Goal: Information Seeking & Learning: Check status

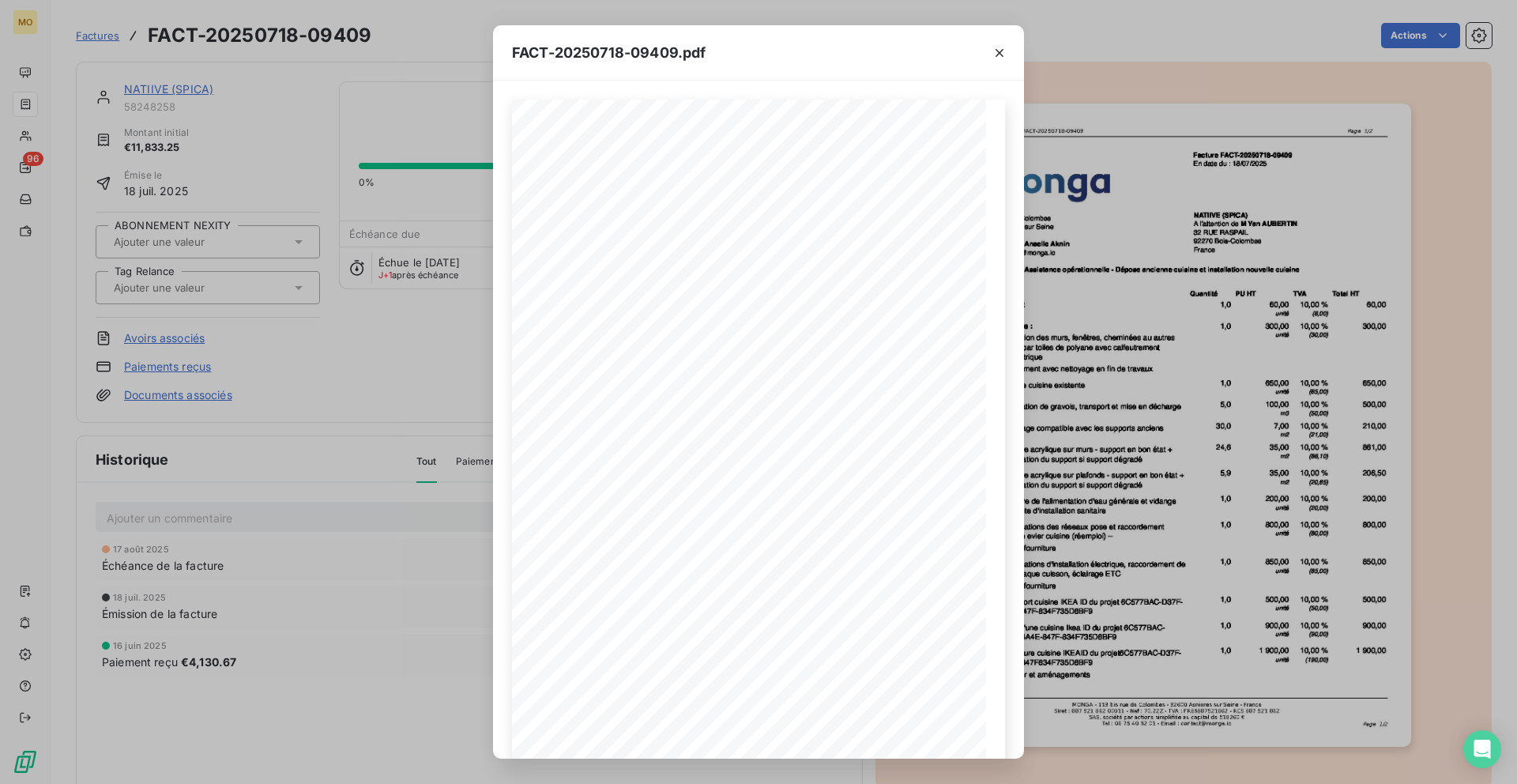
click at [337, 213] on div "FACT-20250718-09409.pdf Plans de travail et revêtements muraux Fourniture cuisi…" at bounding box center [758, 392] width 1517 height 784
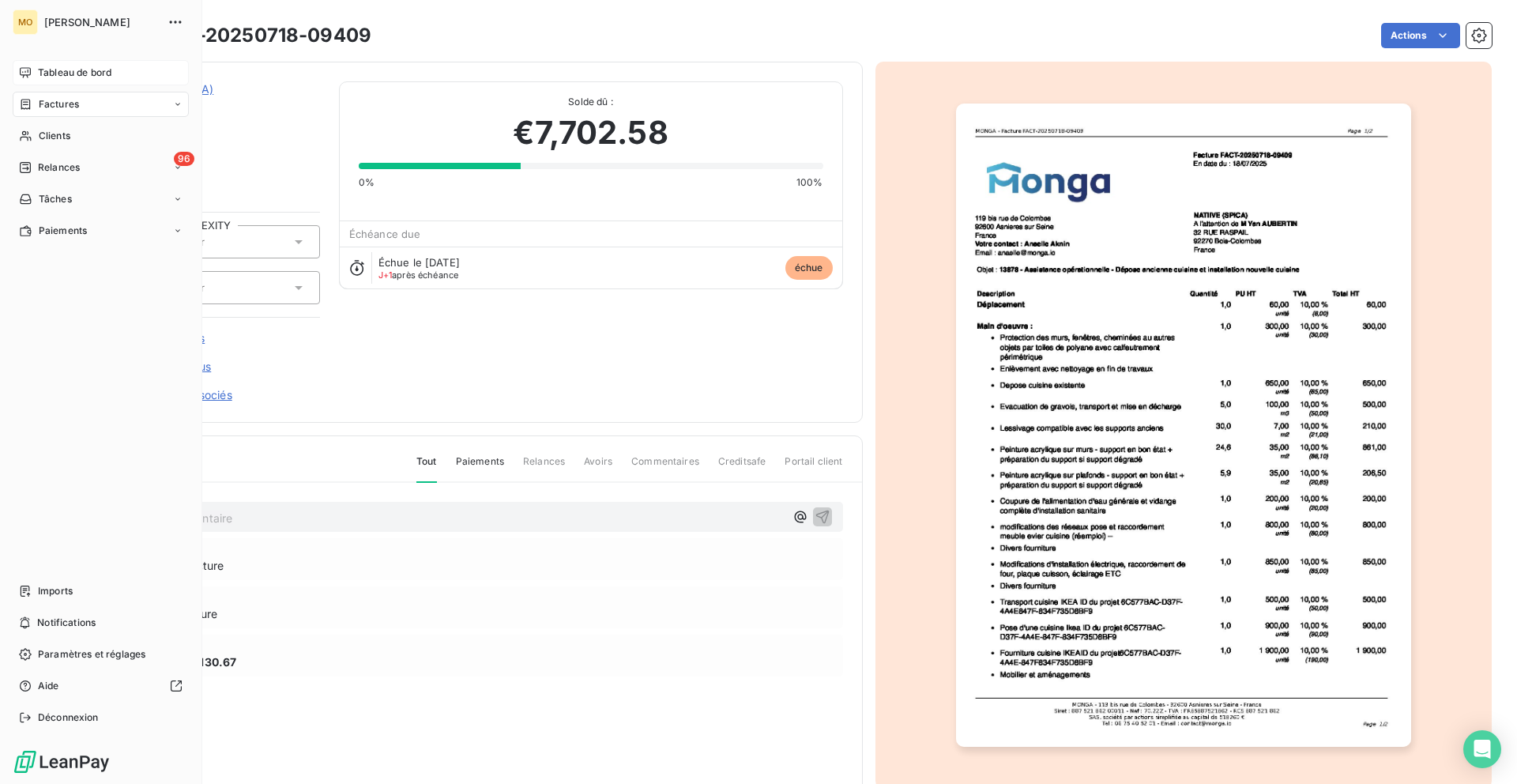
click at [47, 72] on span "Tableau de bord" at bounding box center [74, 72] width 73 height 14
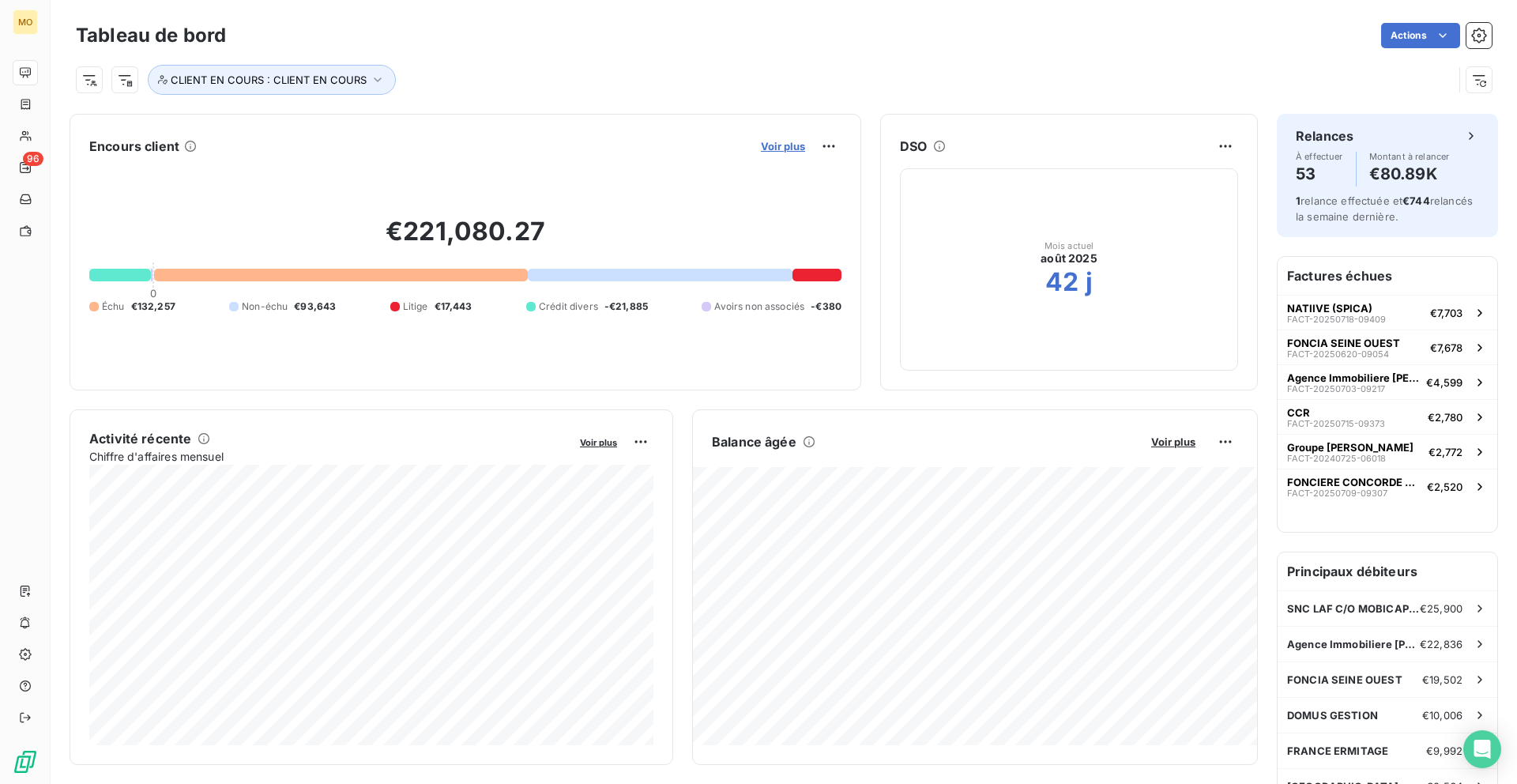
click at [776, 150] on span "Voir plus" at bounding box center [783, 146] width 44 height 13
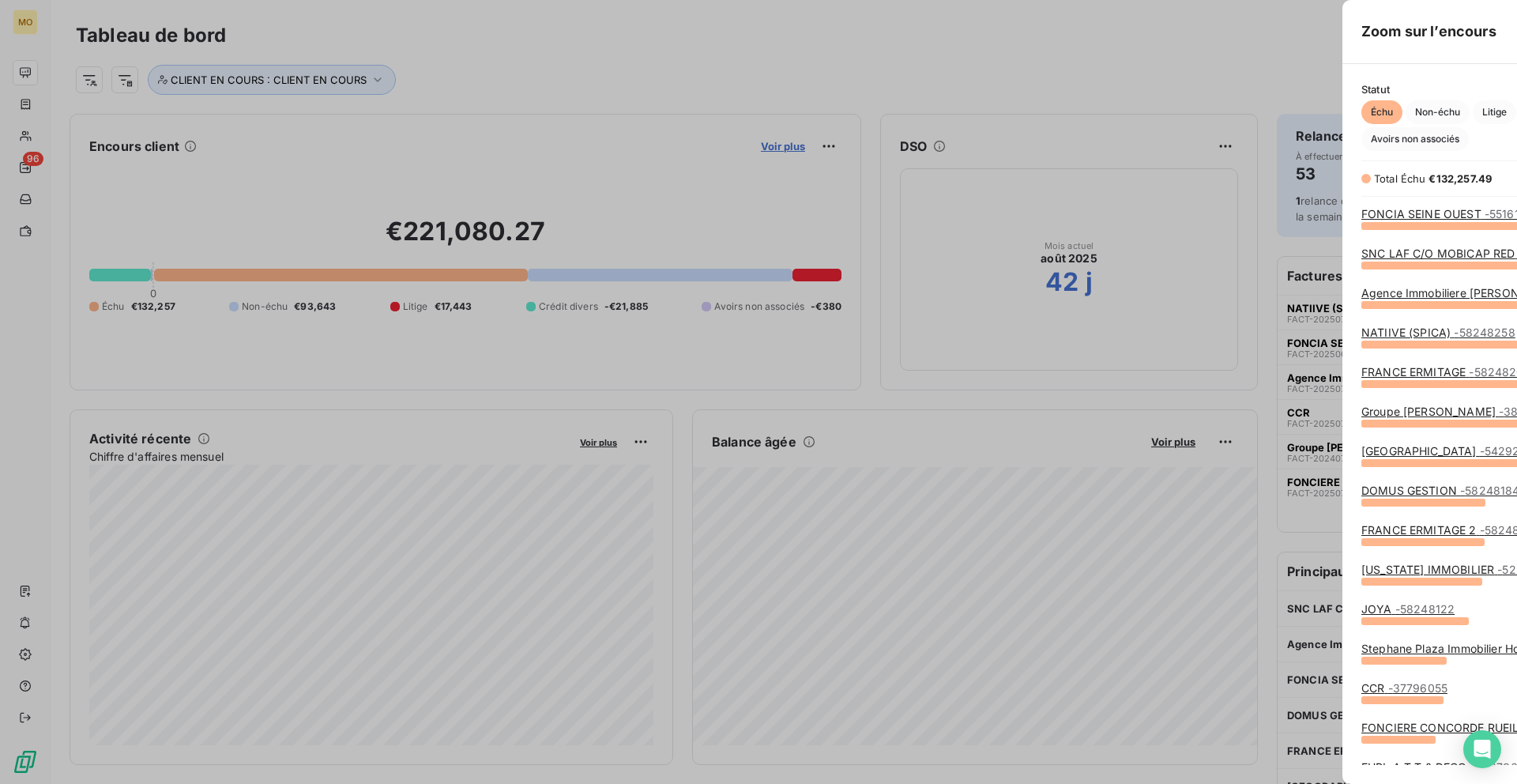
scroll to position [559, 607]
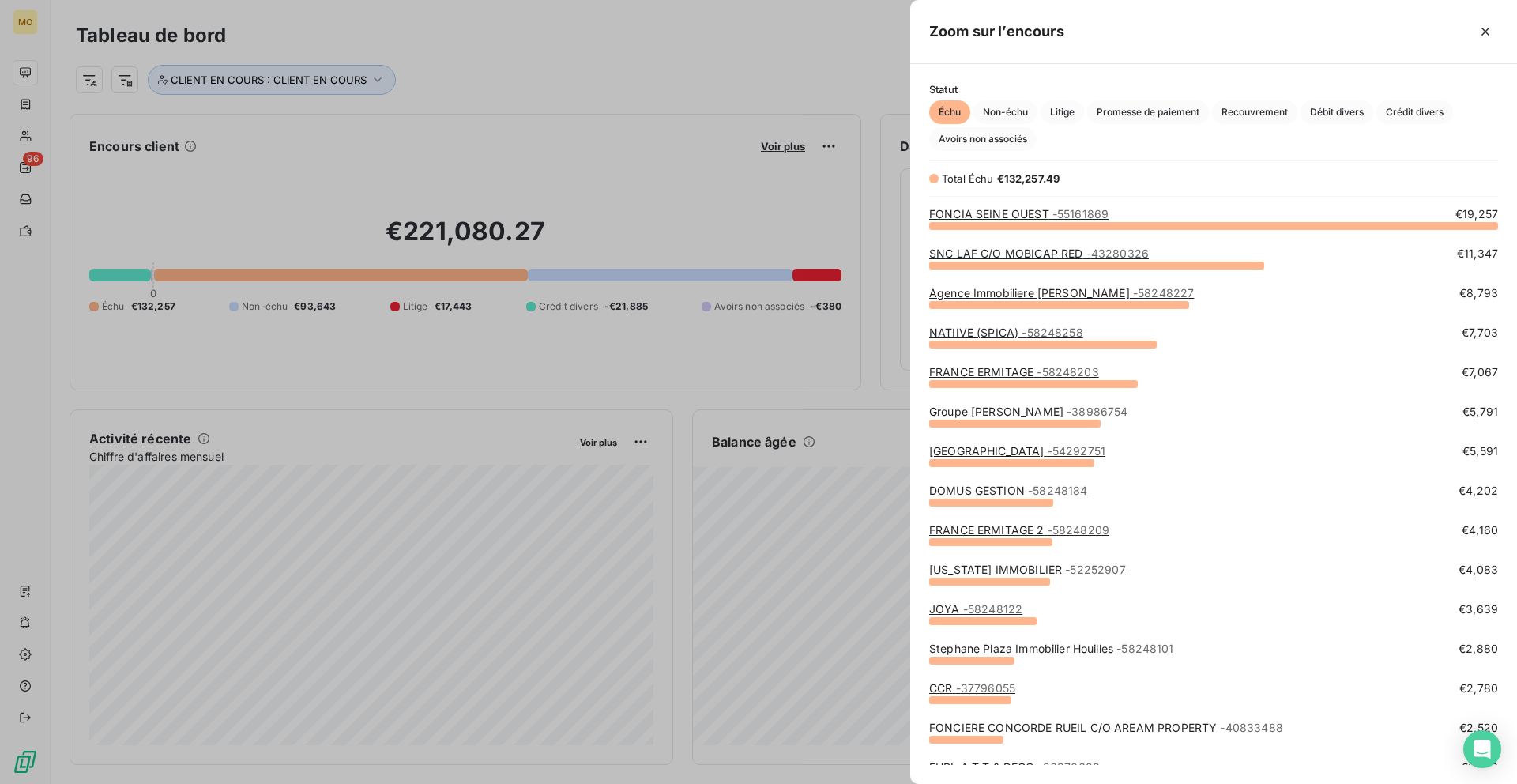
click at [1069, 212] on span "- 55161869" at bounding box center [1081, 213] width 57 height 13
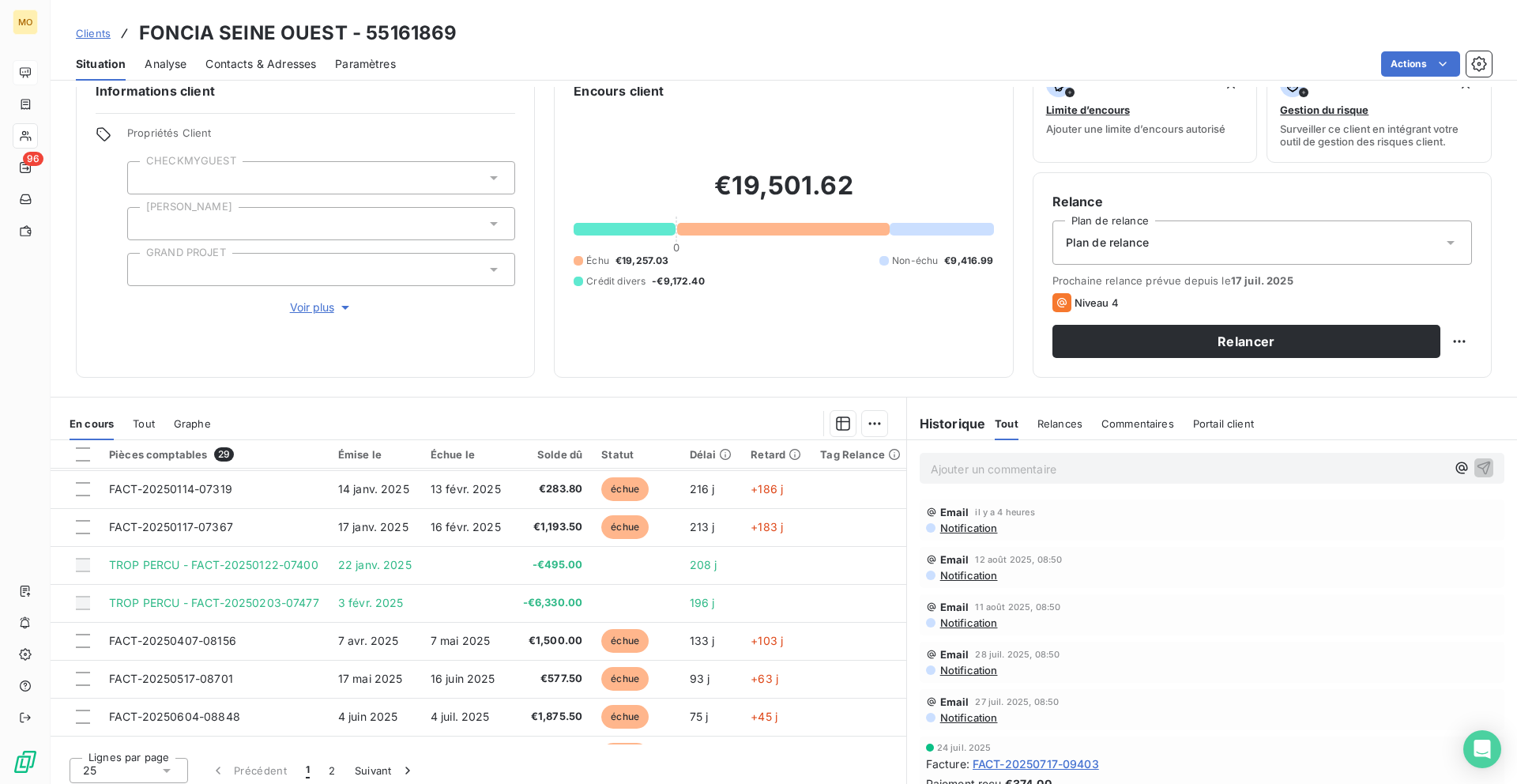
scroll to position [146, 0]
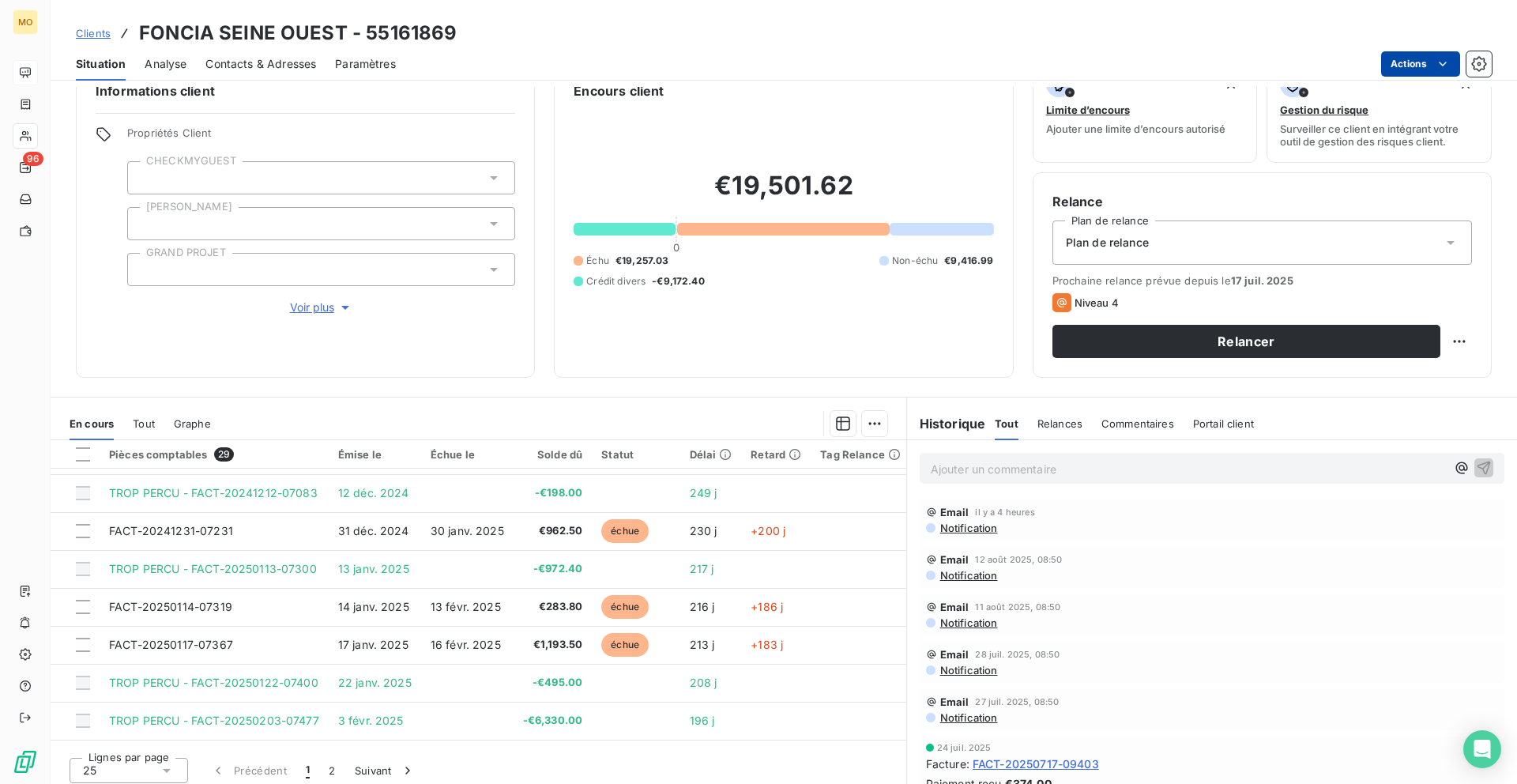
click at [1382, 65] on html "MO 96 Clients FONCIA SEINE OUEST - 55161869 Situation Analyse Contacts & Adress…" at bounding box center [758, 392] width 1517 height 784
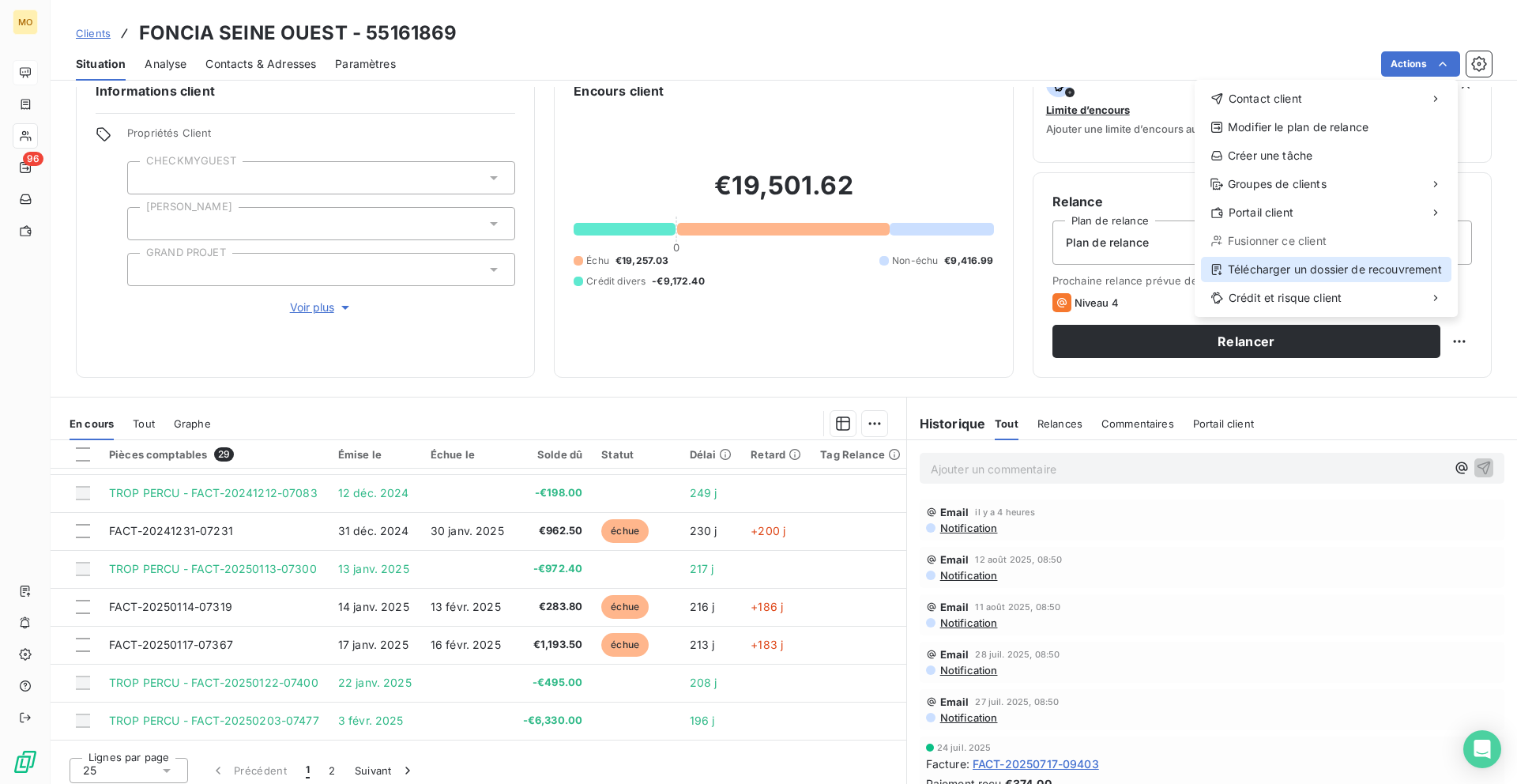
click at [1221, 267] on icon at bounding box center [1217, 270] width 13 height 13
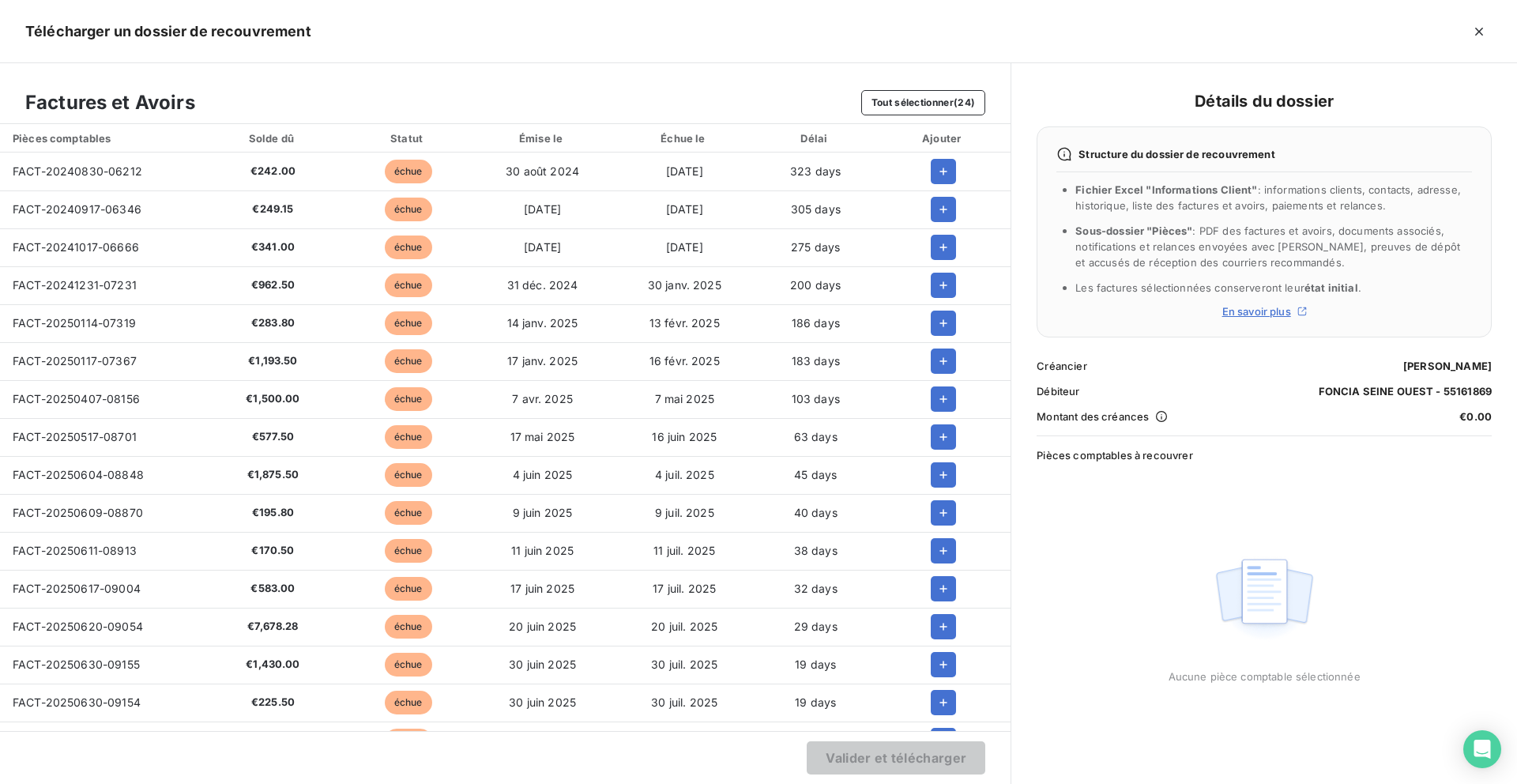
click at [97, 183] on td "FACT-20240830-06212" at bounding box center [100, 171] width 201 height 38
click at [99, 166] on span "FACT-20240830-06212" at bounding box center [78, 171] width 130 height 13
click at [99, 168] on span "FACT-20240830-06212" at bounding box center [78, 171] width 130 height 13
copy span "FACT-20240830-06212"
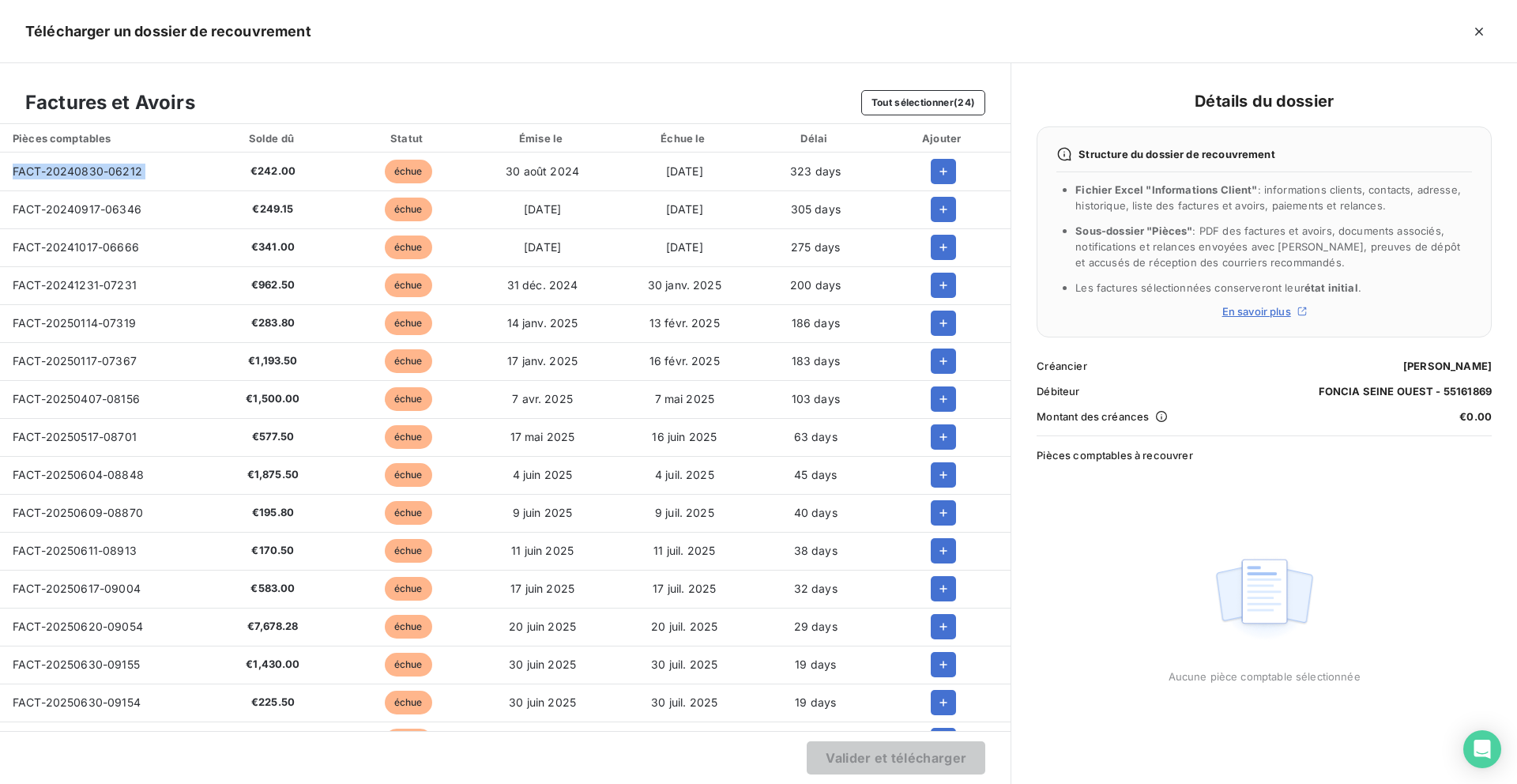
click at [104, 213] on span "FACT-20240917-06346" at bounding box center [77, 209] width 129 height 13
copy span "FACT-20240917-06346"
click at [83, 249] on span "FACT-20241017-06666" at bounding box center [76, 247] width 126 height 13
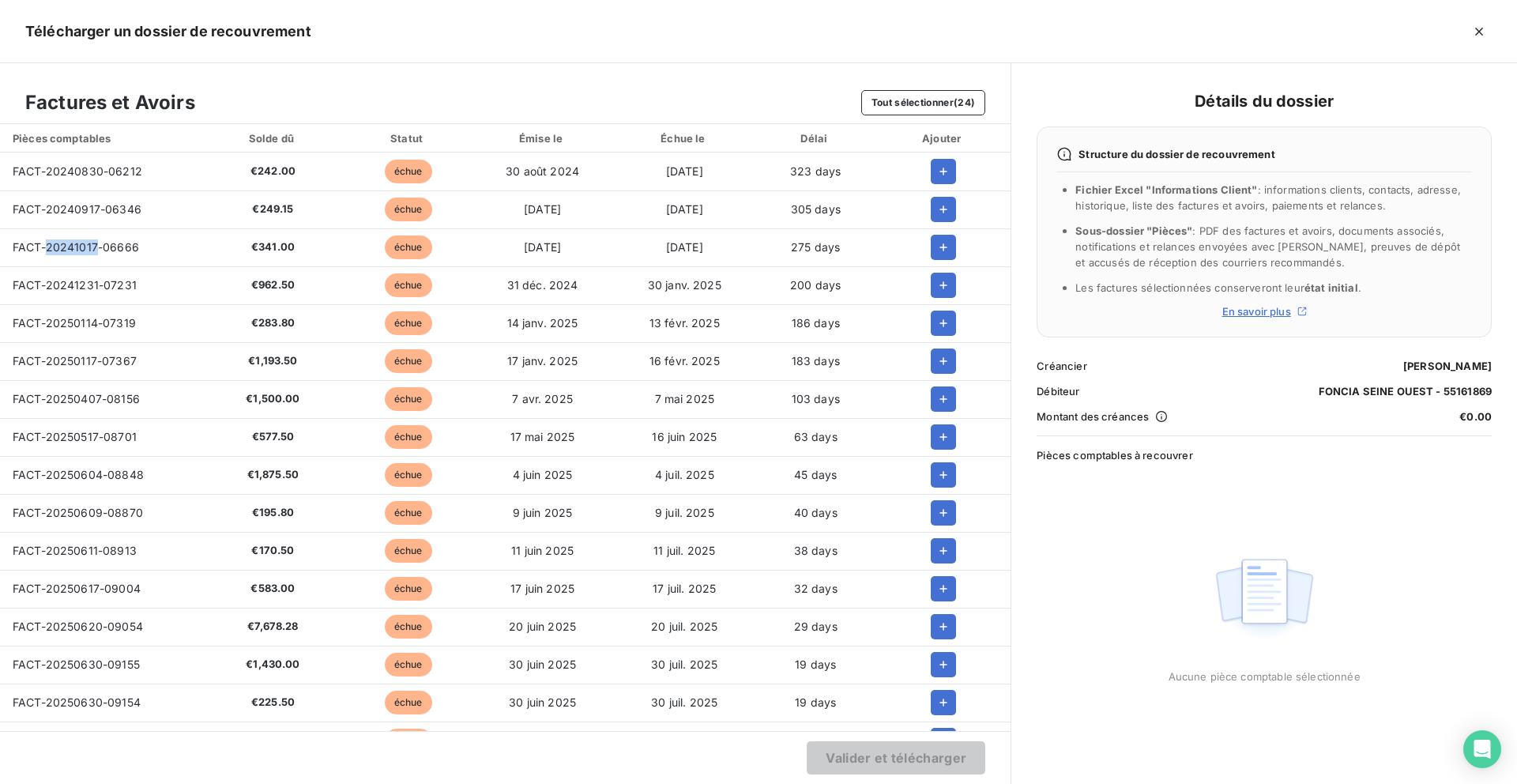
click at [83, 249] on span "FACT-20241017-06666" at bounding box center [76, 247] width 126 height 13
copy span "FACT-20241017-06666"
click at [84, 282] on span "FACT-20241231-07231" at bounding box center [75, 285] width 124 height 13
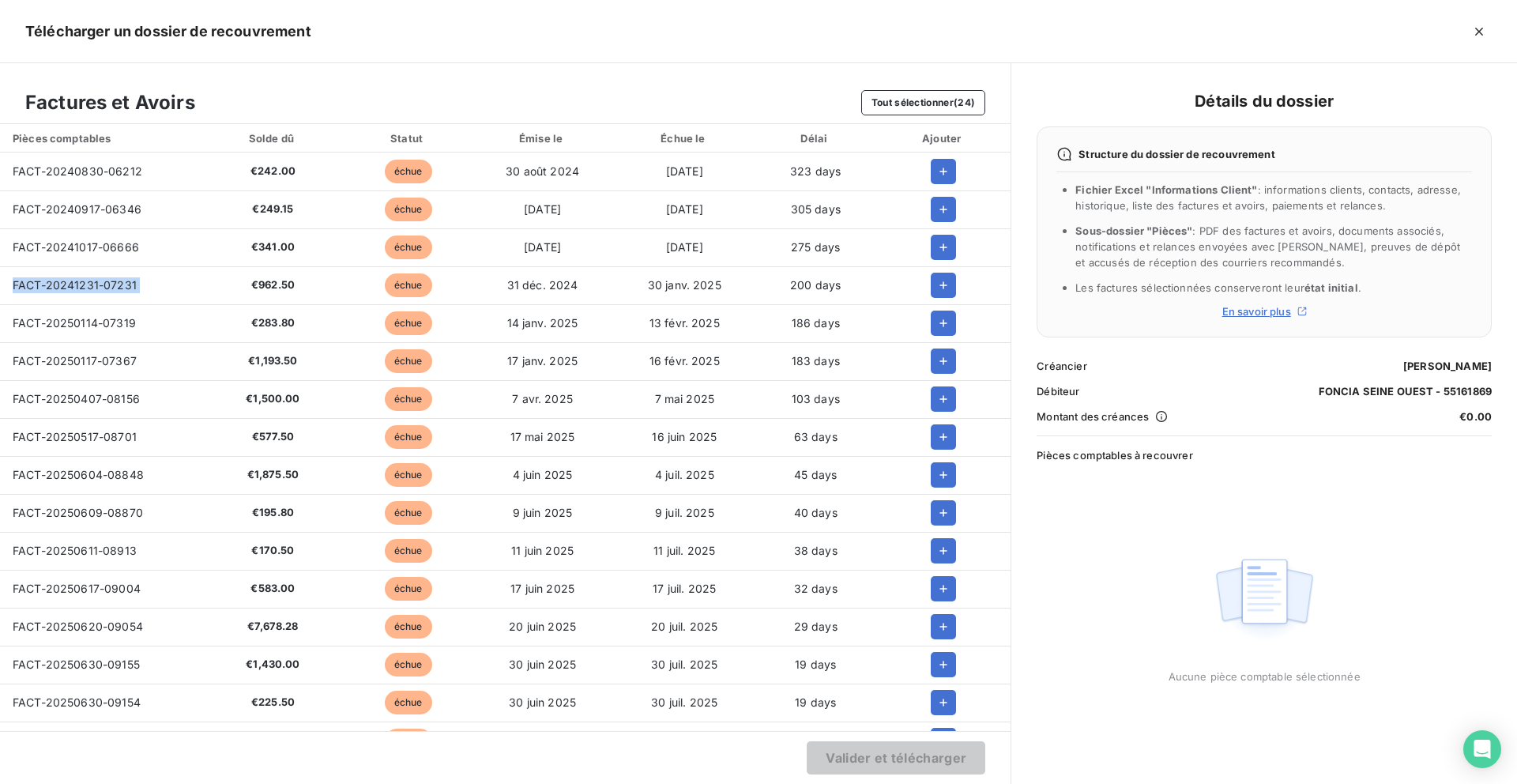
click at [84, 282] on span "FACT-20241231-07231" at bounding box center [75, 285] width 124 height 13
copy span "FACT-20241231-07231"
click at [82, 319] on span "FACT-20250114-07319" at bounding box center [74, 322] width 123 height 13
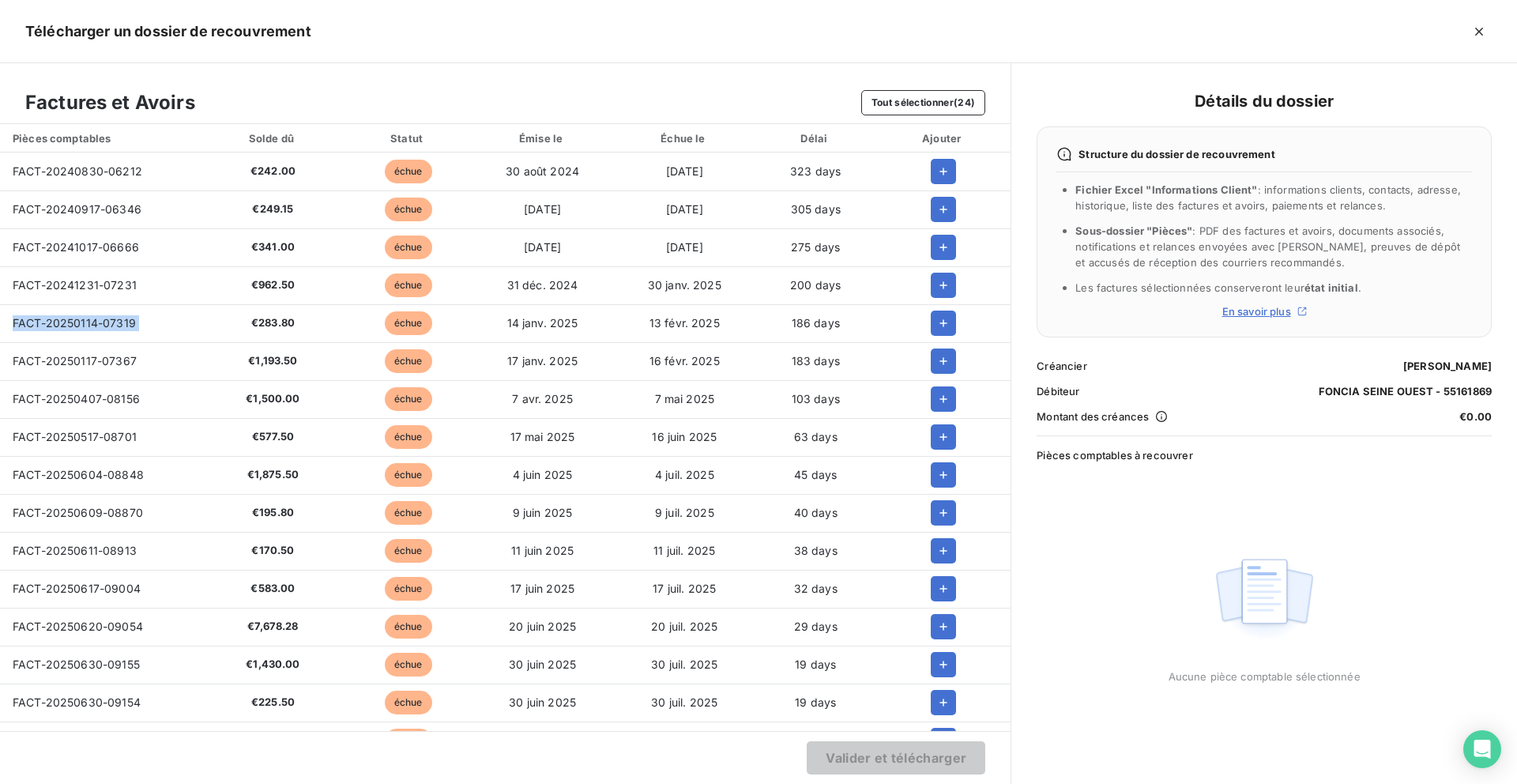
copy span "FACT-20250114-07319"
click at [69, 361] on span "FACT-20250117-07367" at bounding box center [75, 360] width 124 height 13
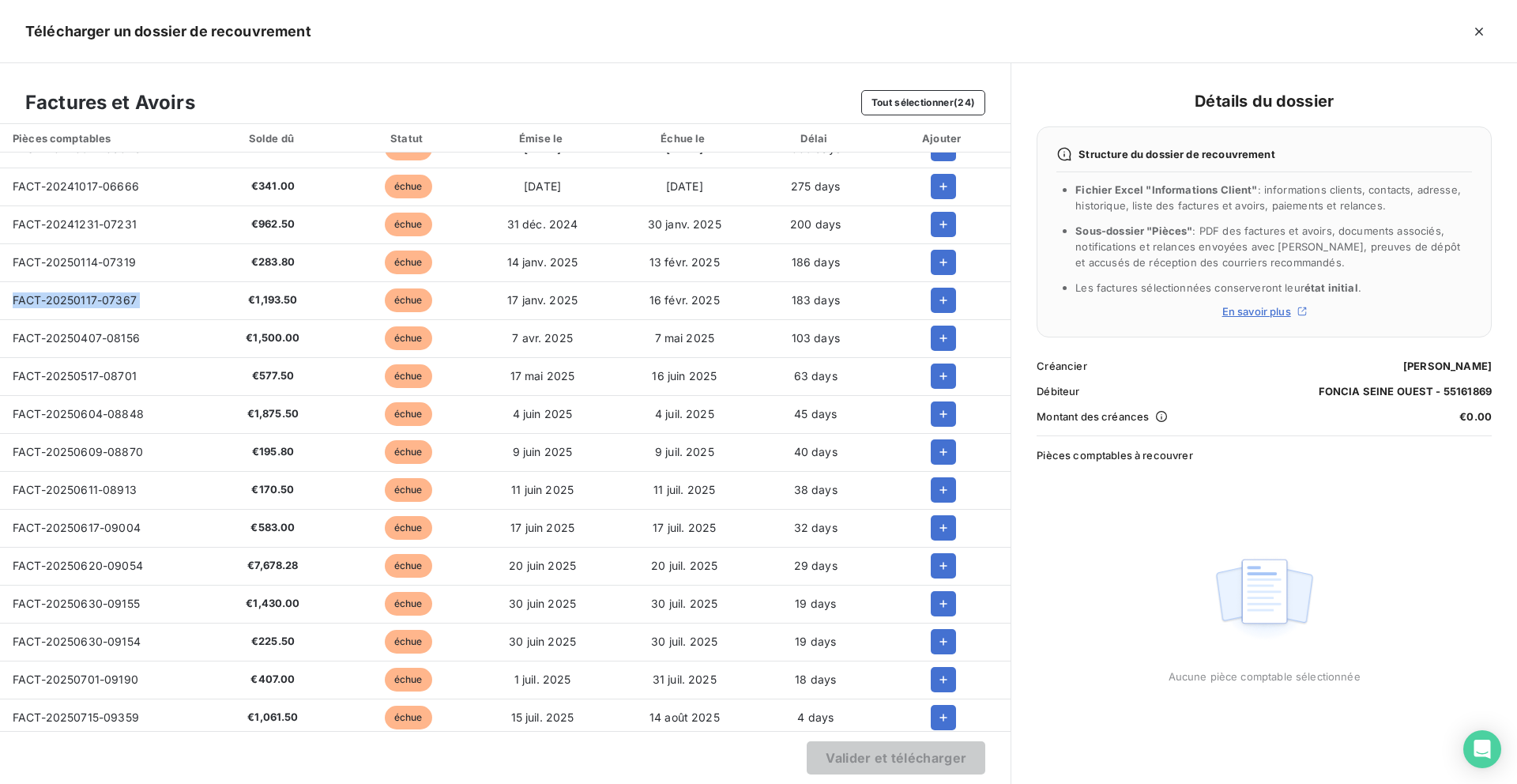
scroll to position [62, 0]
copy span "FACT-20250117-07367"
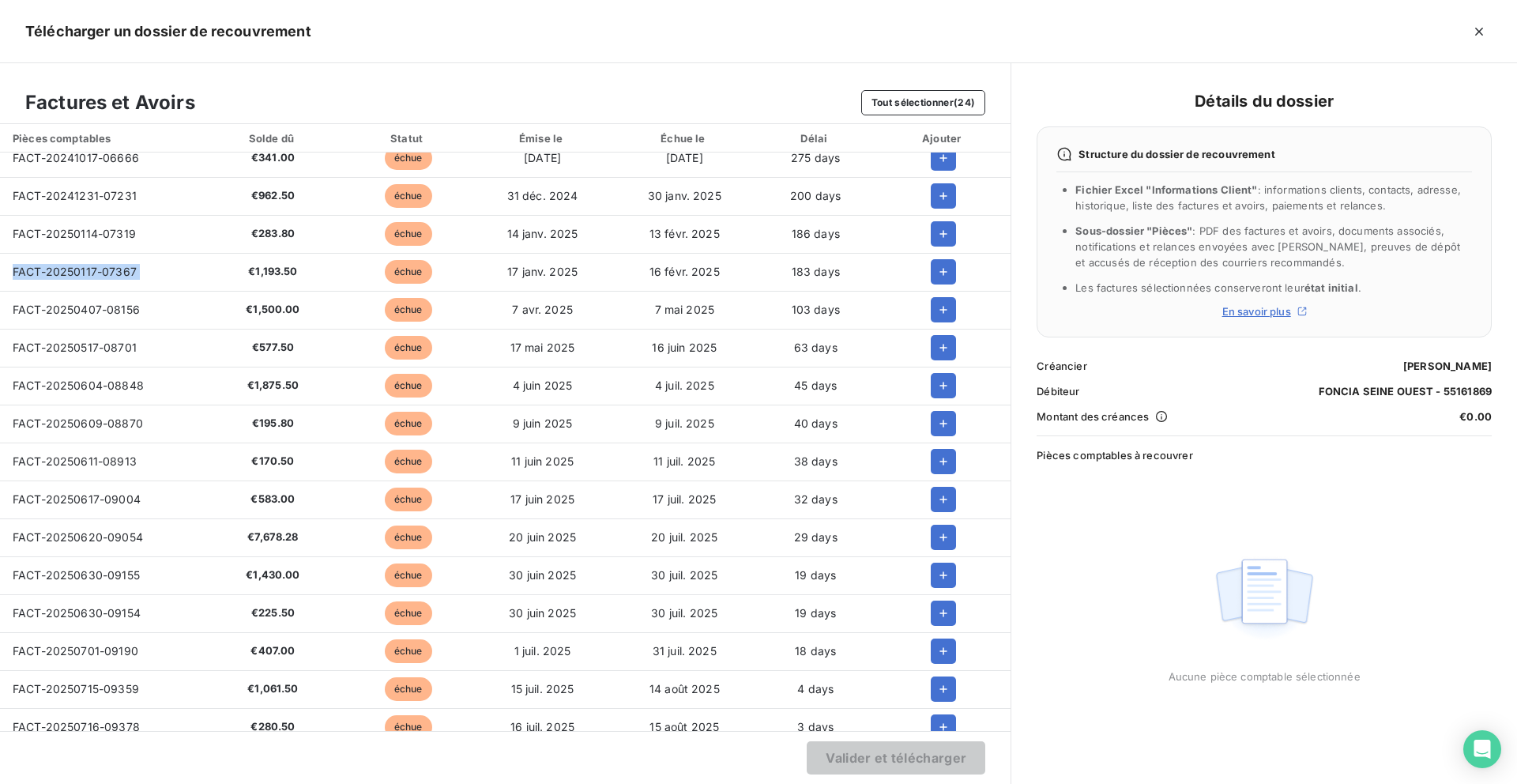
scroll to position [83, 0]
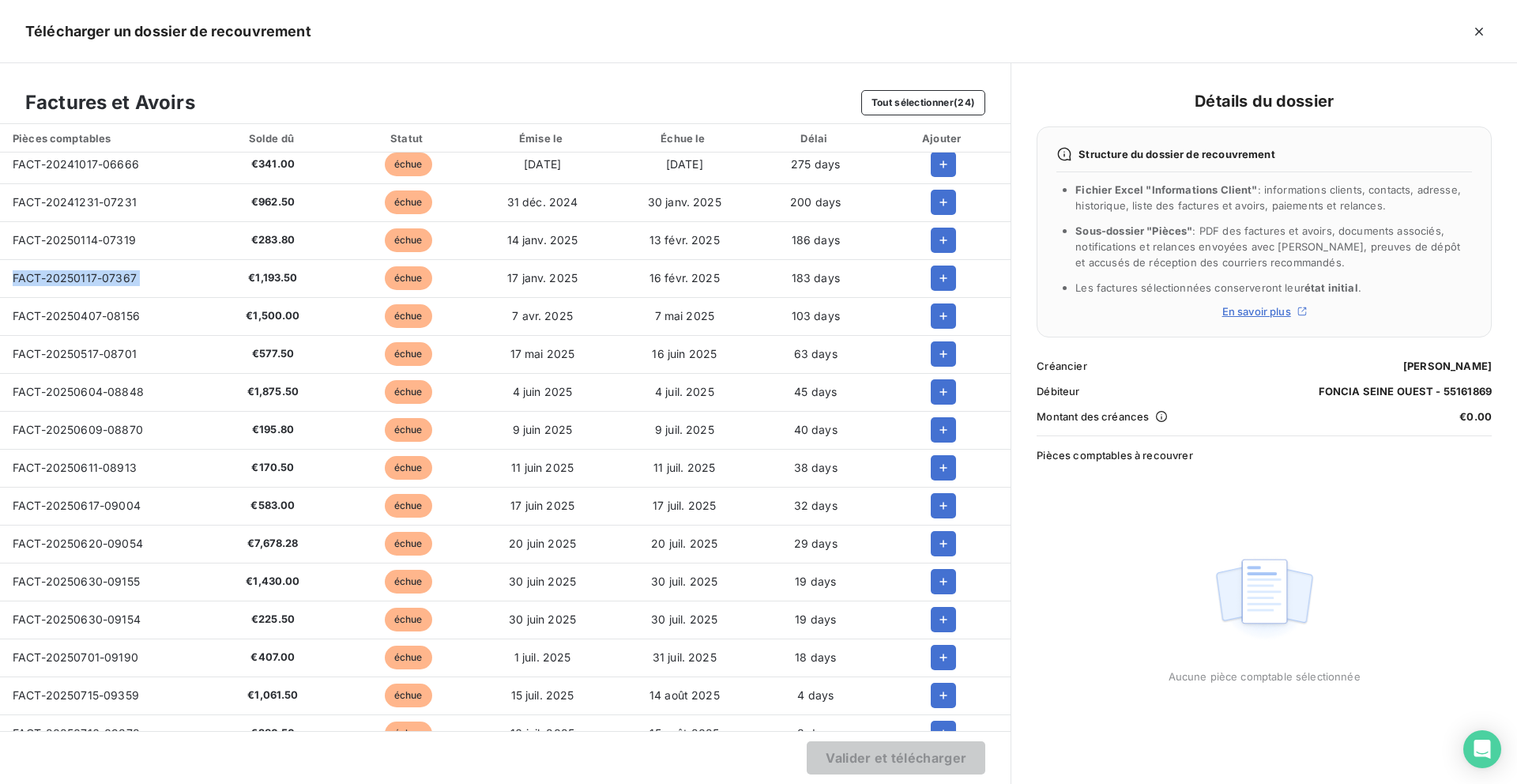
click at [104, 304] on td "FACT-20250407-08156" at bounding box center [100, 316] width 201 height 38
copy span "FACT-20250407-08156"
click at [114, 360] on span "FACT-20250517-08701" at bounding box center [75, 353] width 124 height 13
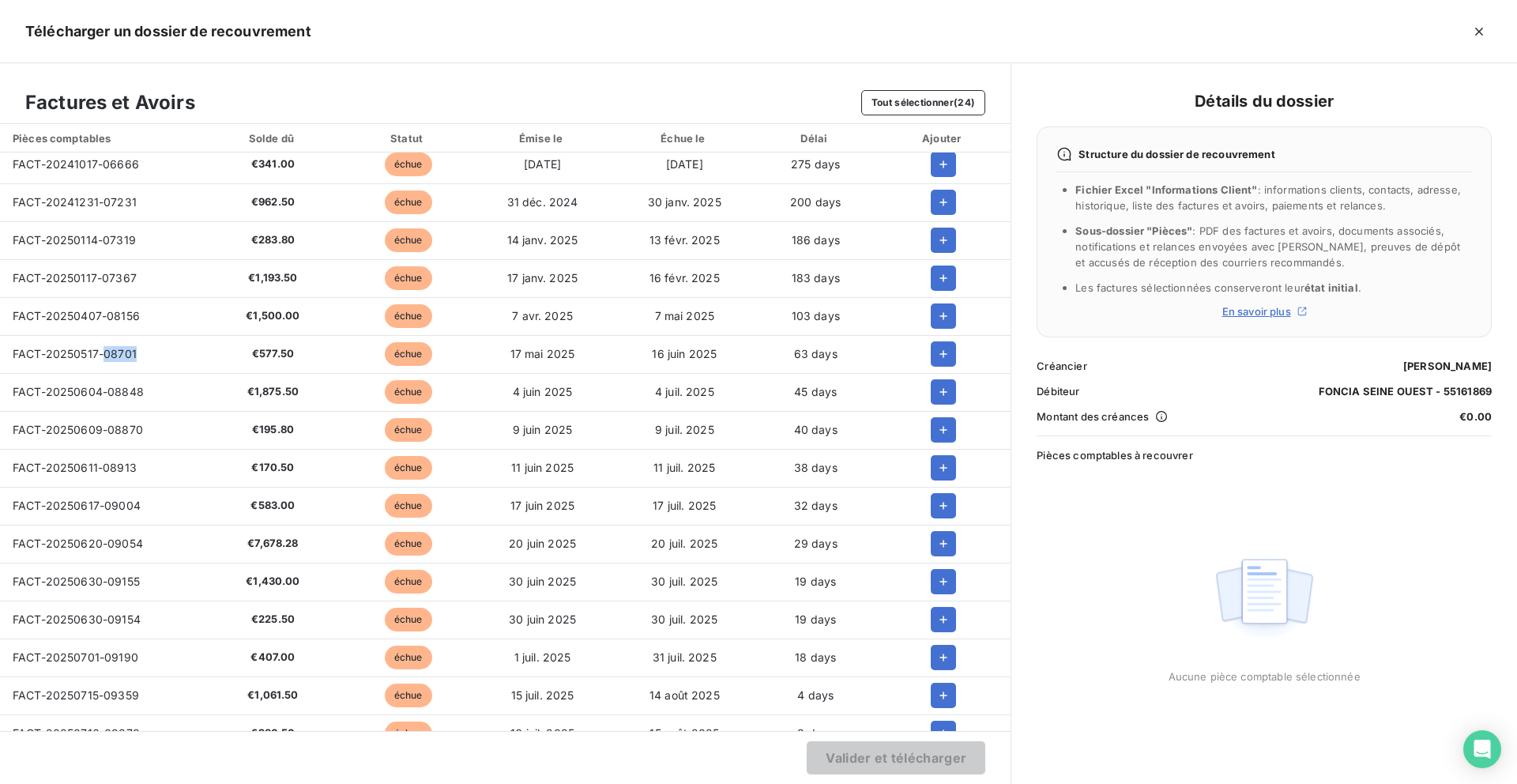
click at [114, 360] on span "FACT-20250517-08701" at bounding box center [75, 353] width 124 height 13
copy span "FACT-20250517-08701"
click at [24, 390] on span "FACT-20250604-08848" at bounding box center [79, 391] width 132 height 13
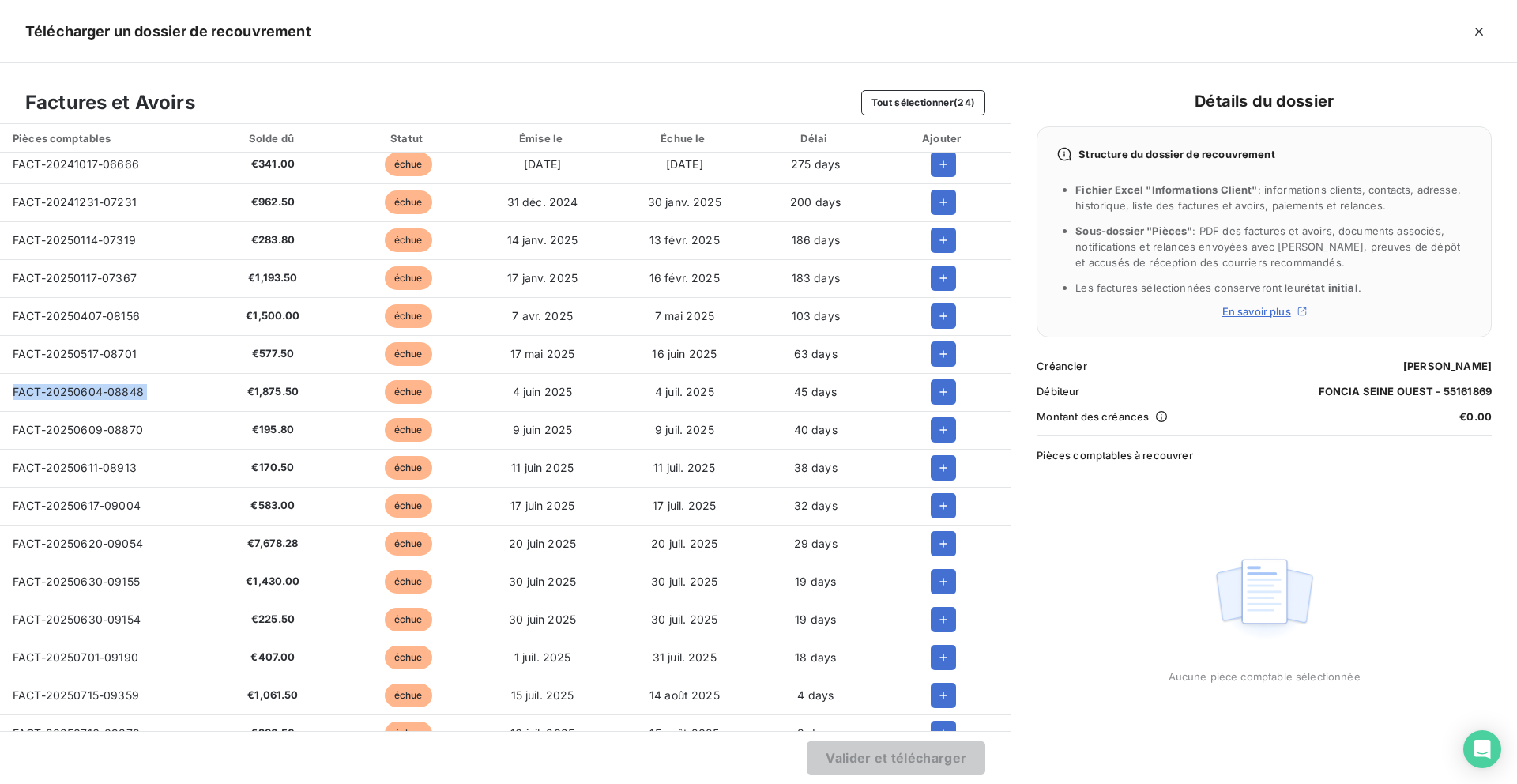
click at [24, 390] on span "FACT-20250604-08848" at bounding box center [79, 391] width 132 height 13
copy span "FACT-20250604-08848"
click at [110, 425] on span "FACT-20250609-08870" at bounding box center [78, 429] width 131 height 13
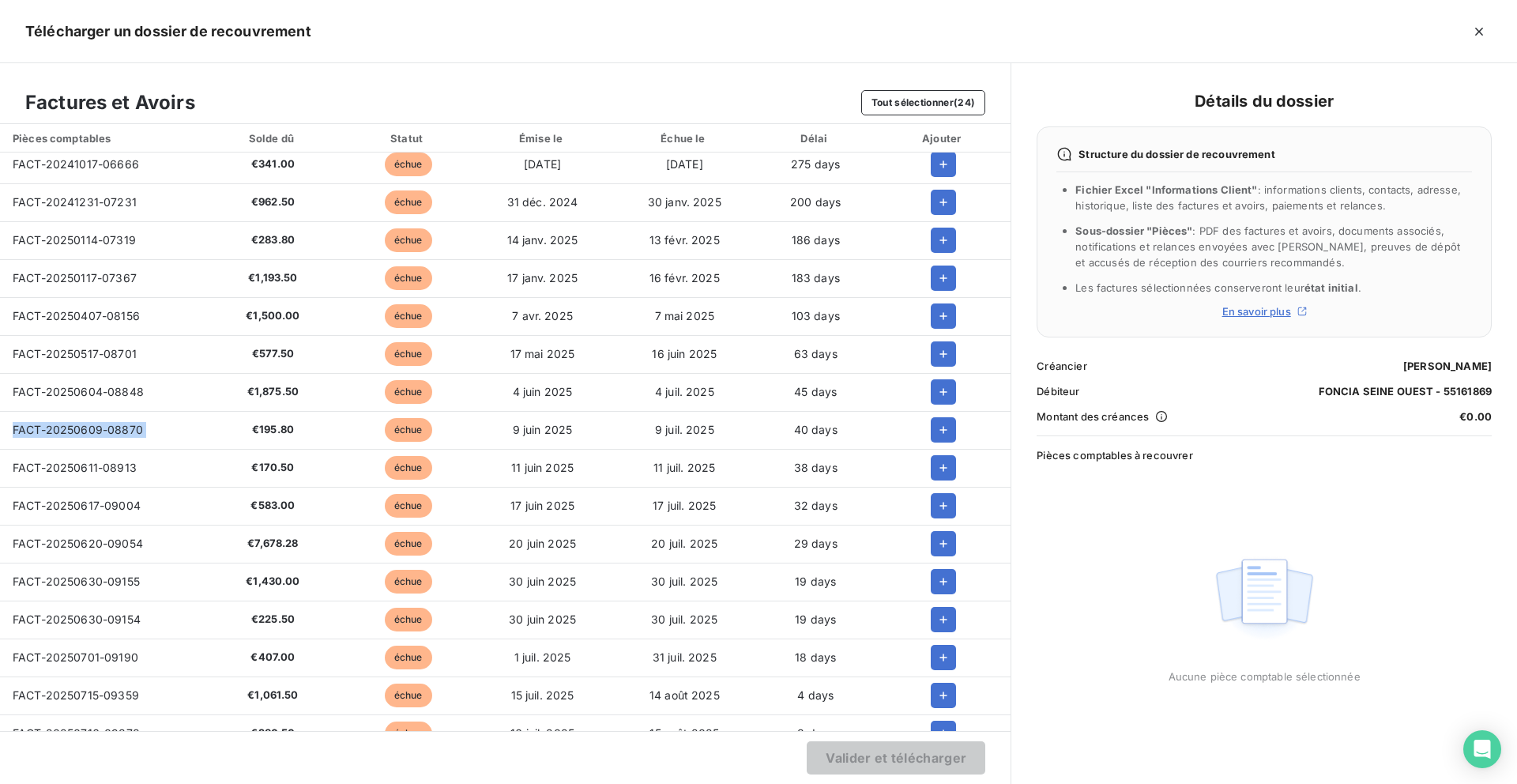
copy span "FACT-20250609-08870"
click at [97, 466] on span "FACT-20250611-08913" at bounding box center [75, 467] width 124 height 13
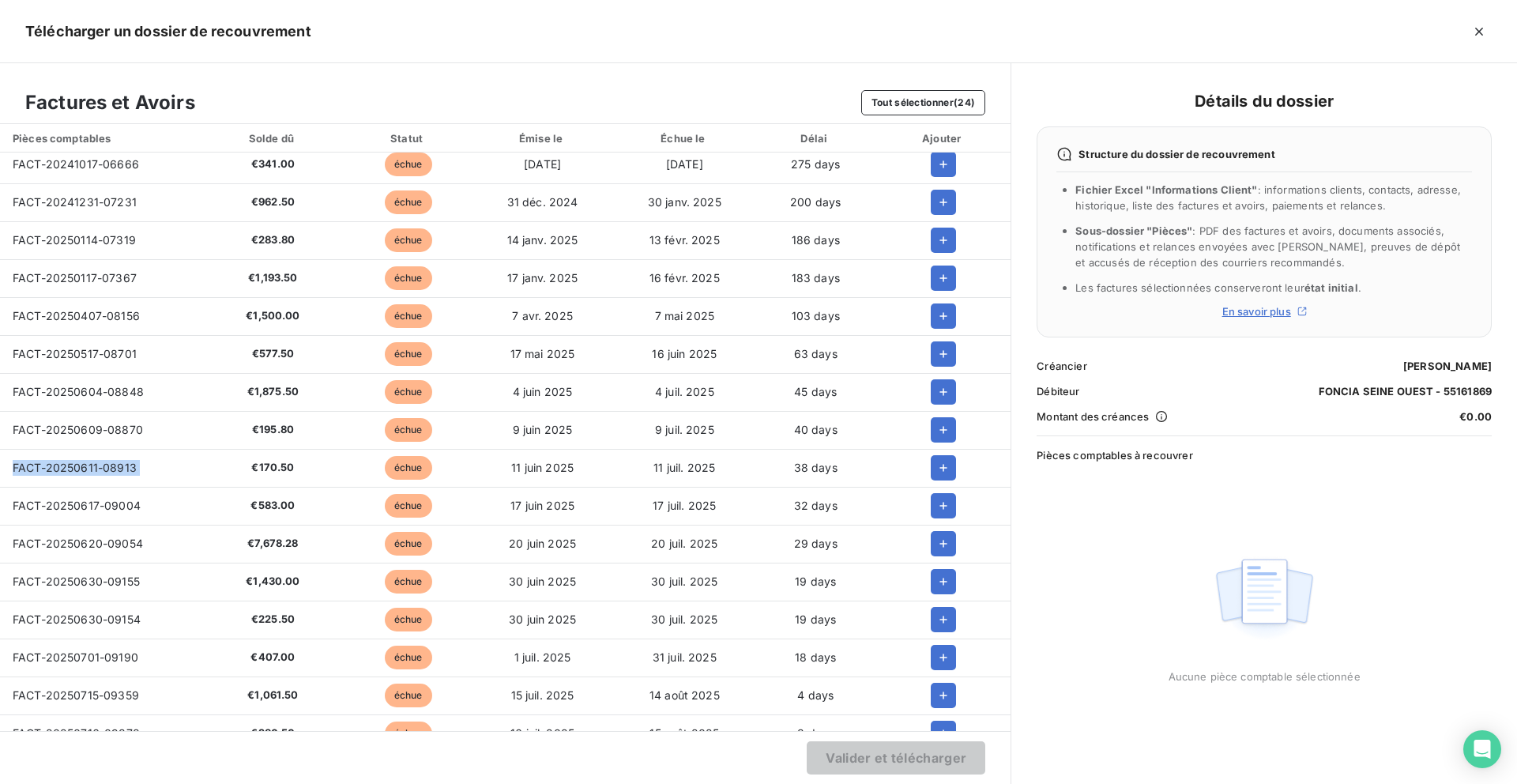
click at [97, 466] on span "FACT-20250611-08913" at bounding box center [75, 467] width 124 height 13
click at [99, 495] on td "FACT-20250617-09004" at bounding box center [100, 505] width 201 height 38
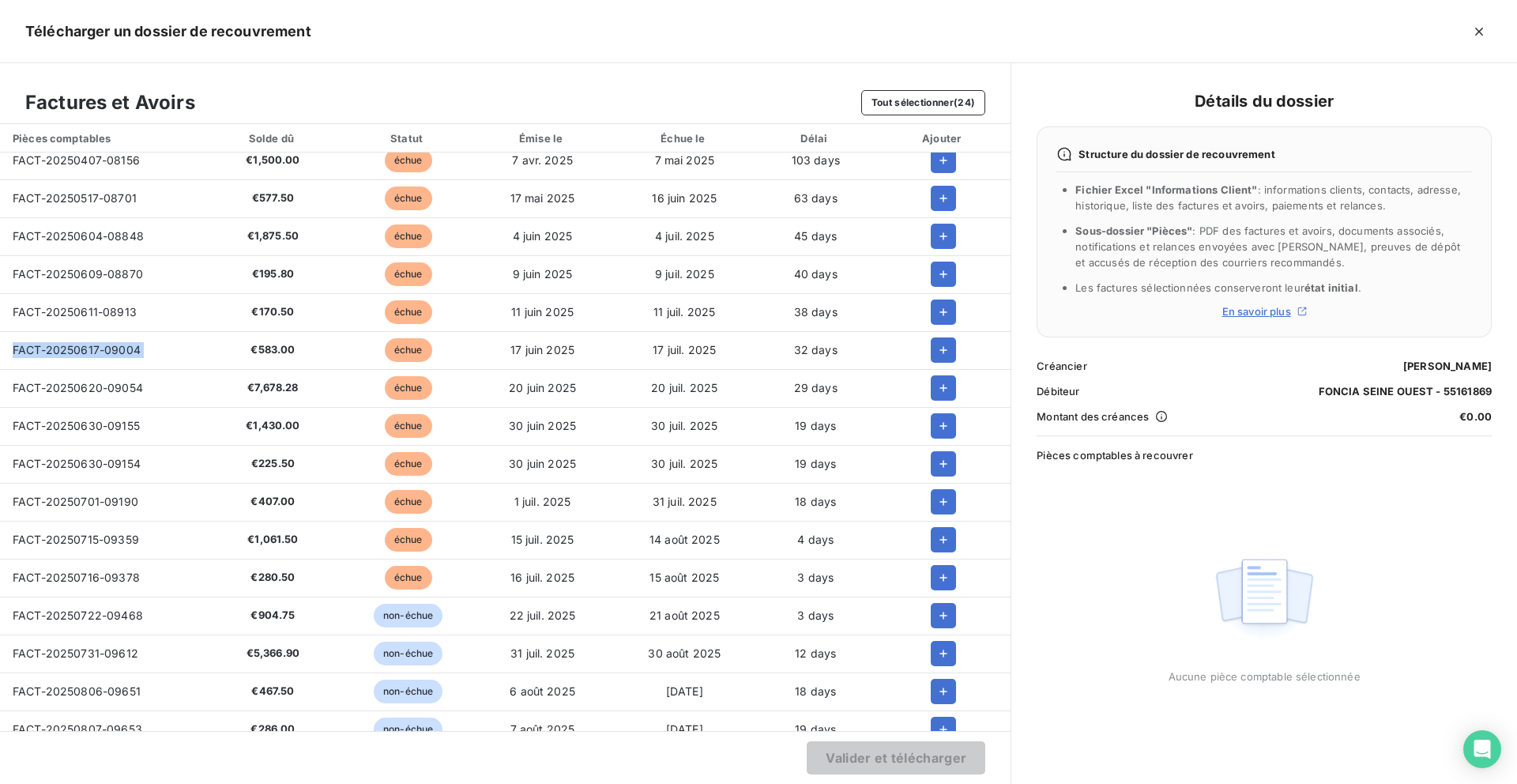
scroll to position [248, 0]
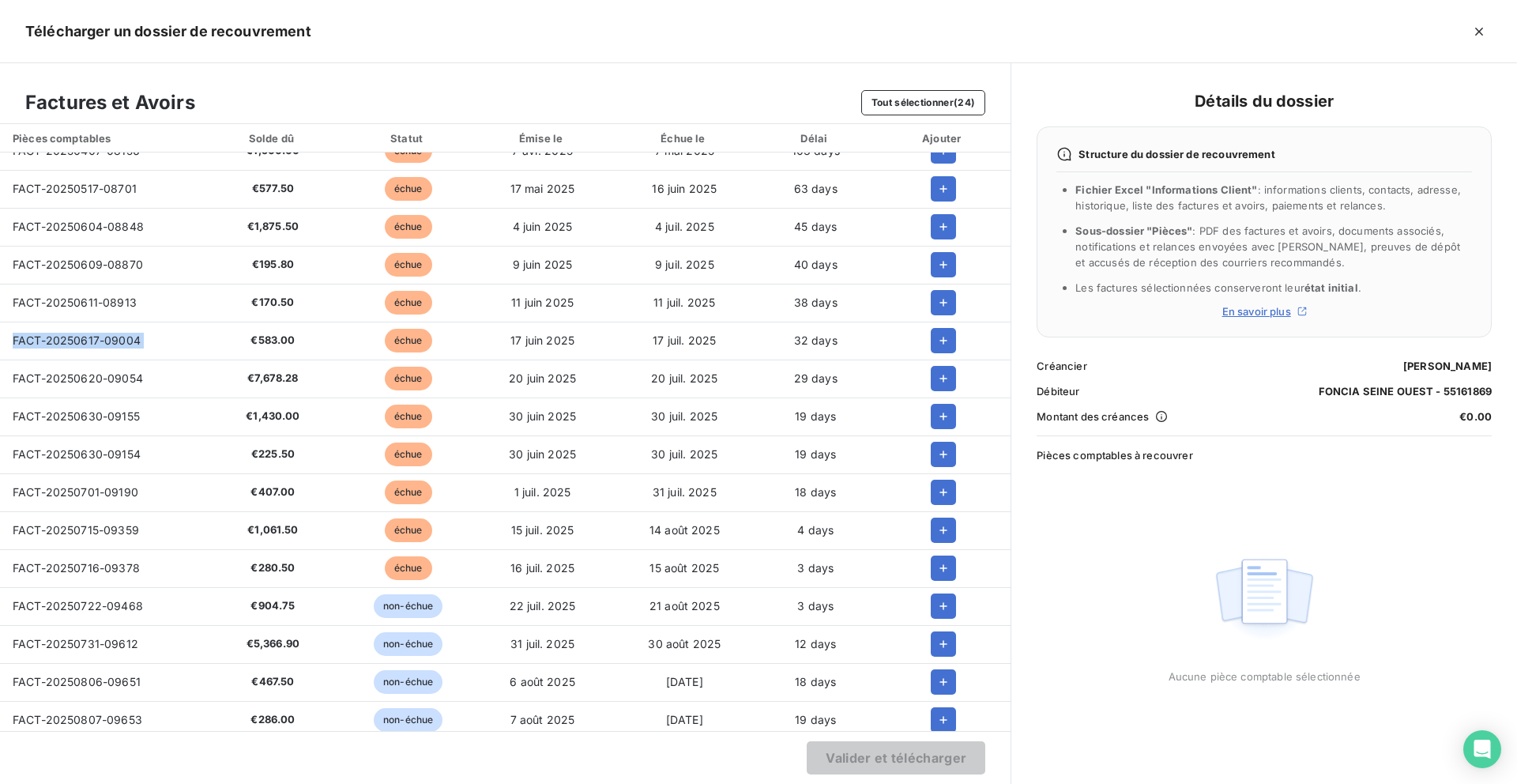
click at [104, 382] on span "FACT-20250620-09054" at bounding box center [78, 378] width 131 height 13
click at [65, 412] on span "FACT-20250630-09155" at bounding box center [76, 416] width 127 height 13
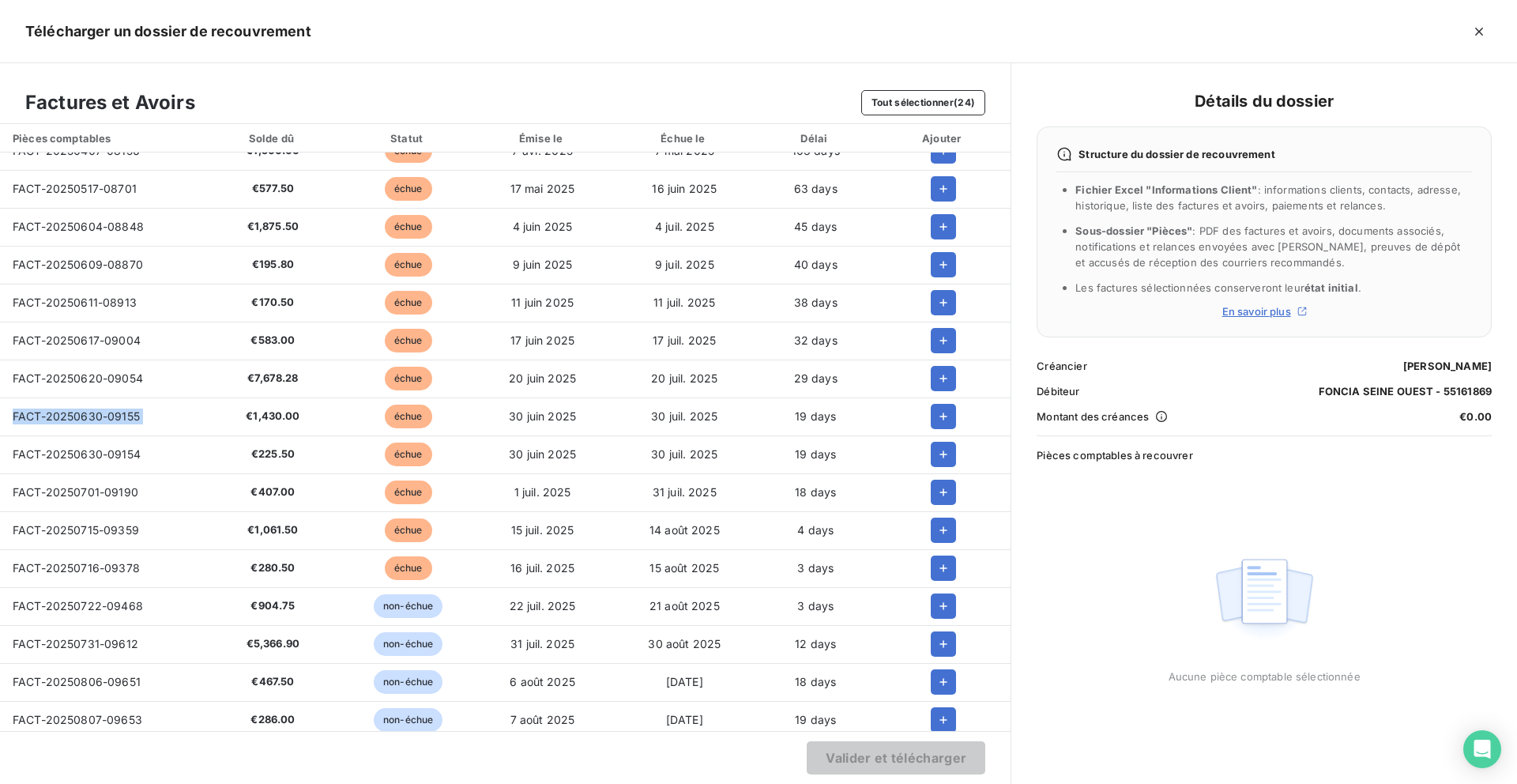
click at [65, 412] on span "FACT-20250630-09155" at bounding box center [76, 416] width 127 height 13
click at [83, 449] on span "FACT-20250630-09154" at bounding box center [77, 454] width 128 height 13
click at [90, 487] on span "FACT-20250701-09190" at bounding box center [76, 492] width 126 height 13
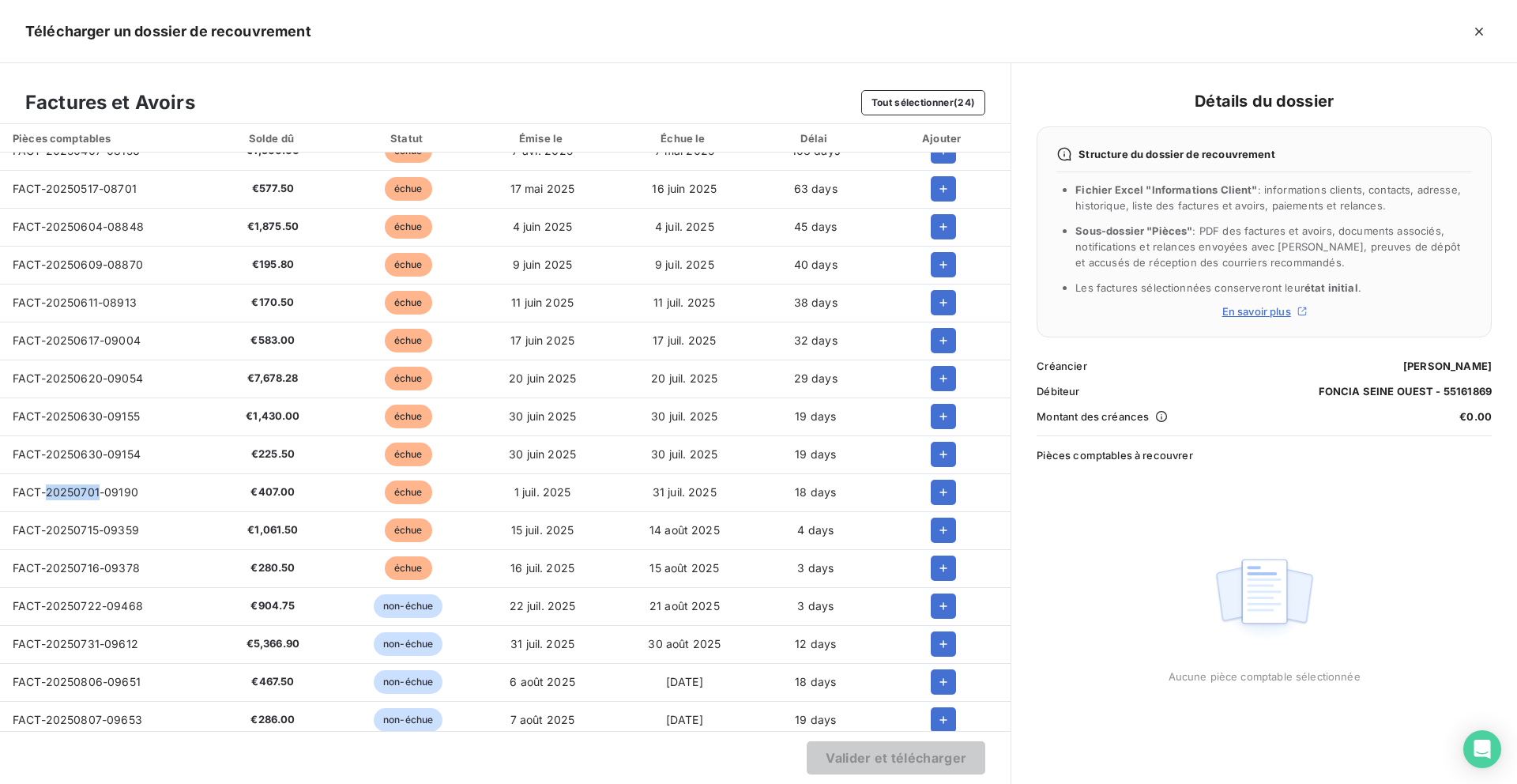
click at [90, 487] on span "FACT-20250701-09190" at bounding box center [76, 492] width 126 height 13
click at [89, 533] on span "FACT-20250715-09359" at bounding box center [76, 529] width 126 height 13
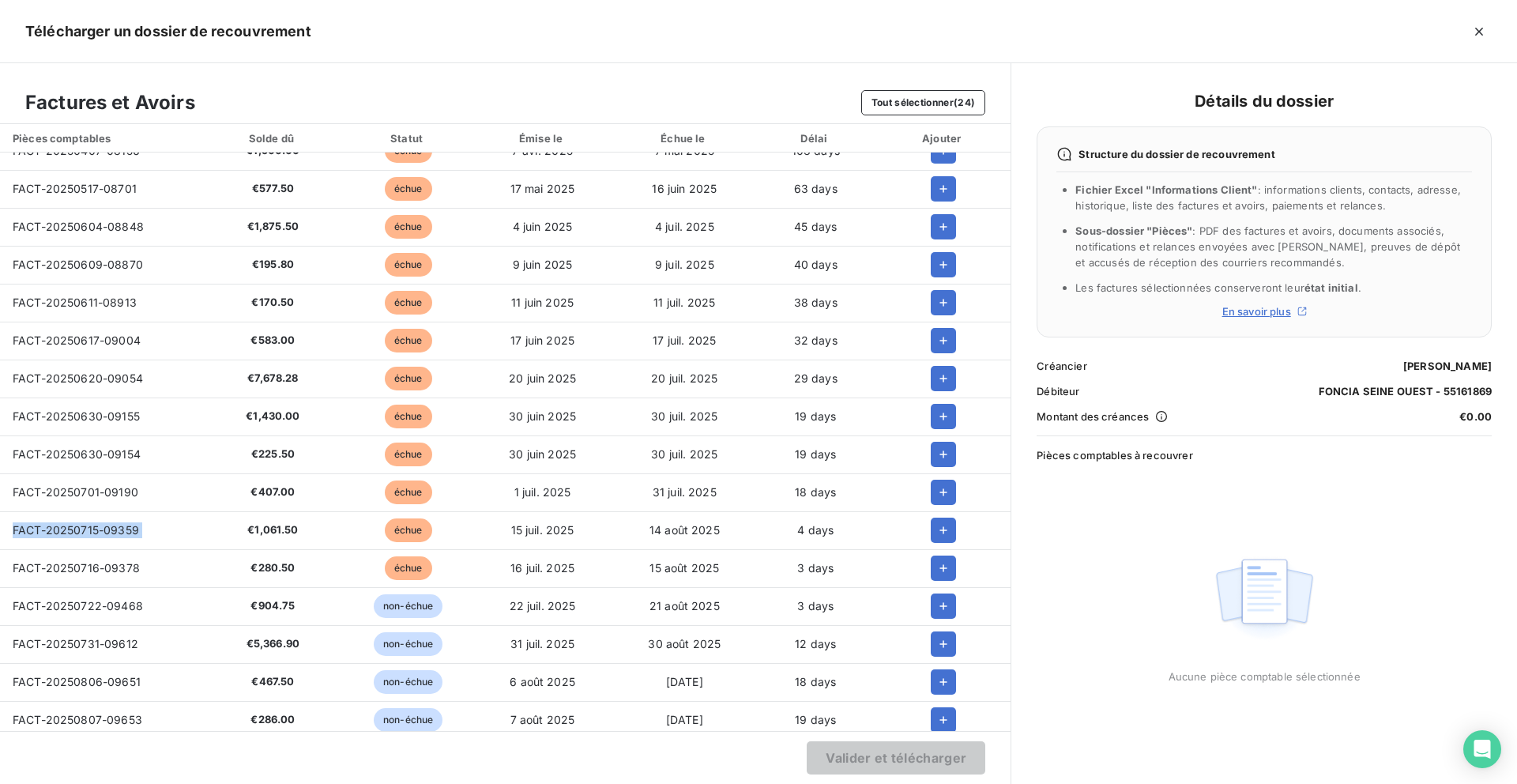
click at [72, 569] on span "FACT-20250716-09378" at bounding box center [76, 567] width 127 height 13
click at [71, 593] on td "FACT-20250722-09468" at bounding box center [100, 605] width 201 height 38
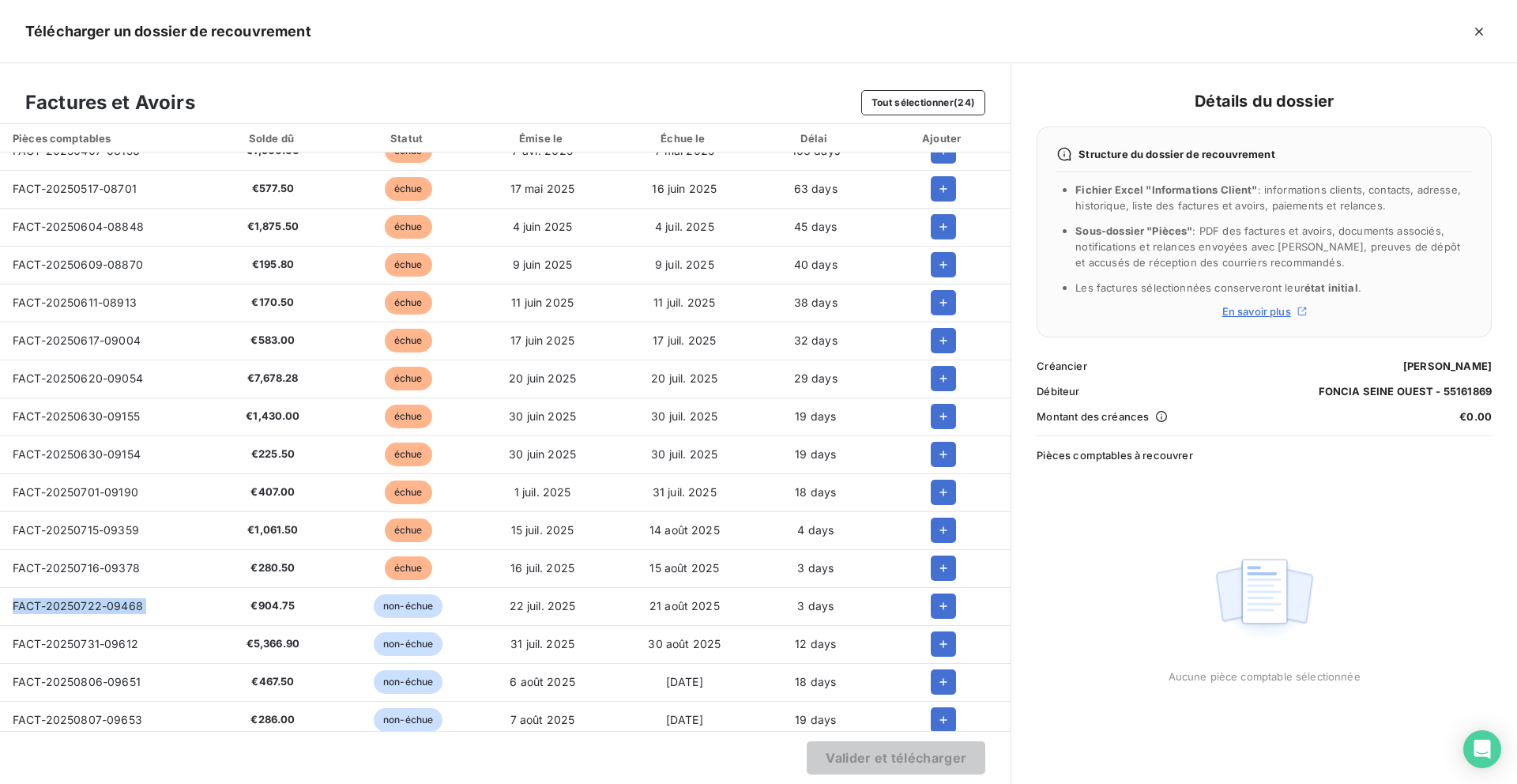
click at [71, 593] on td "FACT-20250722-09468" at bounding box center [100, 605] width 201 height 38
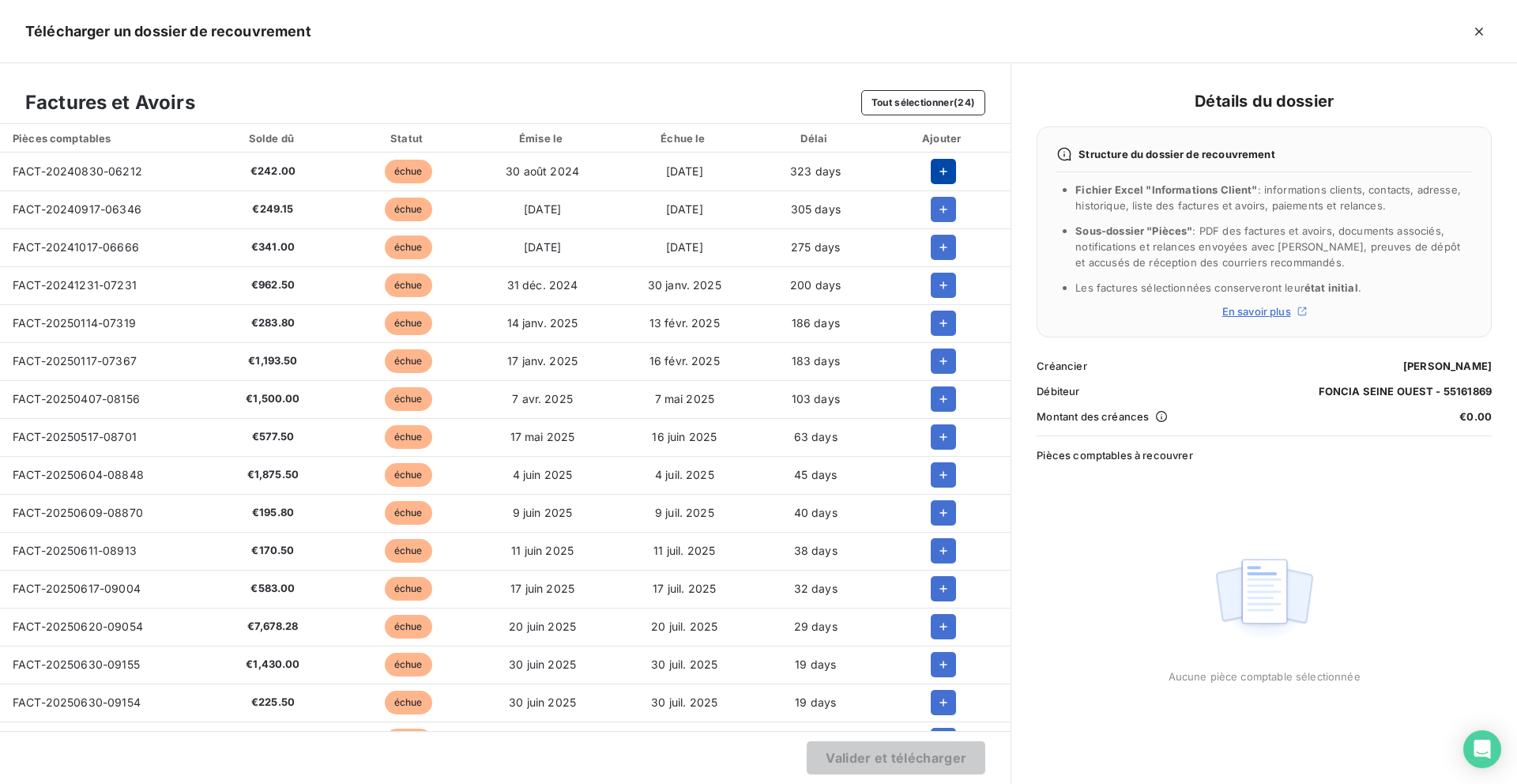
click at [942, 171] on icon "button" at bounding box center [942, 171] width 16 height 16
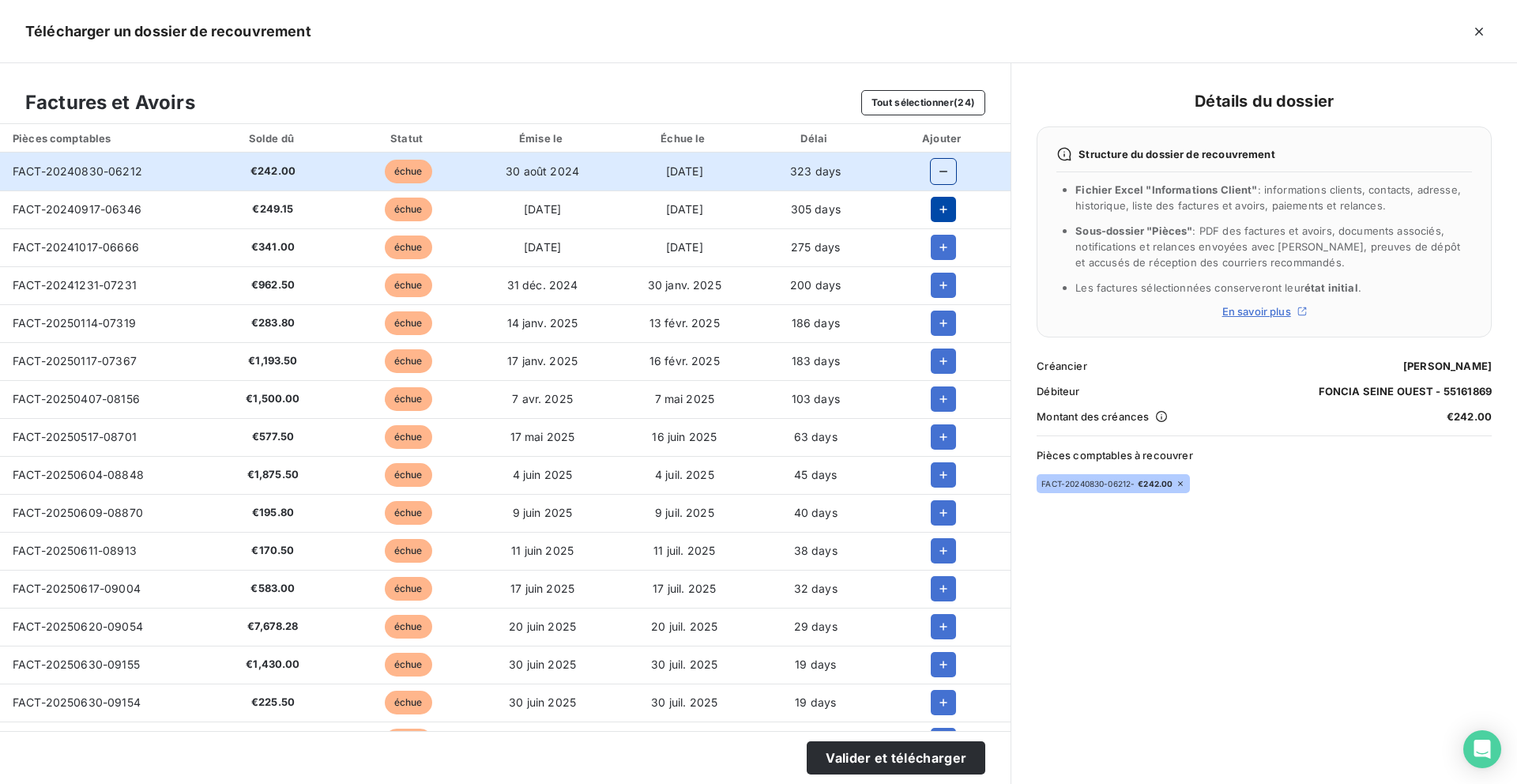
click at [942, 219] on button "button" at bounding box center [942, 209] width 25 height 25
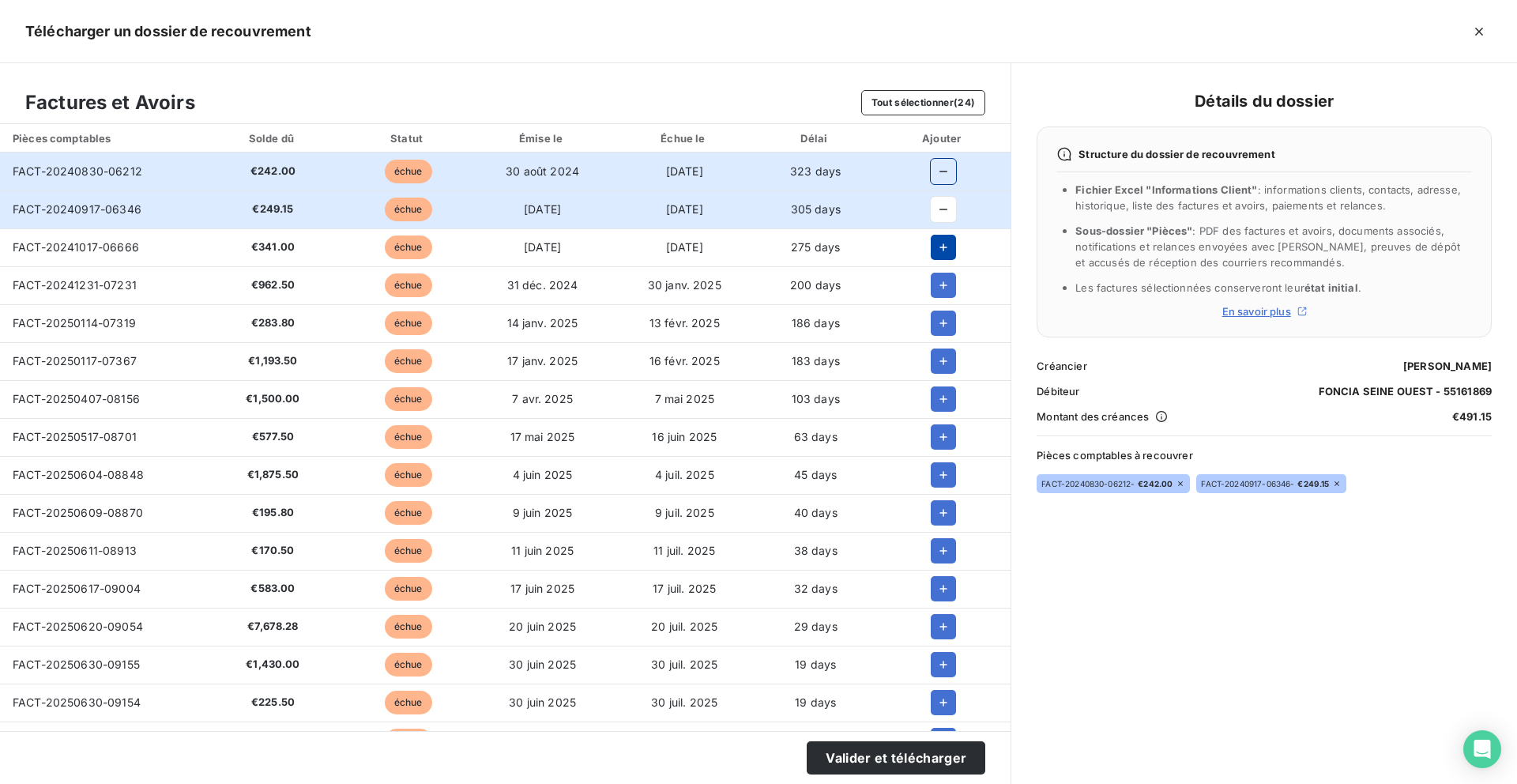
click at [942, 248] on icon "button" at bounding box center [942, 247] width 16 height 16
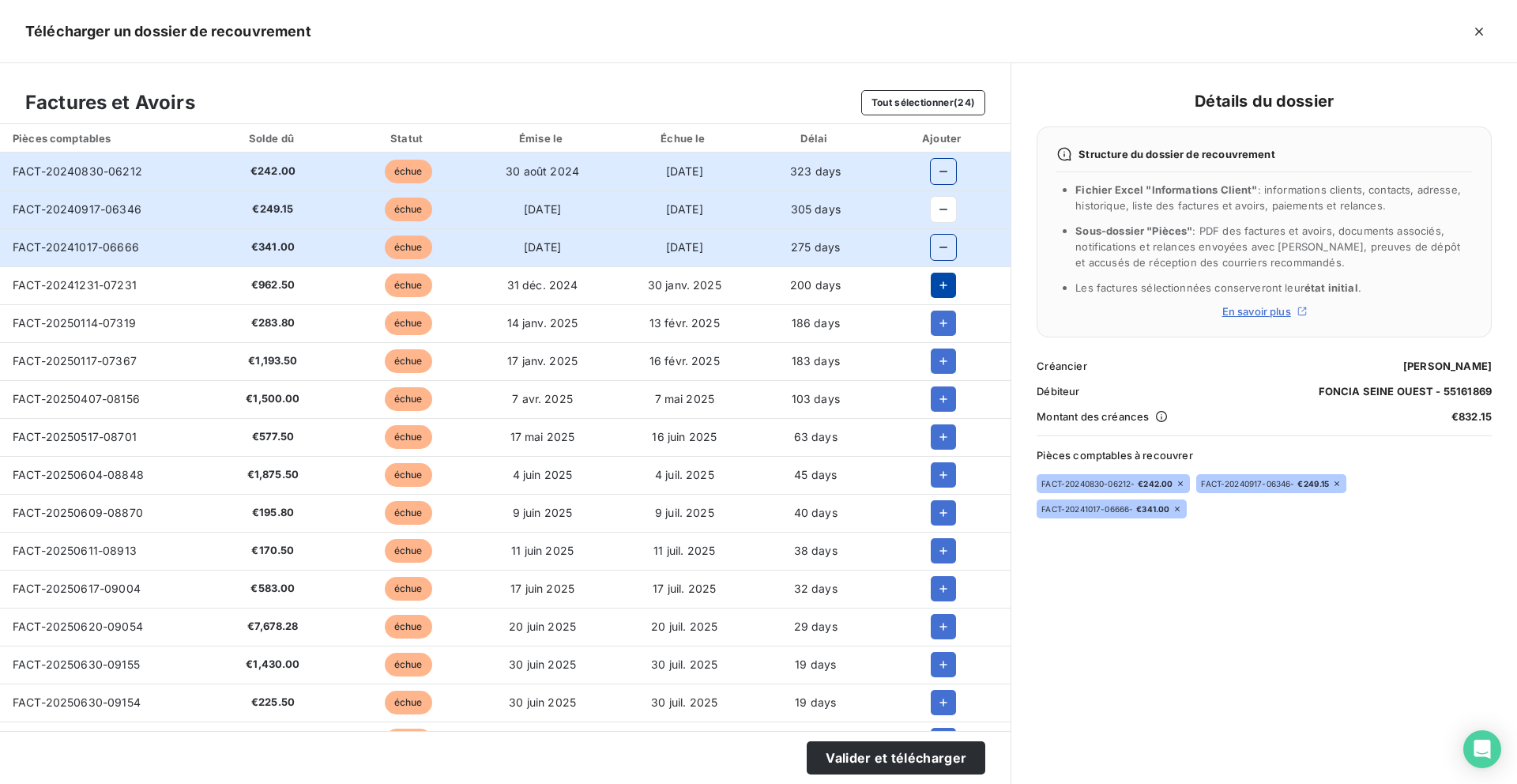
click at [940, 282] on icon "button" at bounding box center [943, 285] width 8 height 8
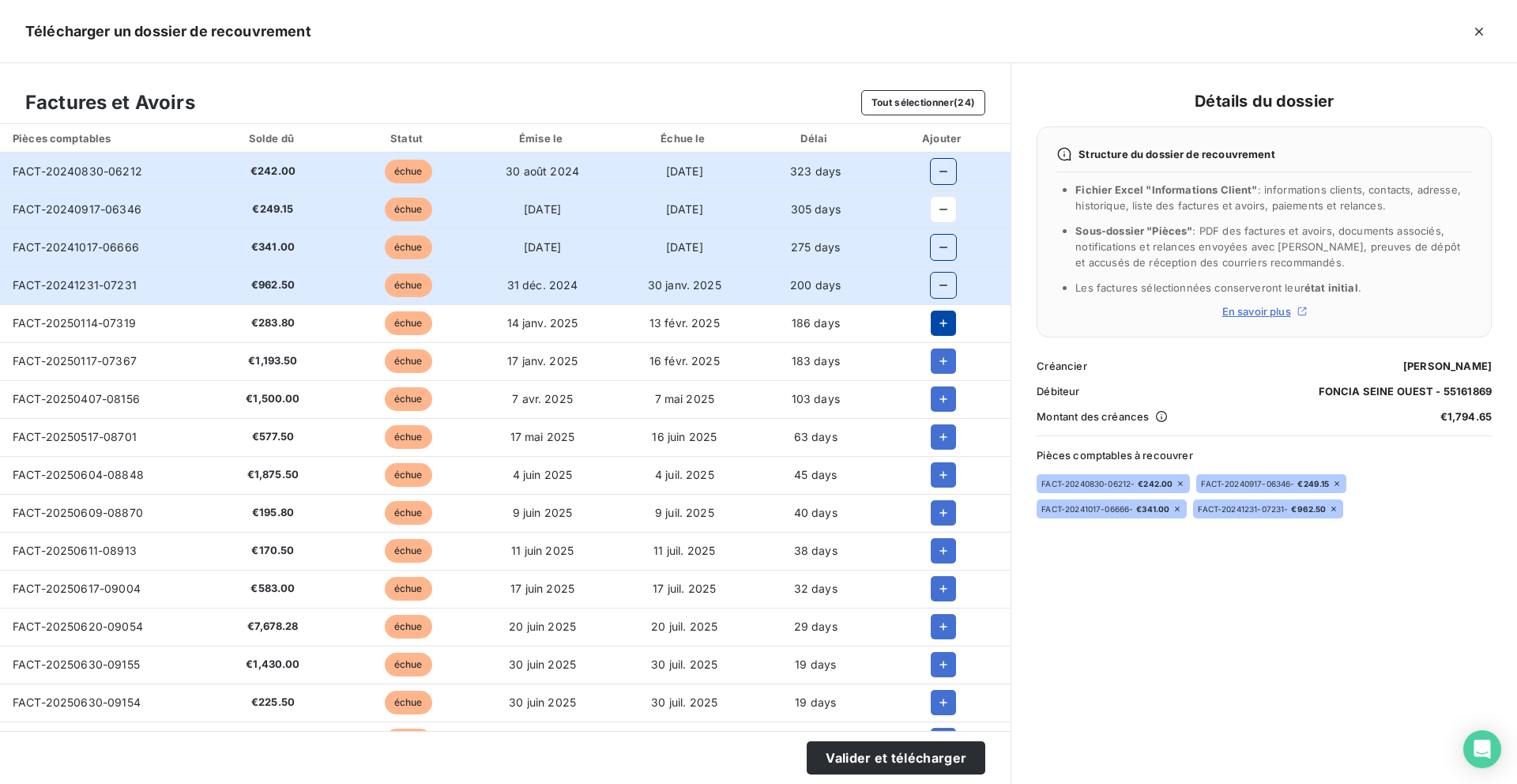
click at [940, 325] on icon "button" at bounding box center [943, 322] width 8 height 8
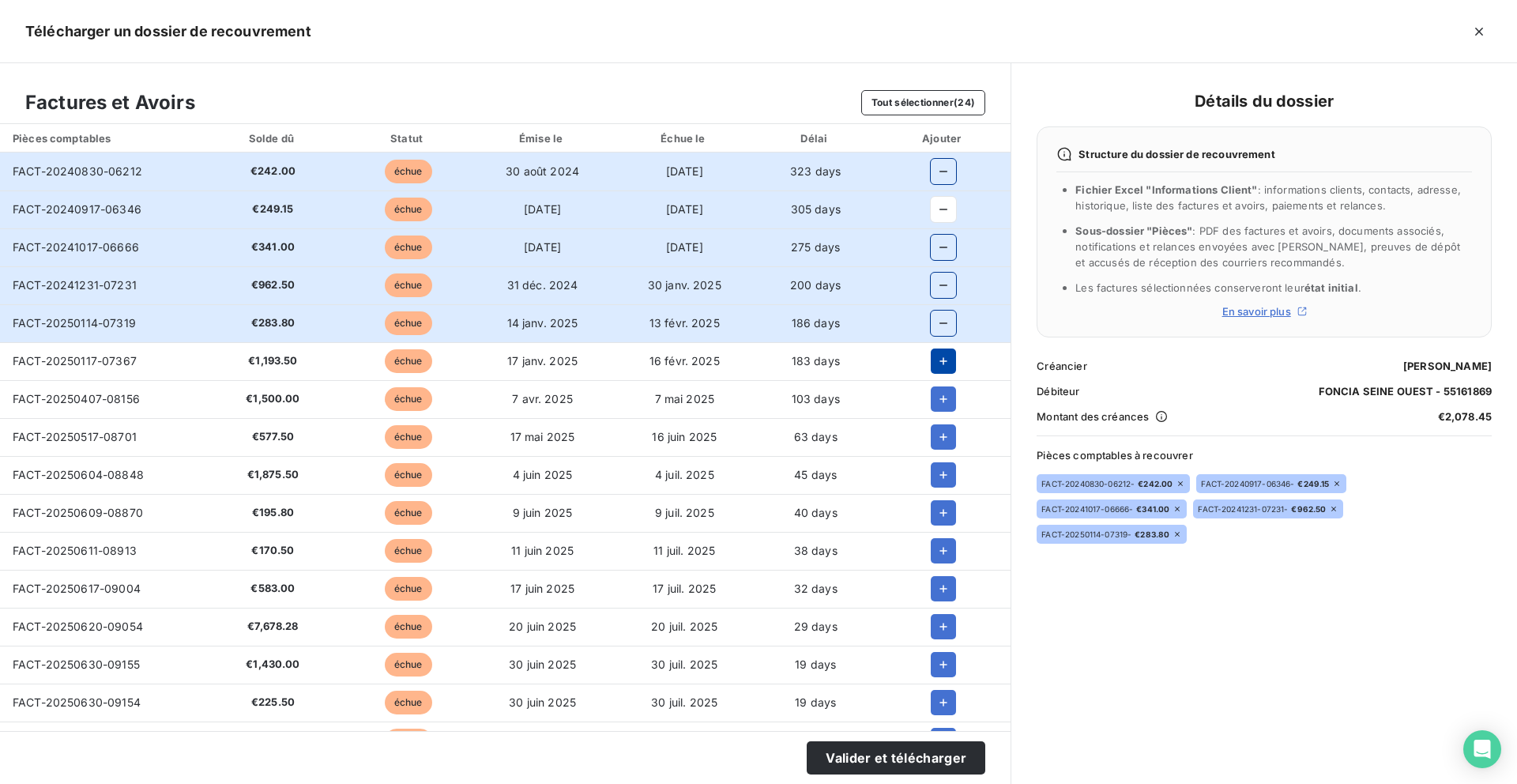
click at [940, 361] on icon "button" at bounding box center [943, 360] width 8 height 8
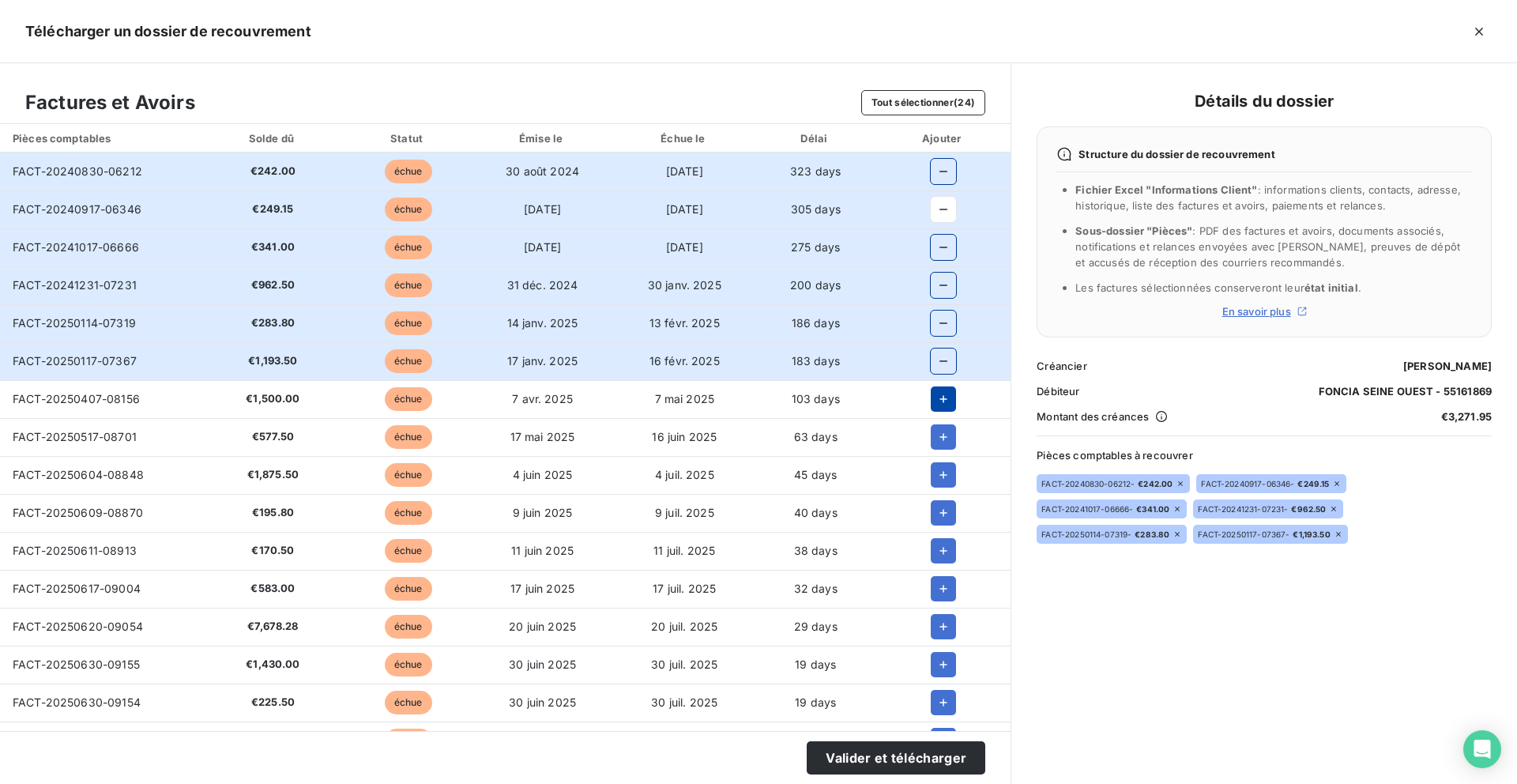
click at [935, 405] on icon "button" at bounding box center [942, 398] width 16 height 16
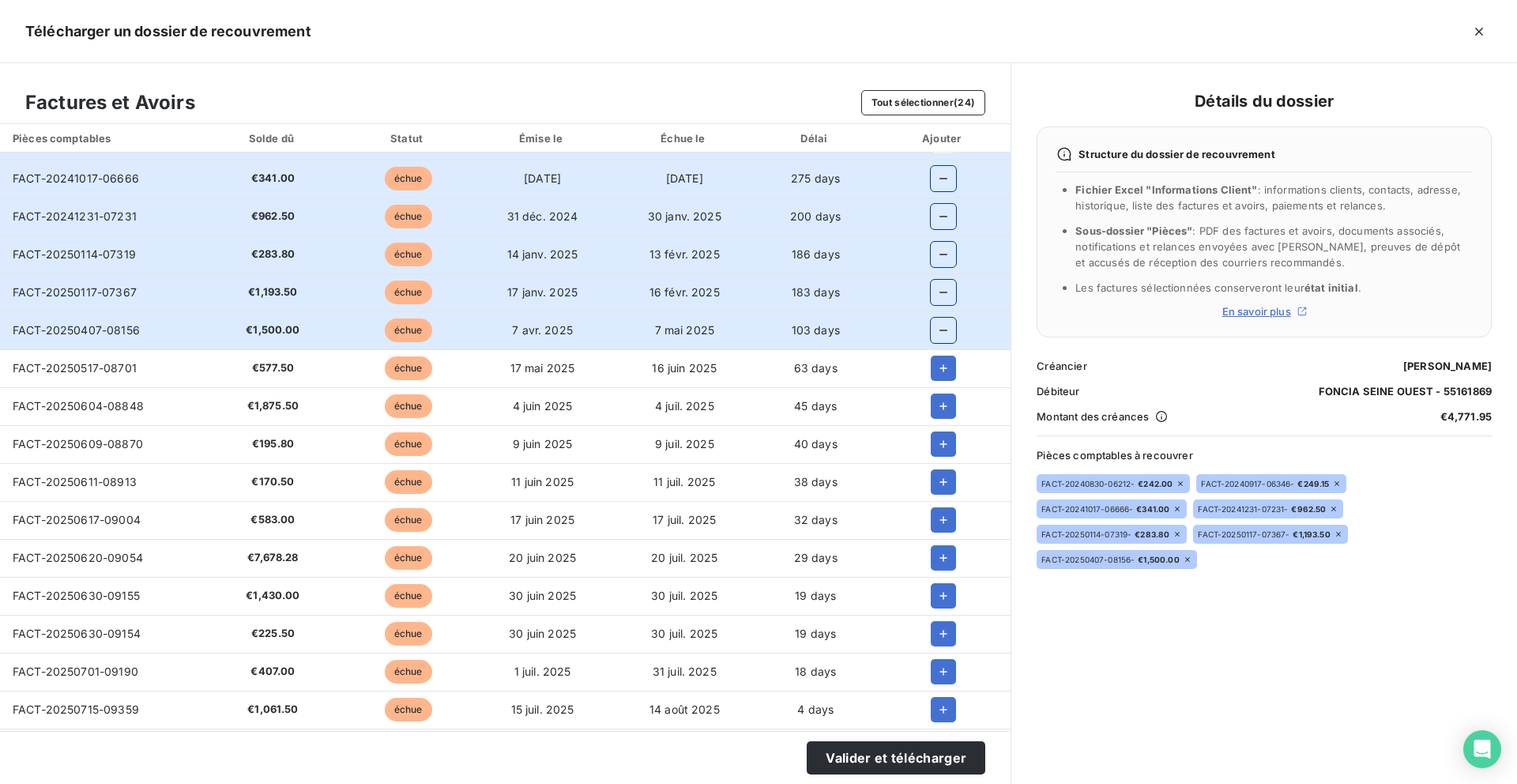
scroll to position [70, 0]
click at [942, 370] on icon "button" at bounding box center [942, 366] width 16 height 16
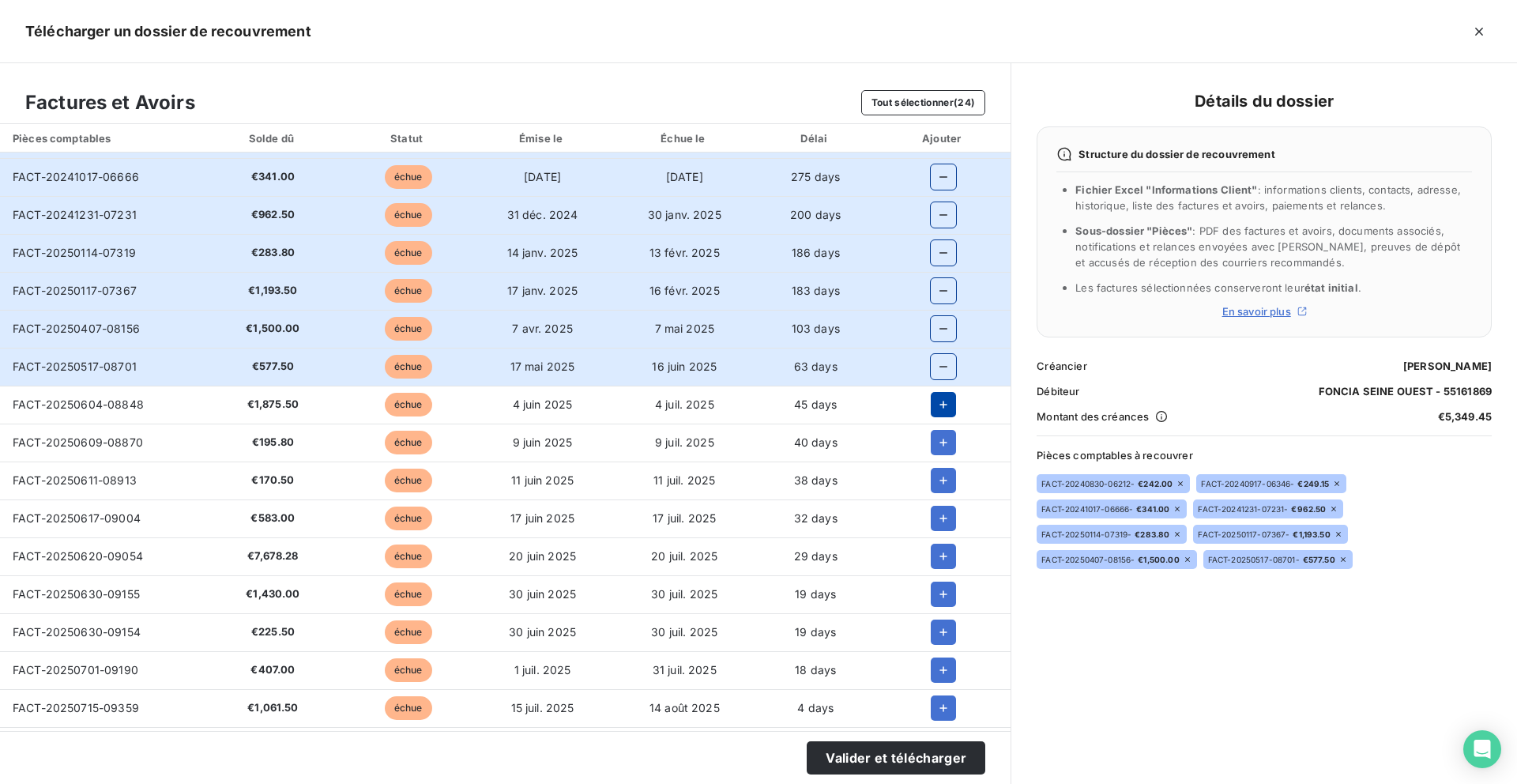
click at [942, 397] on icon "button" at bounding box center [942, 404] width 16 height 16
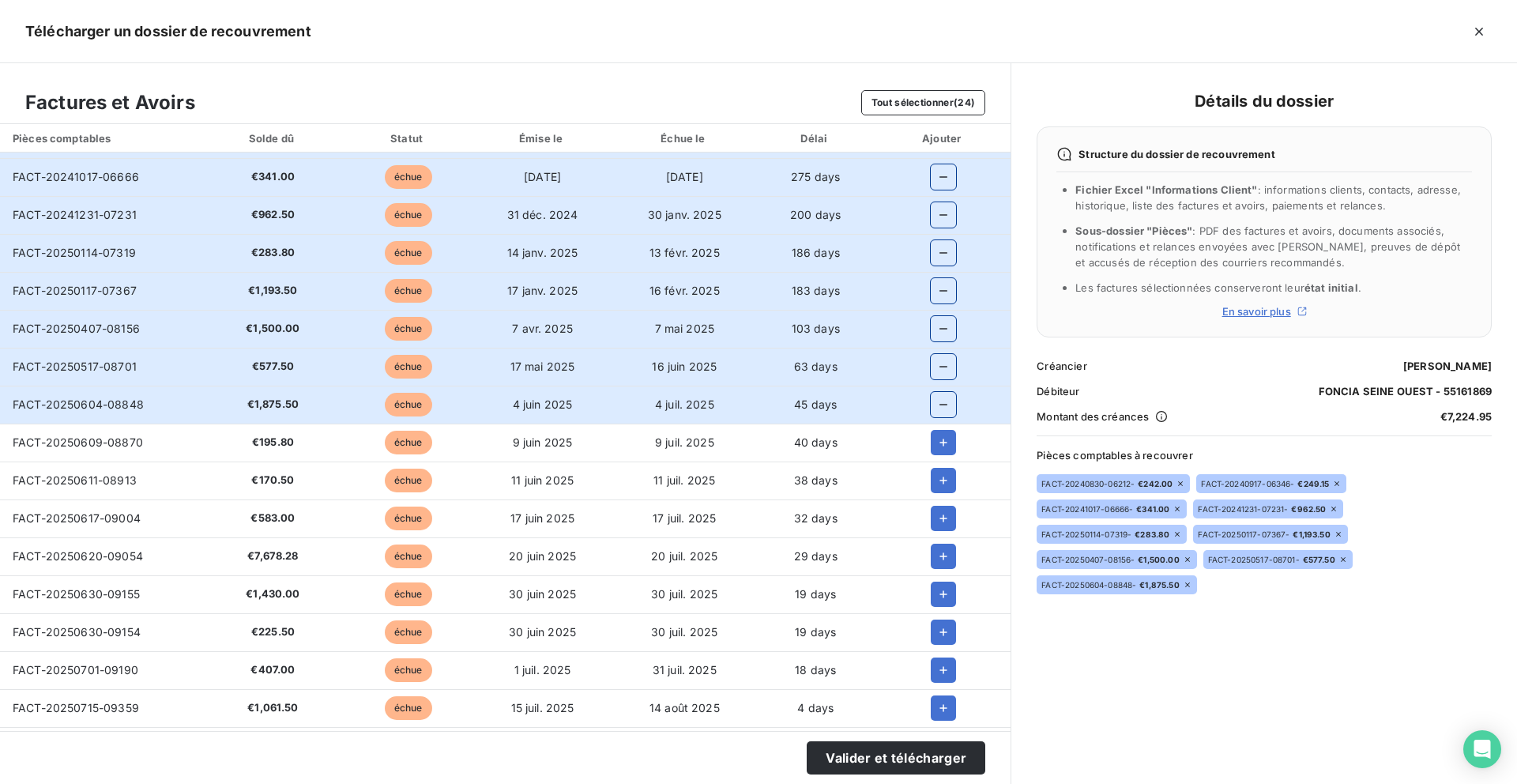
click at [942, 421] on td at bounding box center [943, 404] width 135 height 38
click at [943, 447] on icon "button" at bounding box center [942, 442] width 16 height 16
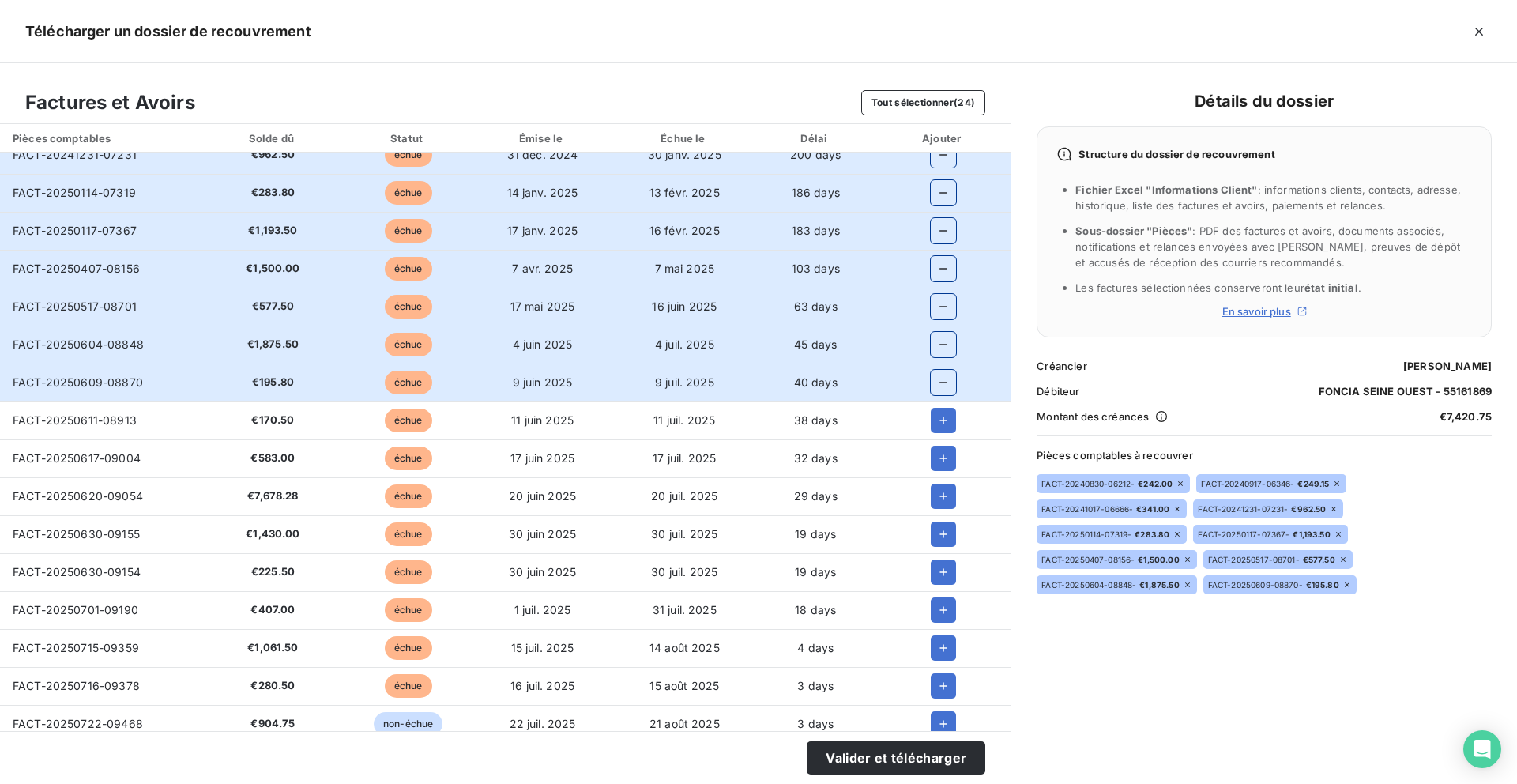
scroll to position [142, 0]
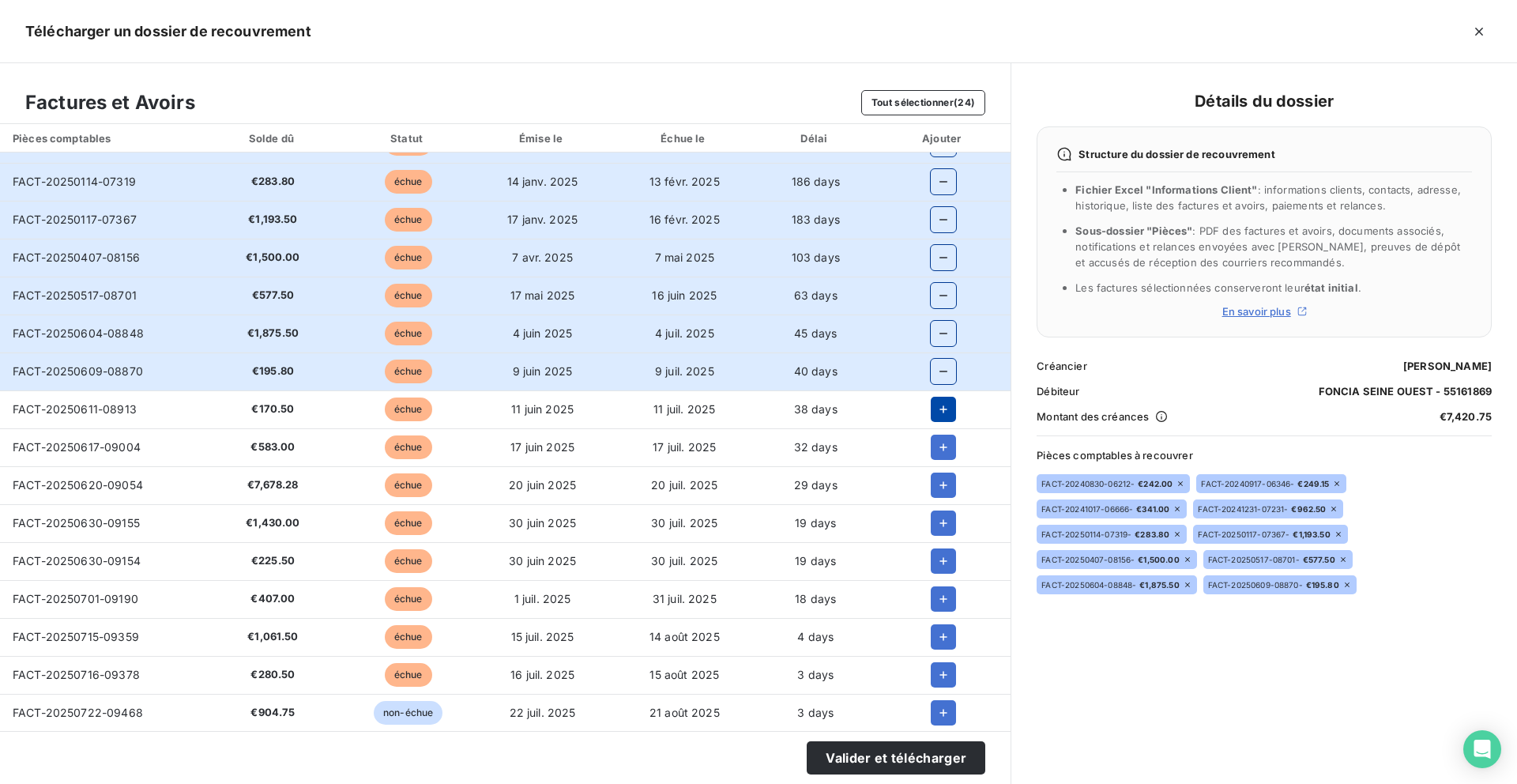
click at [942, 413] on icon "button" at bounding box center [942, 409] width 16 height 16
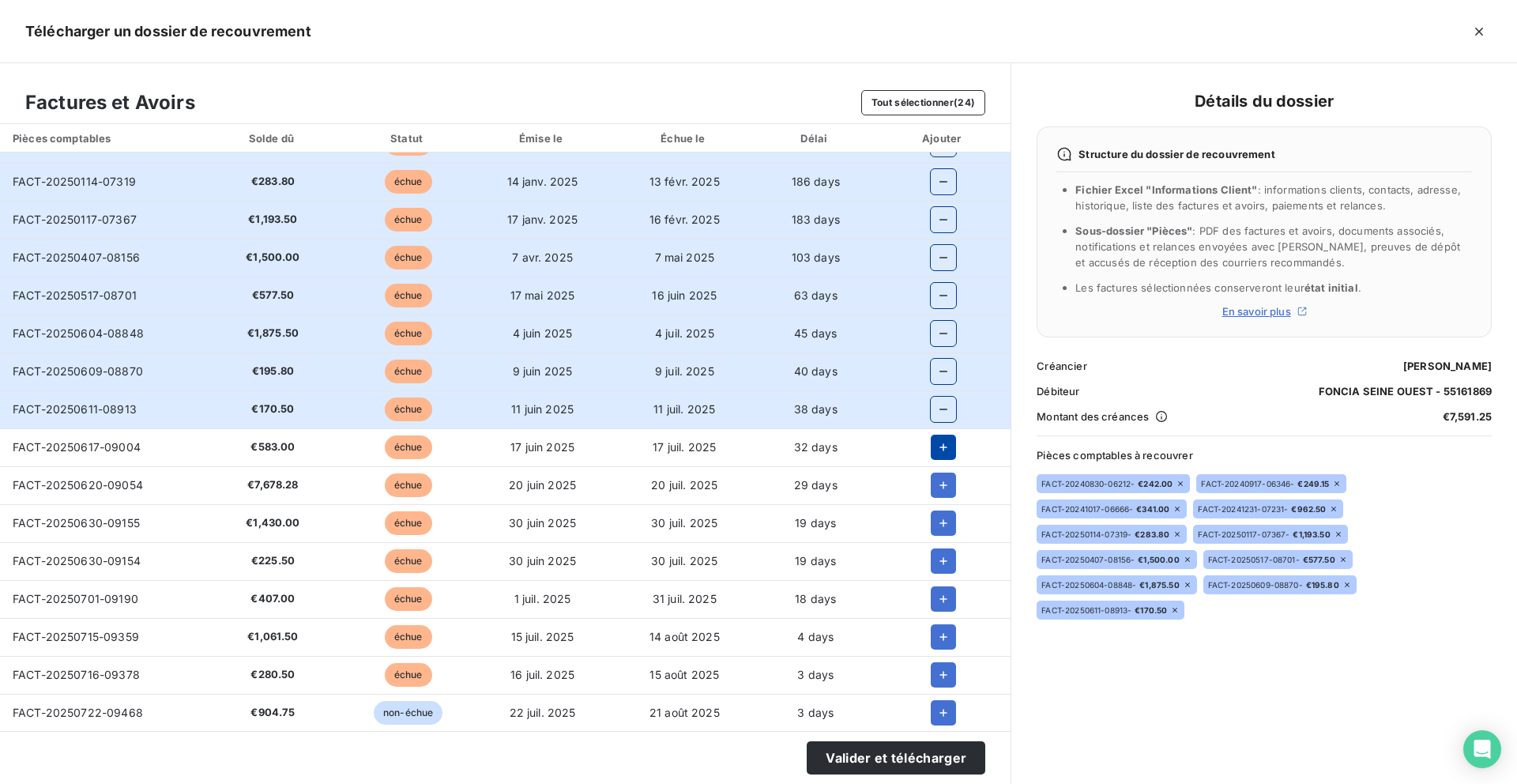
click at [942, 452] on icon "button" at bounding box center [942, 447] width 16 height 16
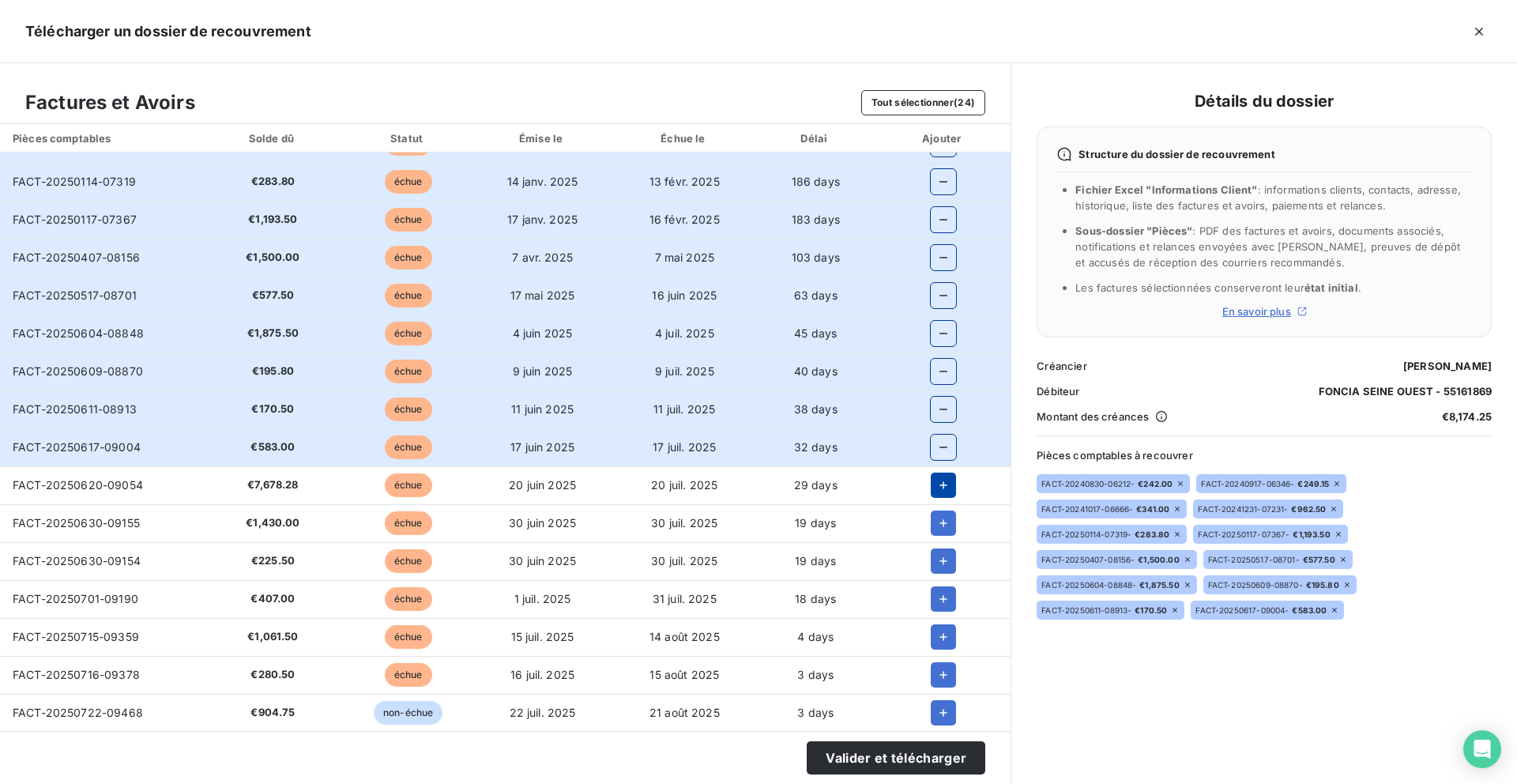
click at [942, 484] on icon "button" at bounding box center [942, 485] width 16 height 16
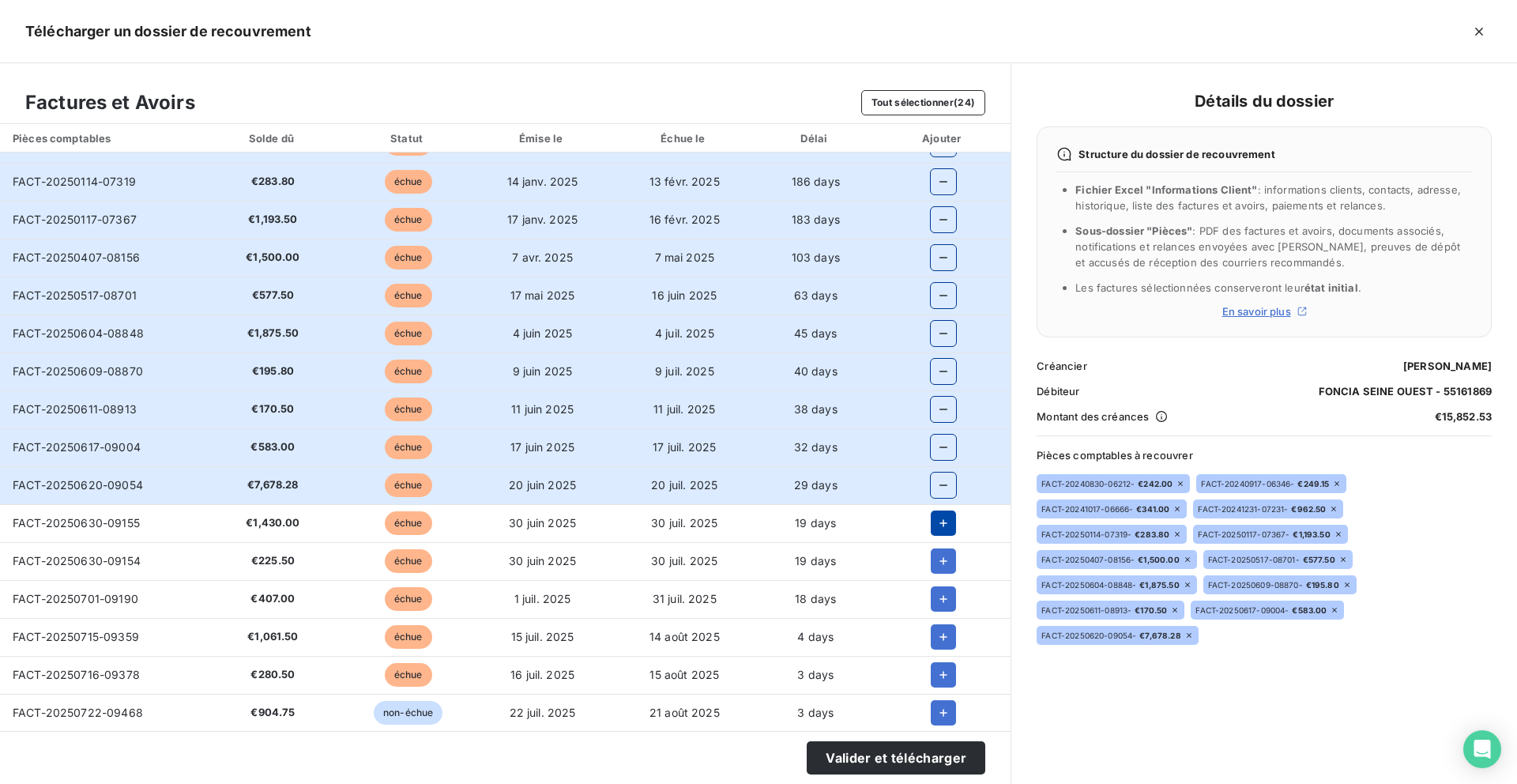
click at [935, 517] on icon "button" at bounding box center [942, 523] width 16 height 16
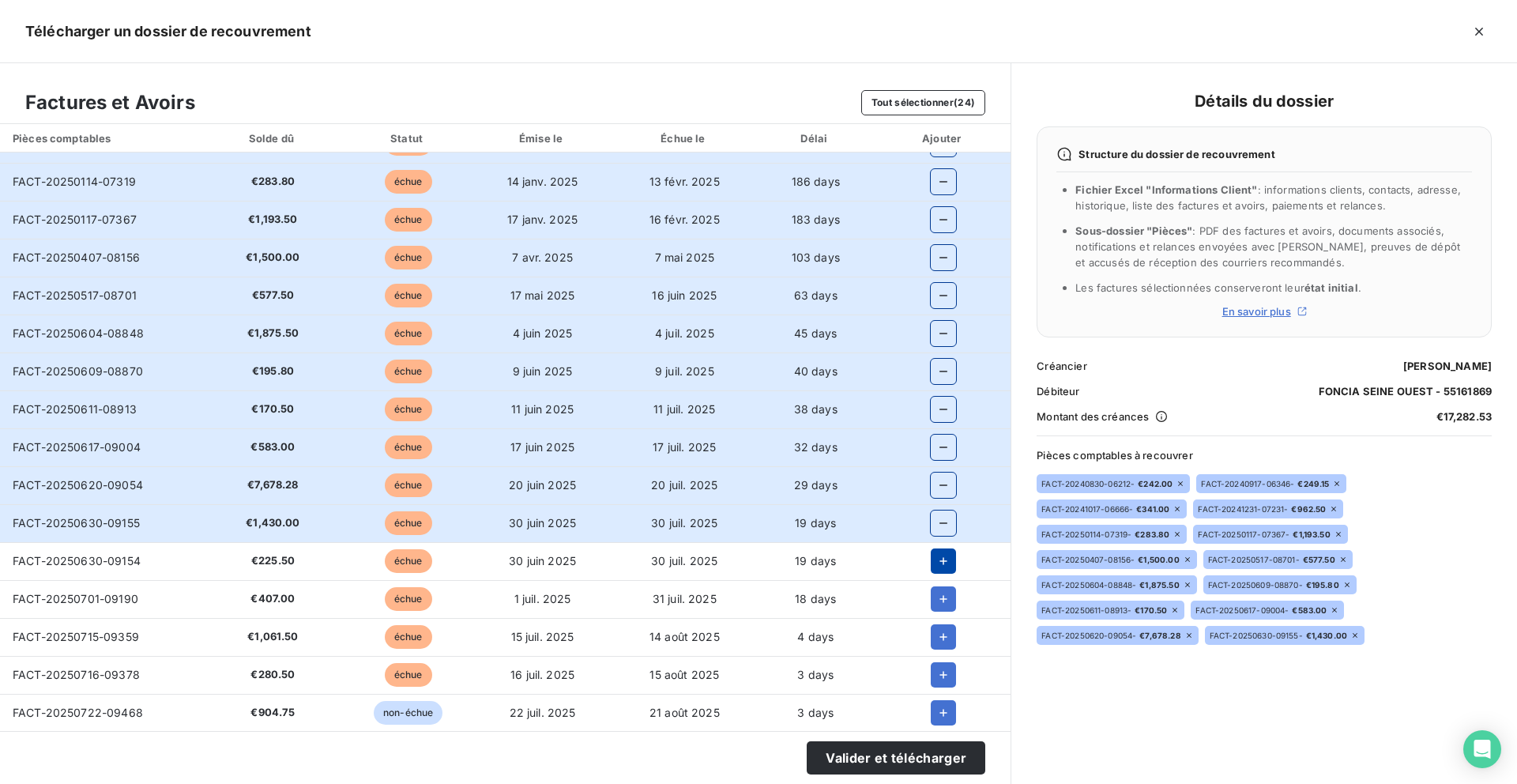
click at [935, 550] on button "button" at bounding box center [942, 561] width 25 height 25
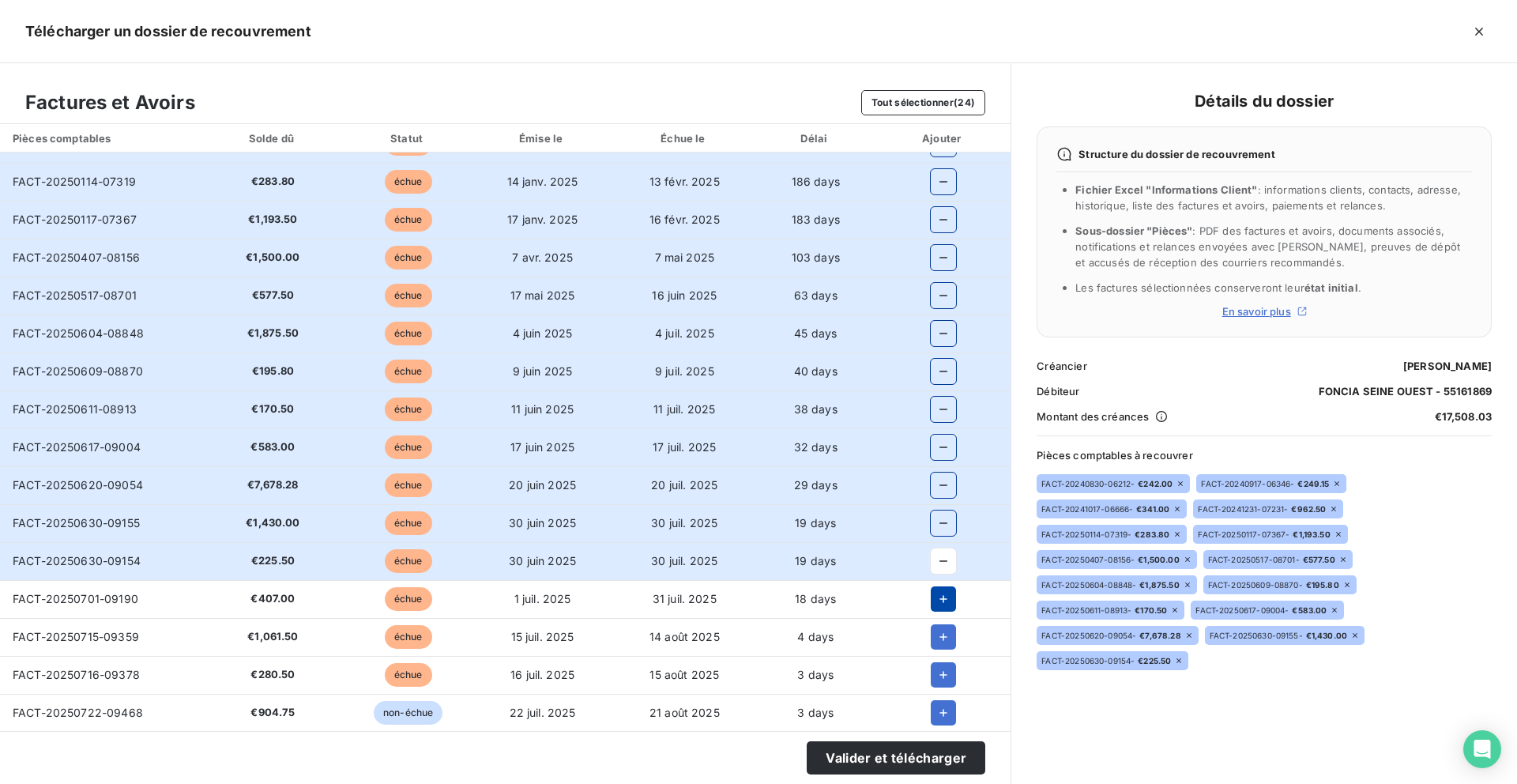
click at [934, 587] on button "button" at bounding box center [942, 599] width 25 height 25
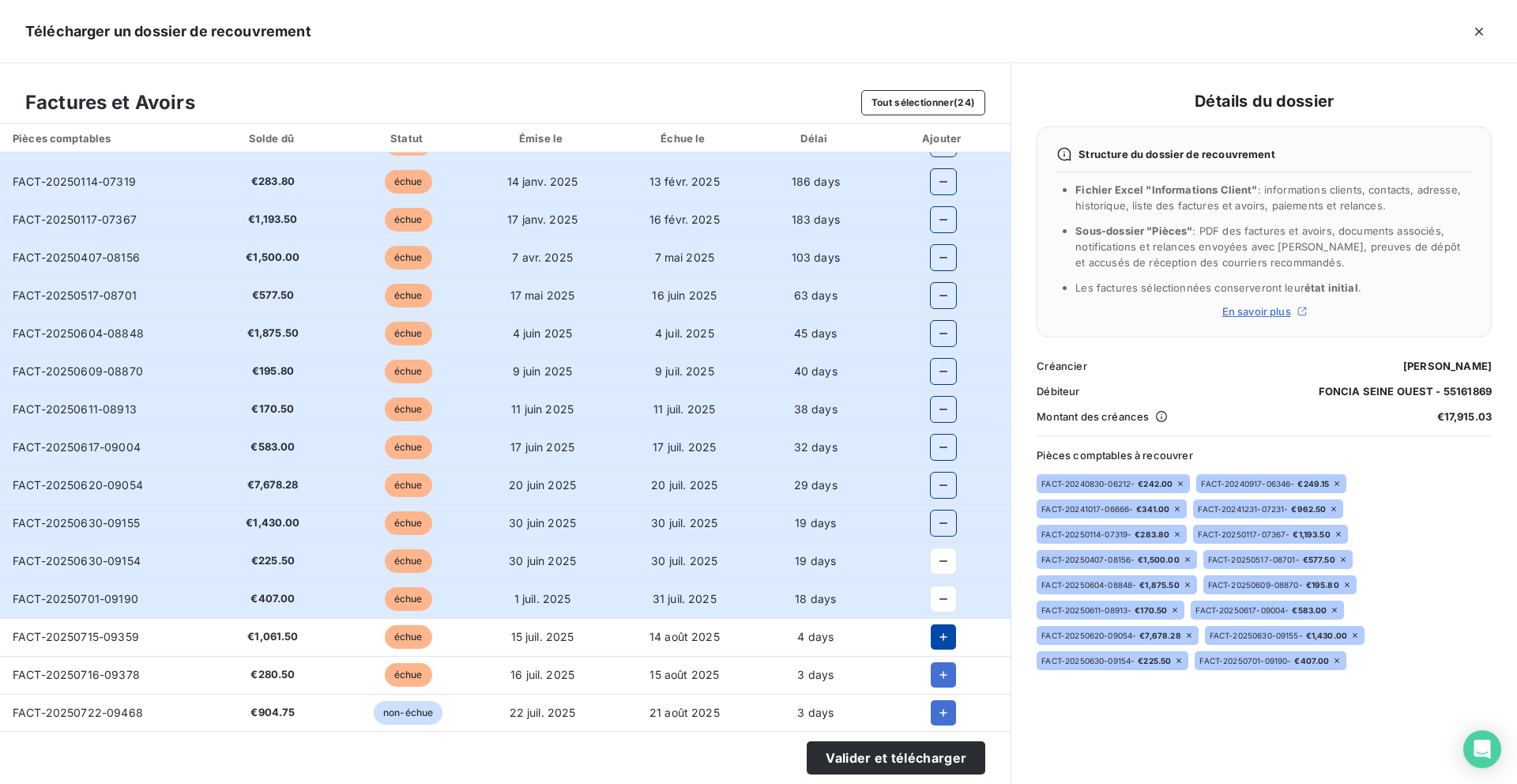
click at [938, 630] on icon "button" at bounding box center [942, 637] width 16 height 16
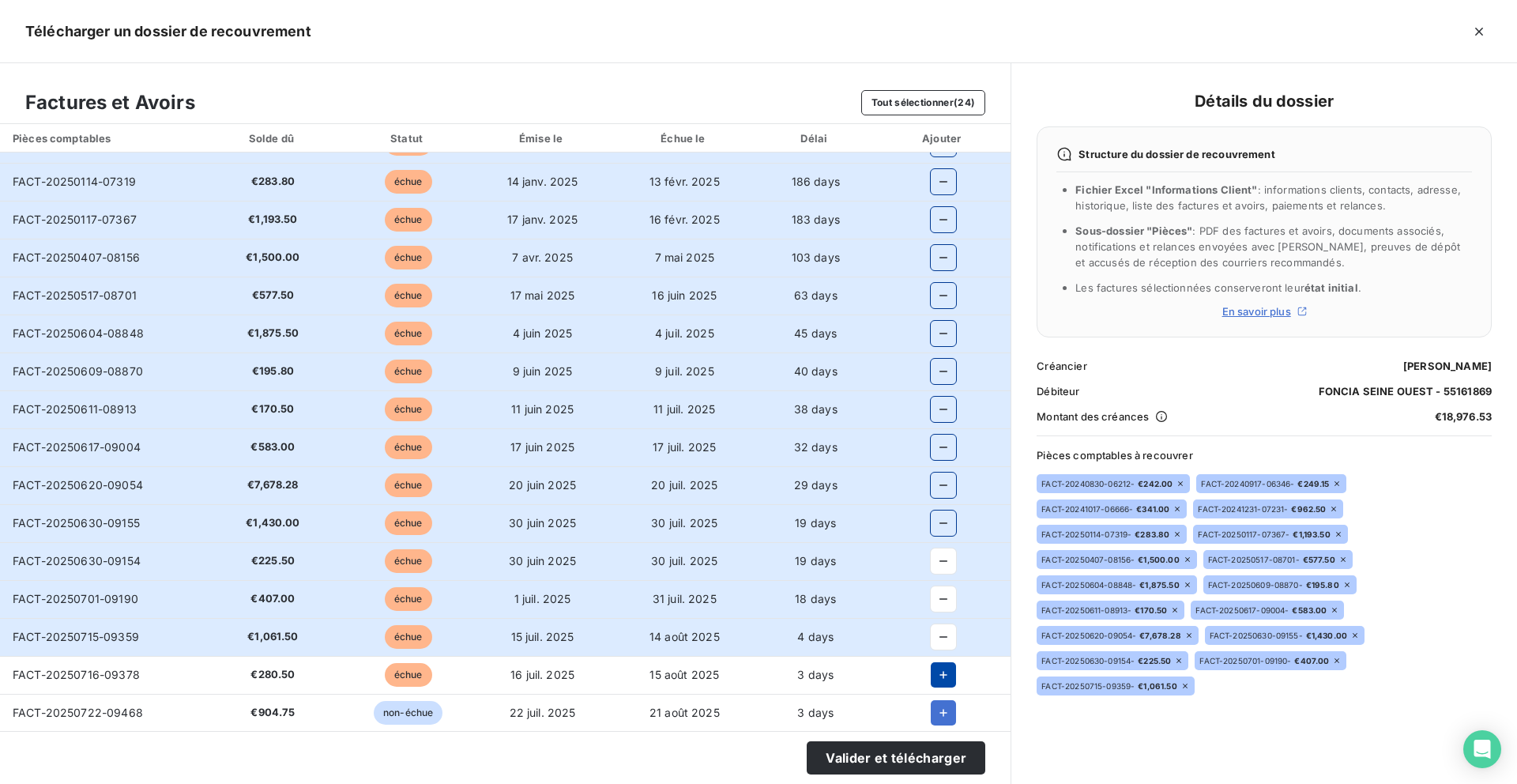
click at [940, 674] on icon "button" at bounding box center [943, 675] width 8 height 8
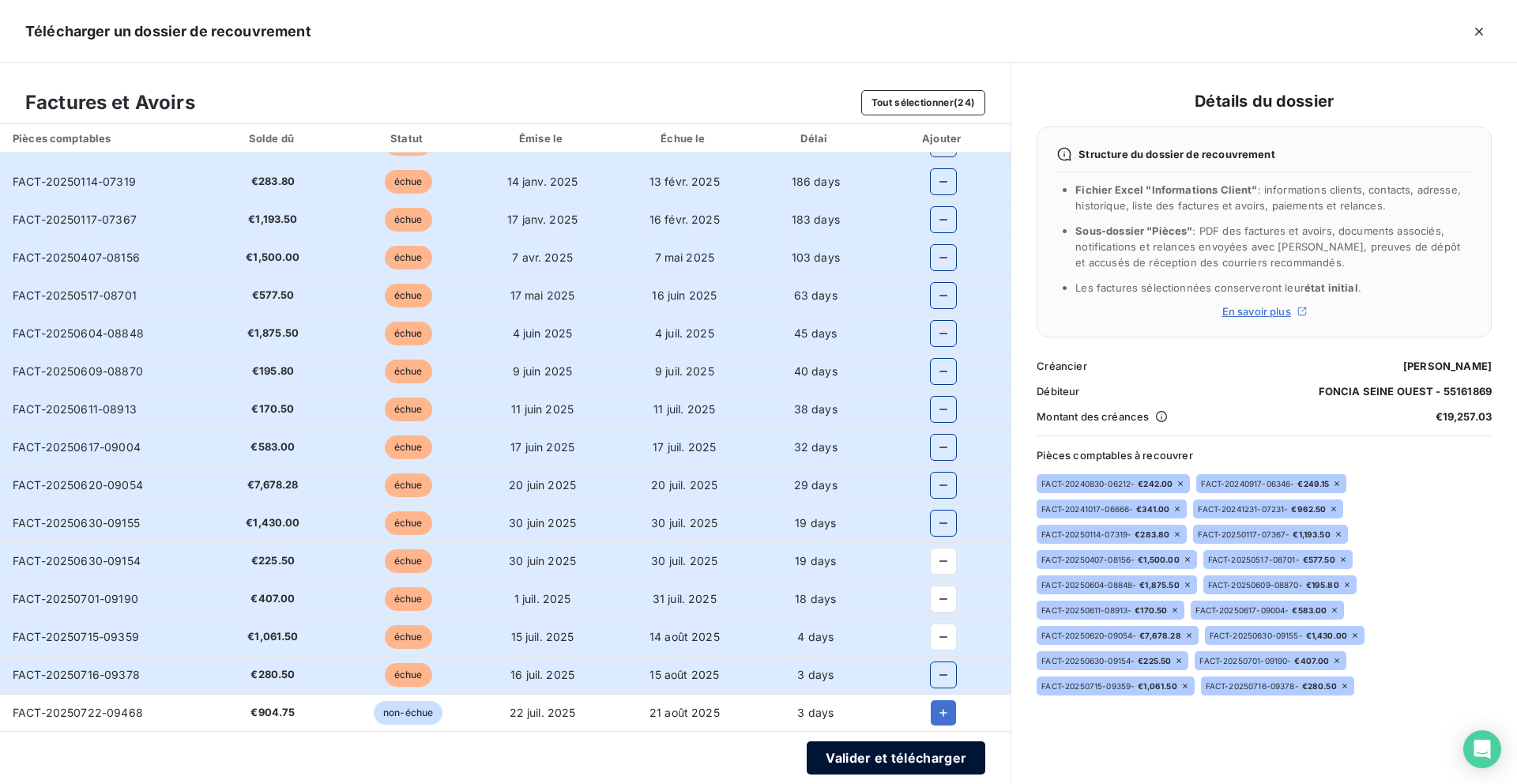
click at [924, 755] on button "Valider et télécharger" at bounding box center [896, 758] width 179 height 33
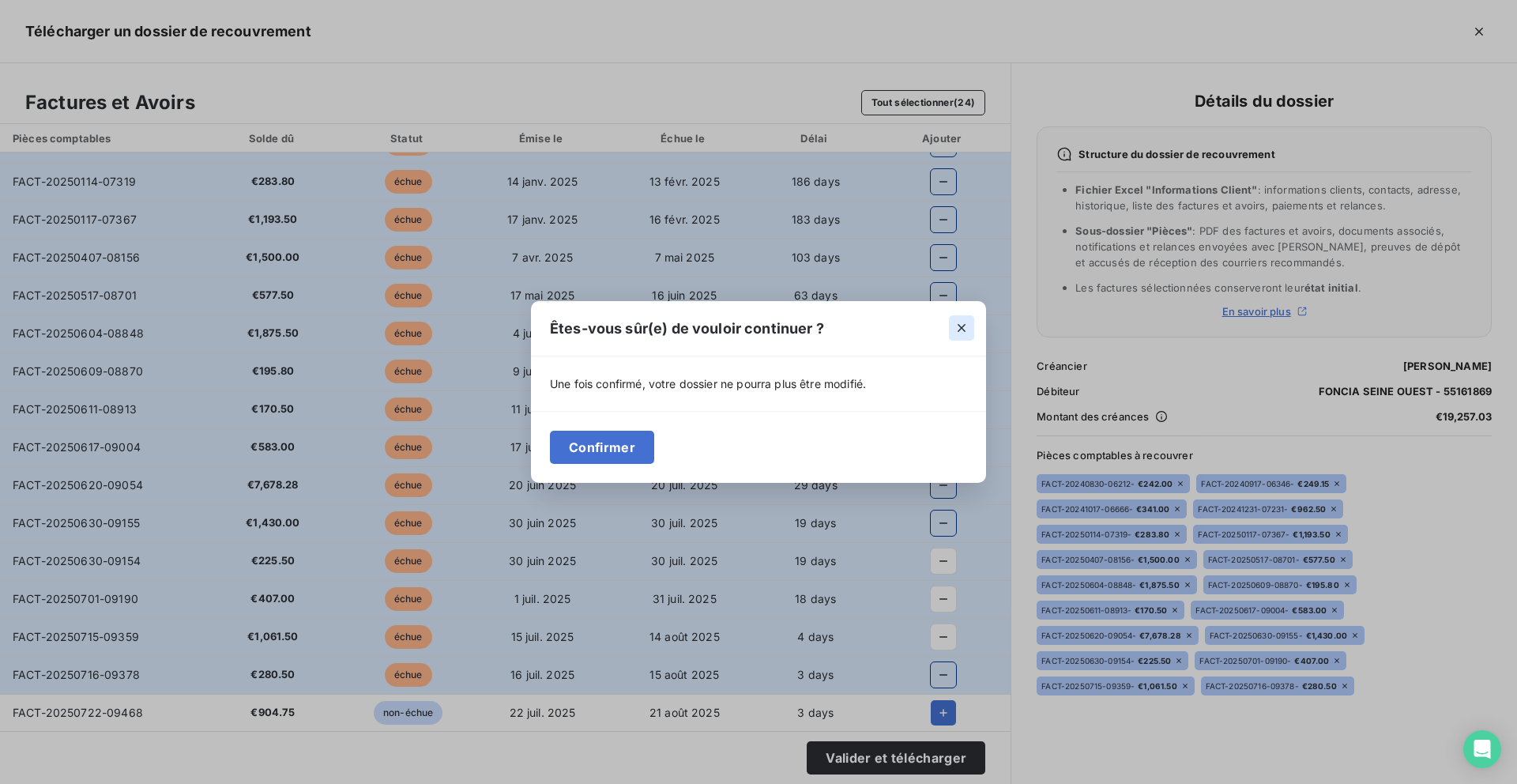
click at [964, 326] on icon "button" at bounding box center [961, 327] width 16 height 16
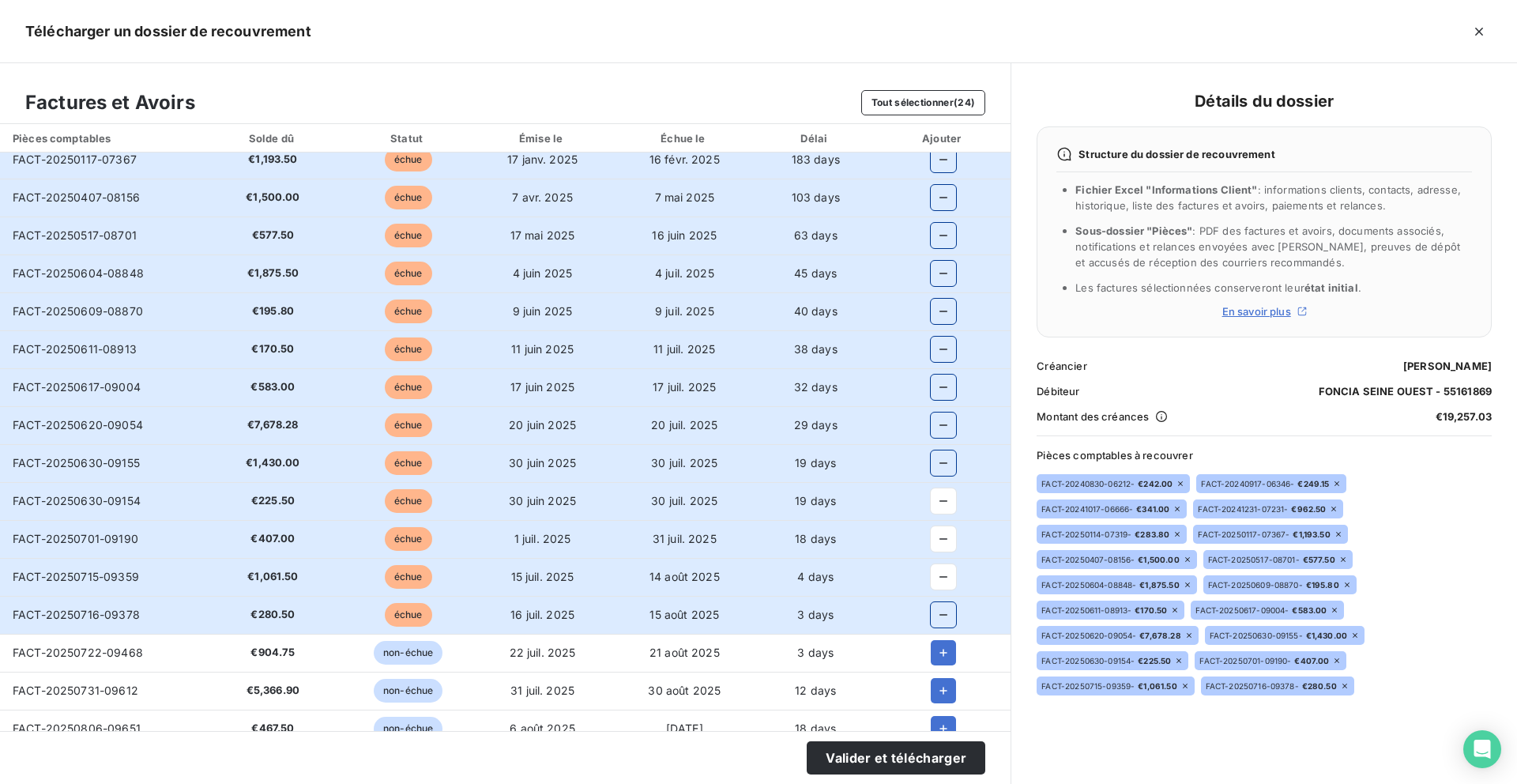
scroll to position [205, 0]
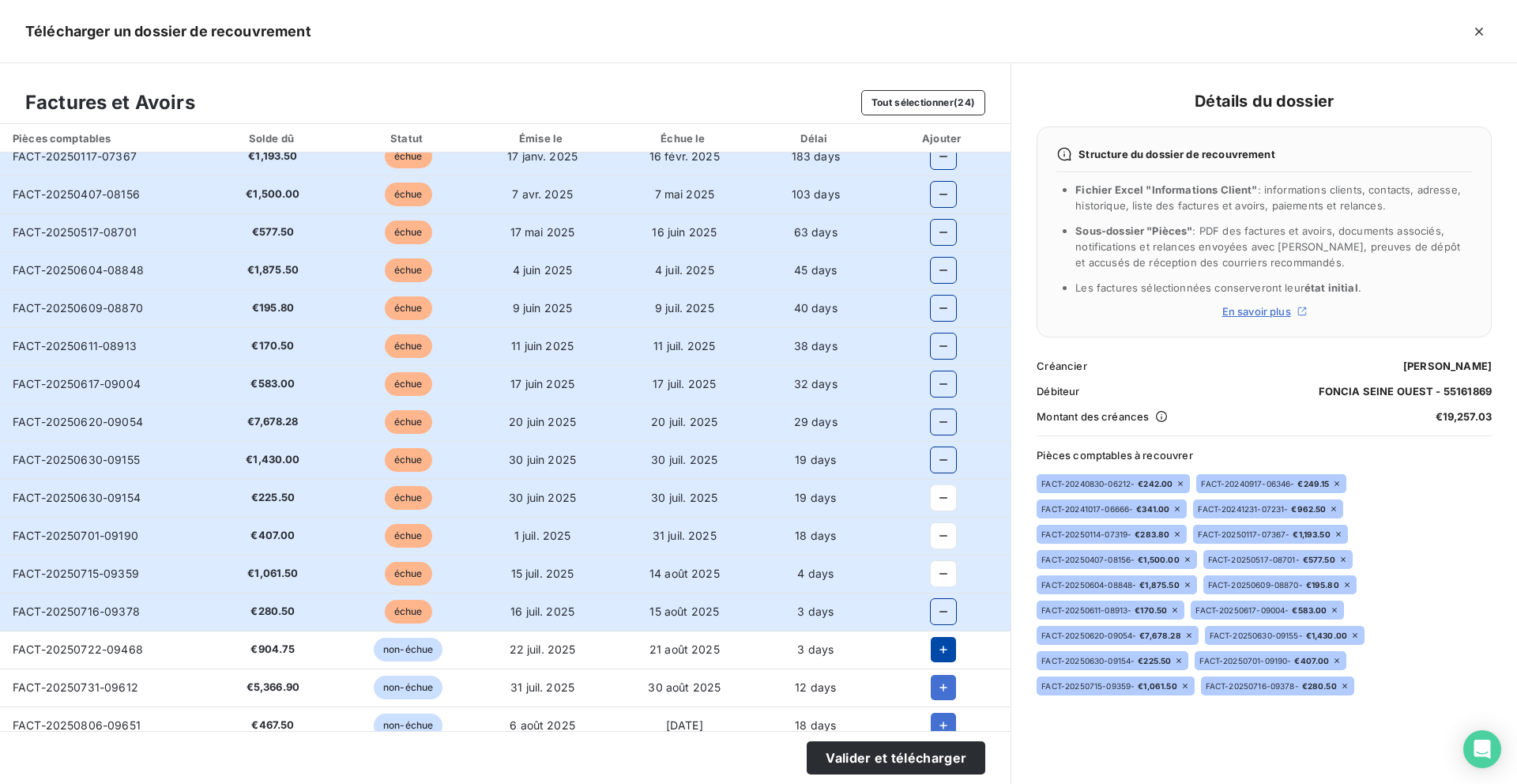
click at [935, 647] on icon "button" at bounding box center [942, 649] width 16 height 16
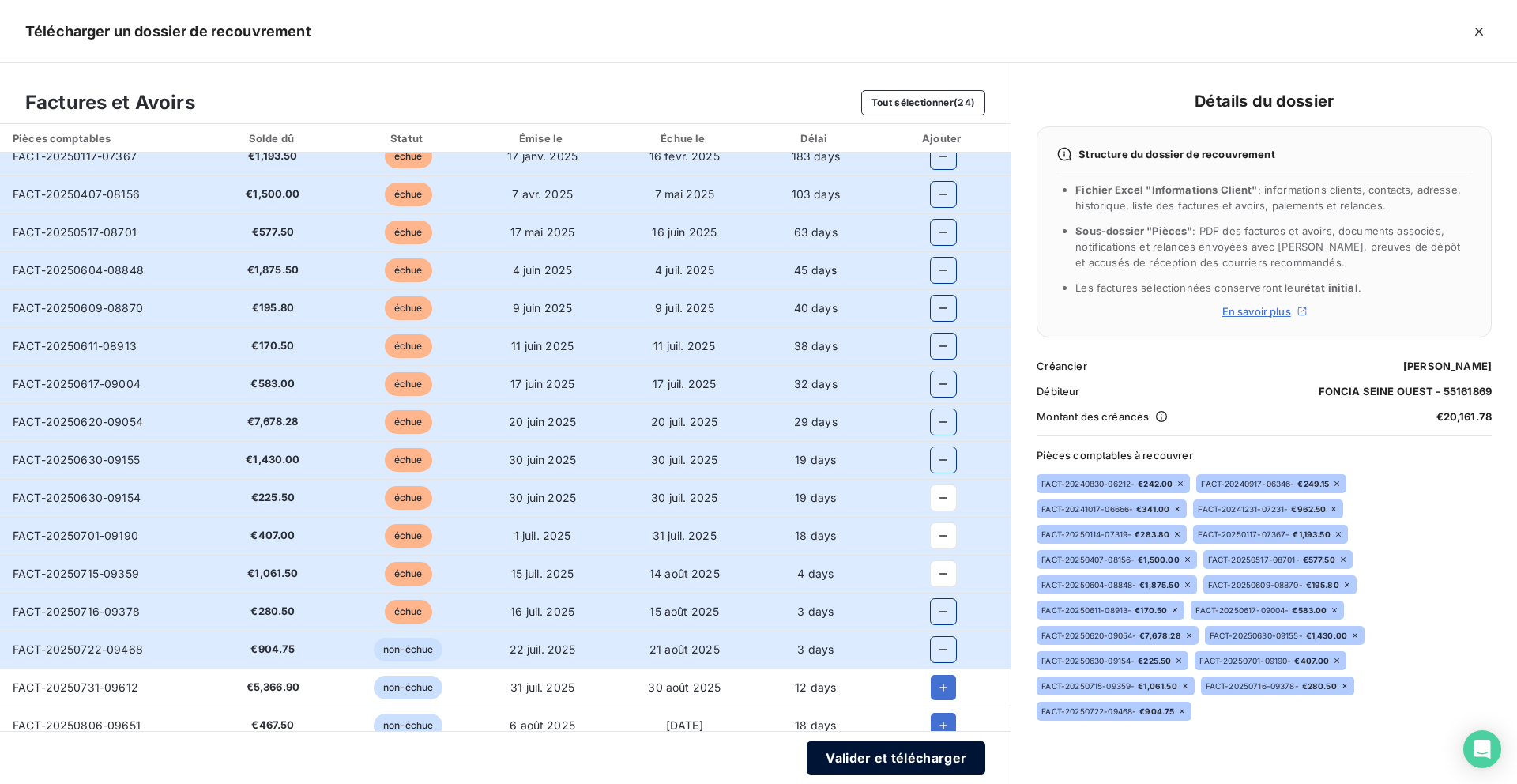
click at [905, 751] on button "Valider et télécharger" at bounding box center [896, 758] width 179 height 33
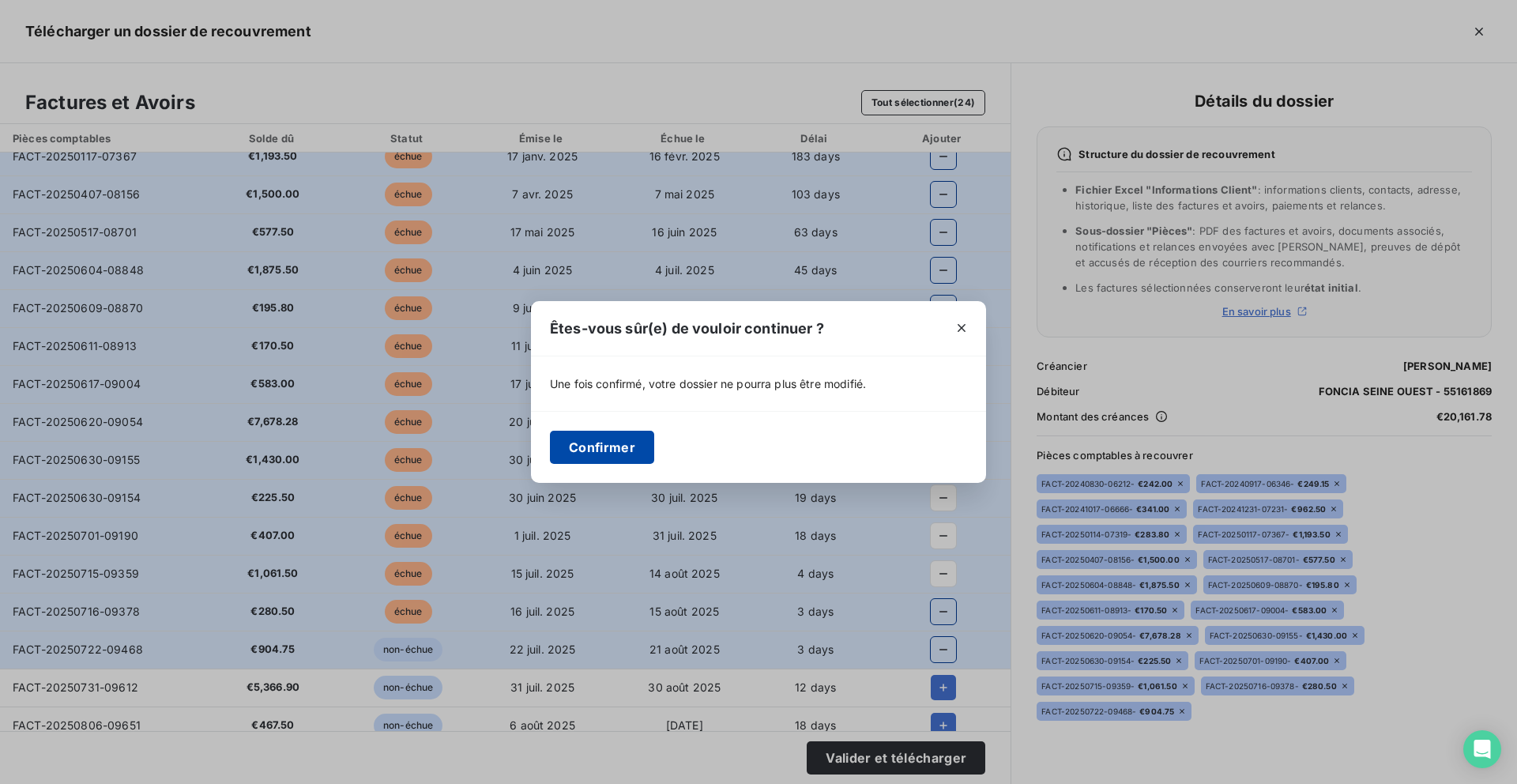
click at [600, 447] on button "Confirmer" at bounding box center [601, 448] width 105 height 33
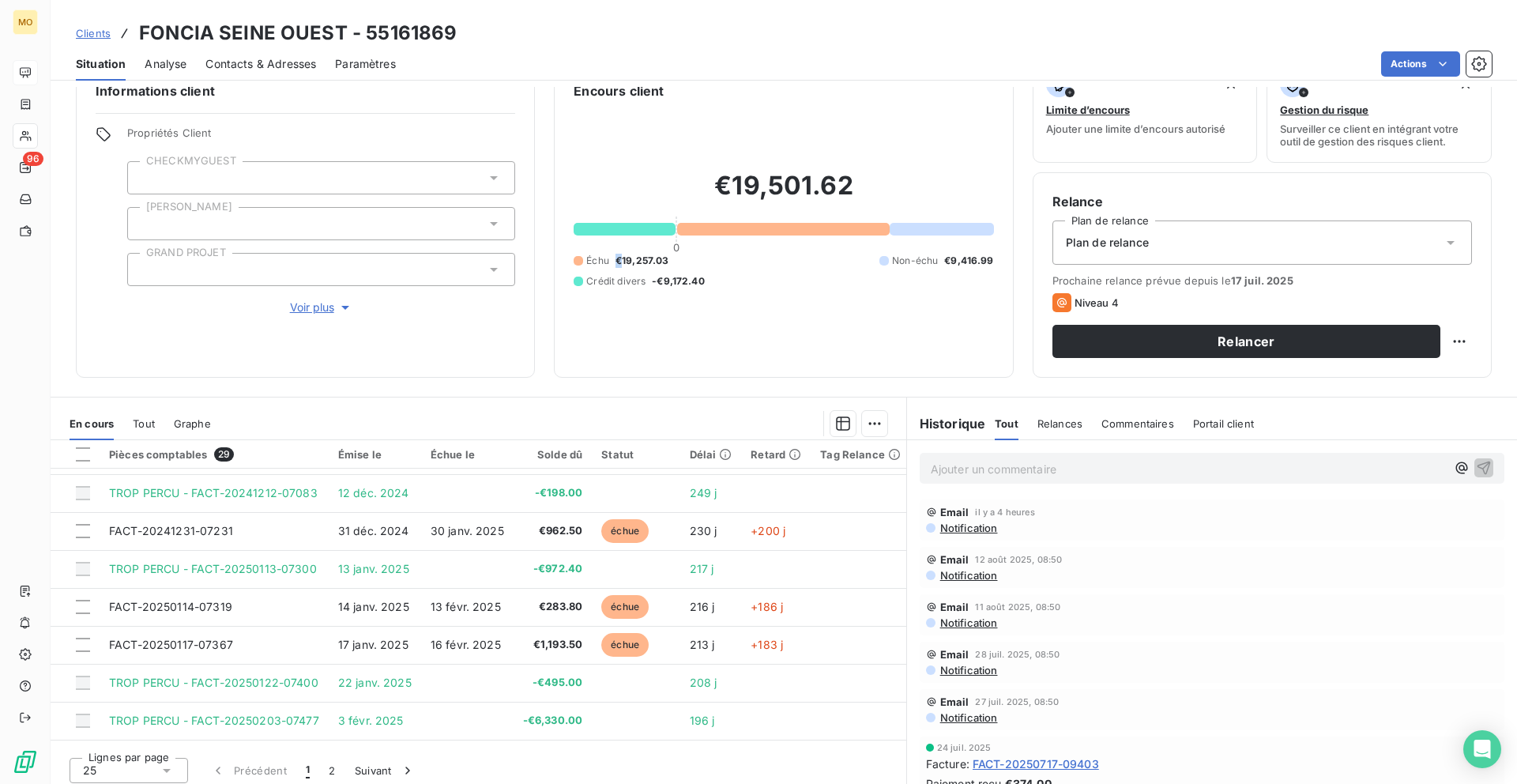
click at [617, 259] on span "€19,257.03" at bounding box center [642, 260] width 54 height 14
click at [263, 62] on span "Contacts & Adresses" at bounding box center [260, 64] width 110 height 16
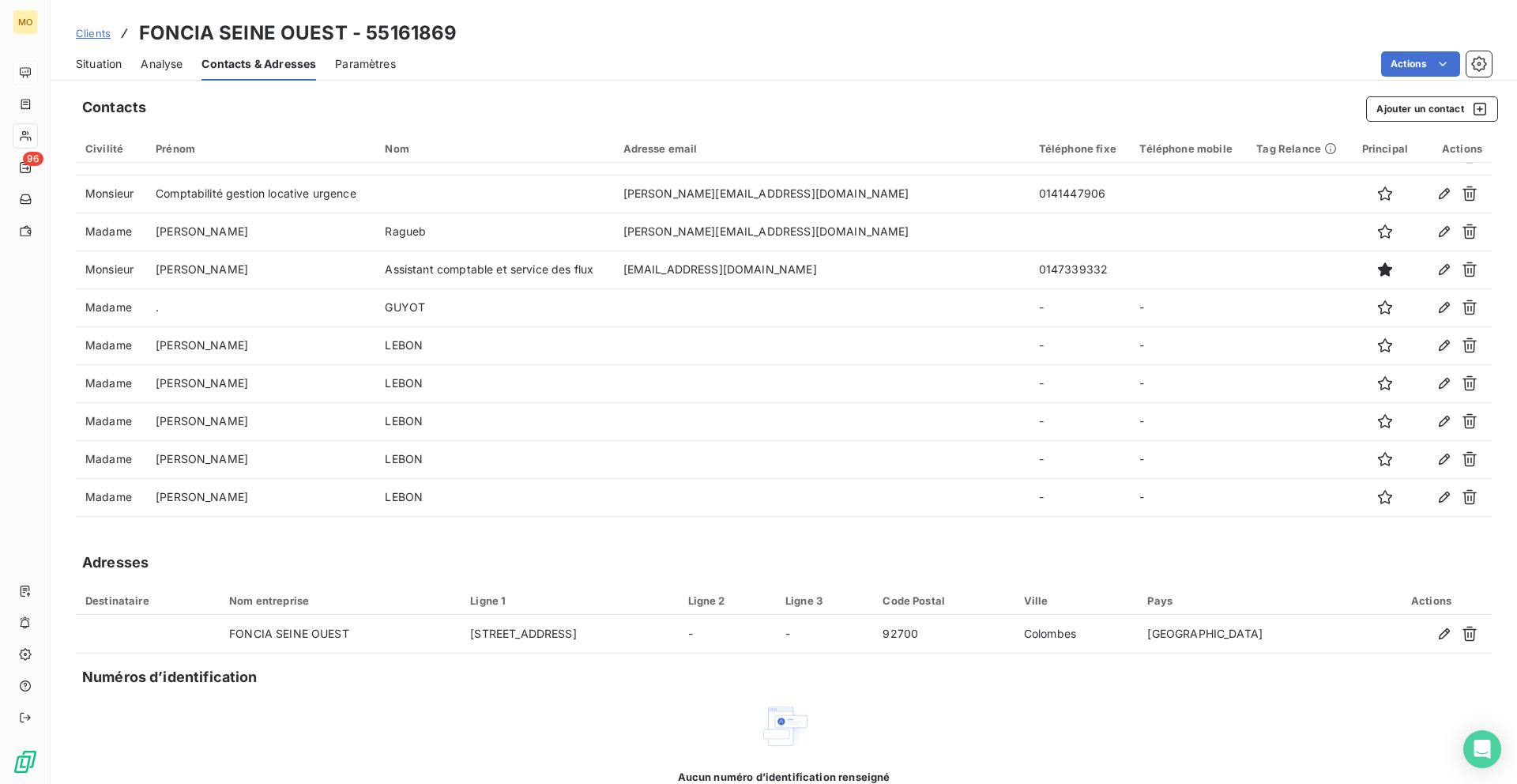
scroll to position [442, 0]
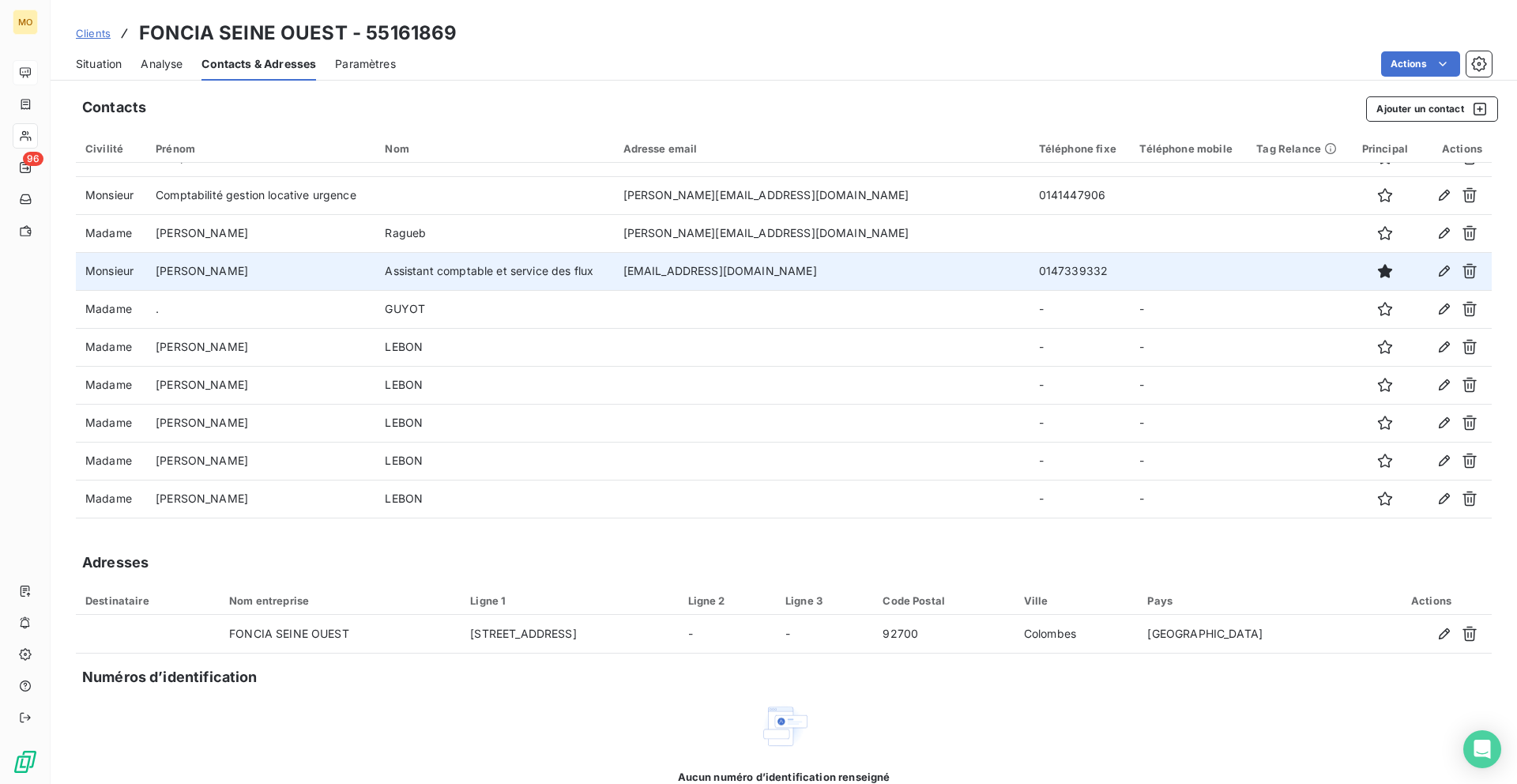
click at [738, 268] on td "[EMAIL_ADDRESS][DOMAIN_NAME]" at bounding box center [821, 271] width 415 height 38
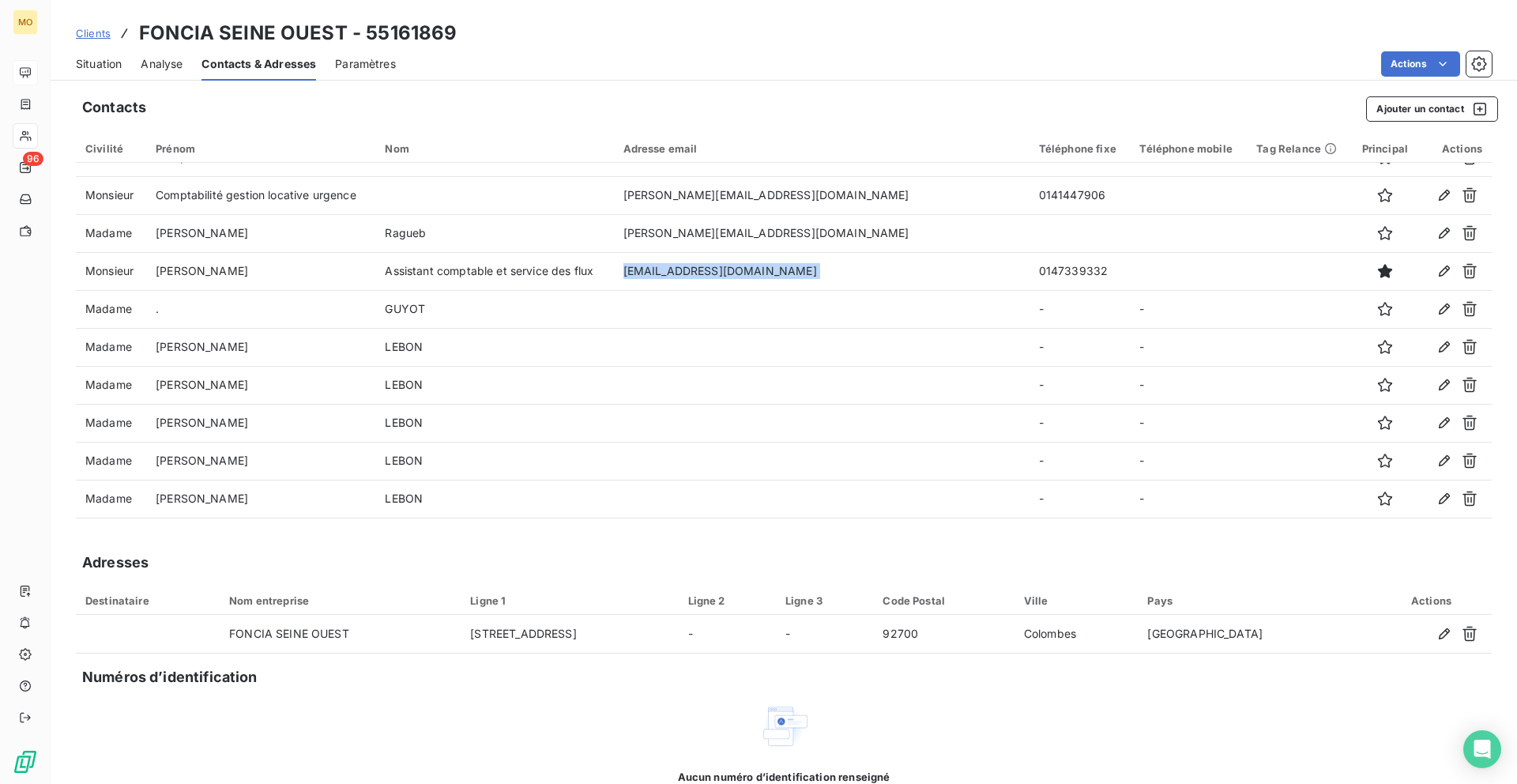
click at [110, 70] on span "Situation" at bounding box center [98, 64] width 45 height 16
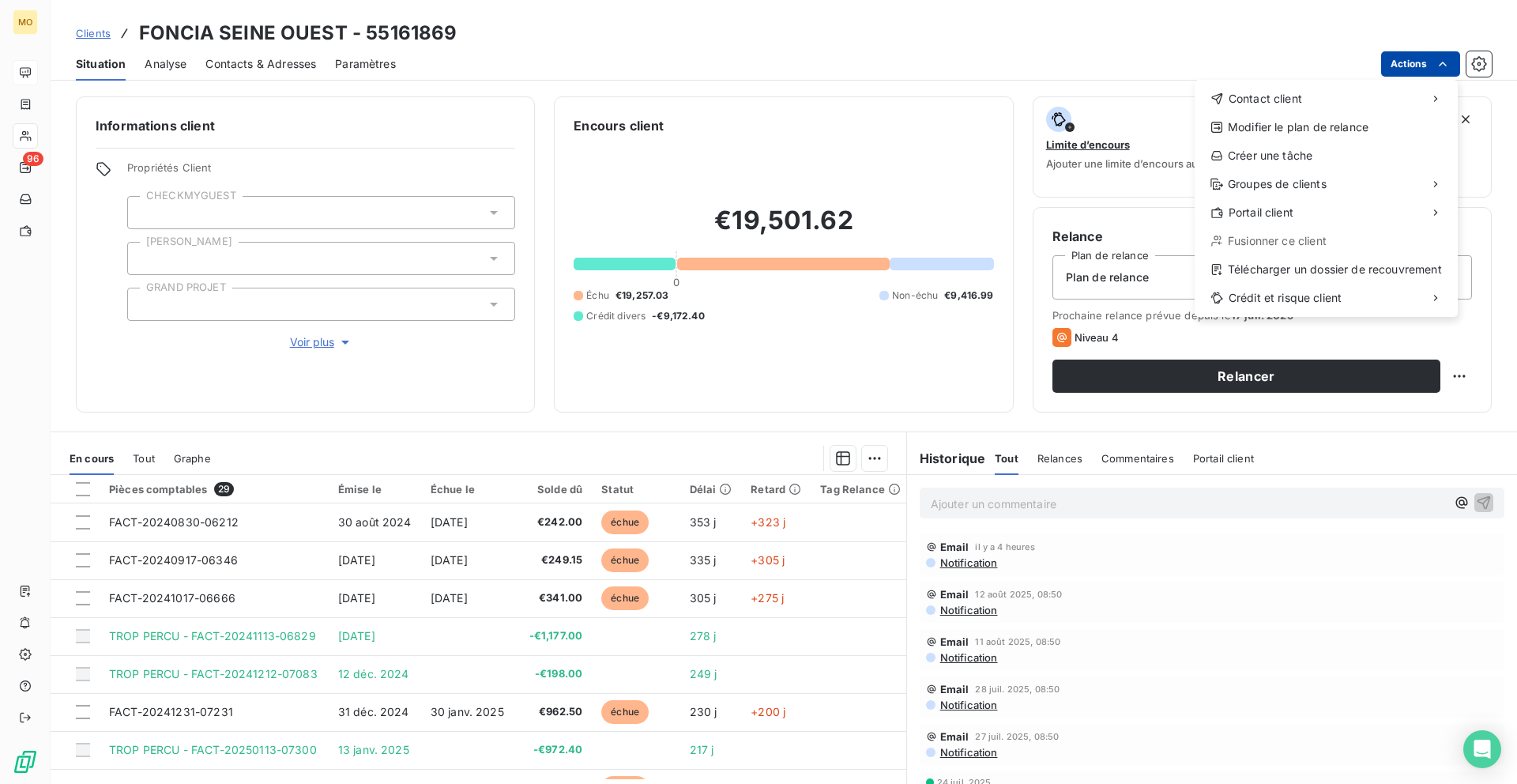
click at [1429, 60] on html "MO 96 Clients FONCIA SEINE OUEST - 55161869 Situation Analyse Contacts & Adress…" at bounding box center [758, 392] width 1517 height 784
click at [18, 107] on html "MO 96 Clients FONCIA SEINE OUEST - 55161869 Situation Analyse Contacts & Adress…" at bounding box center [758, 392] width 1517 height 784
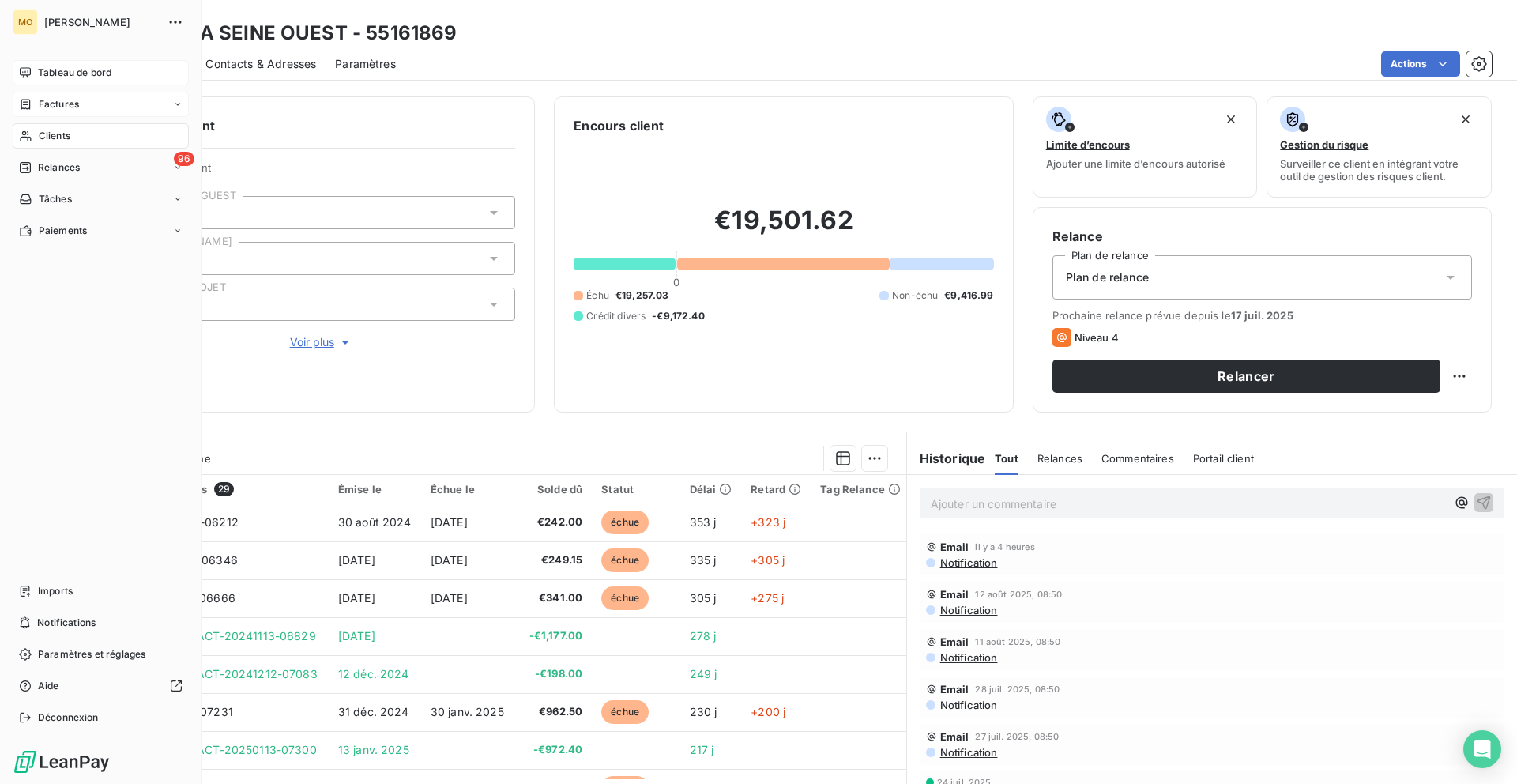
click at [28, 106] on icon at bounding box center [25, 105] width 13 height 13
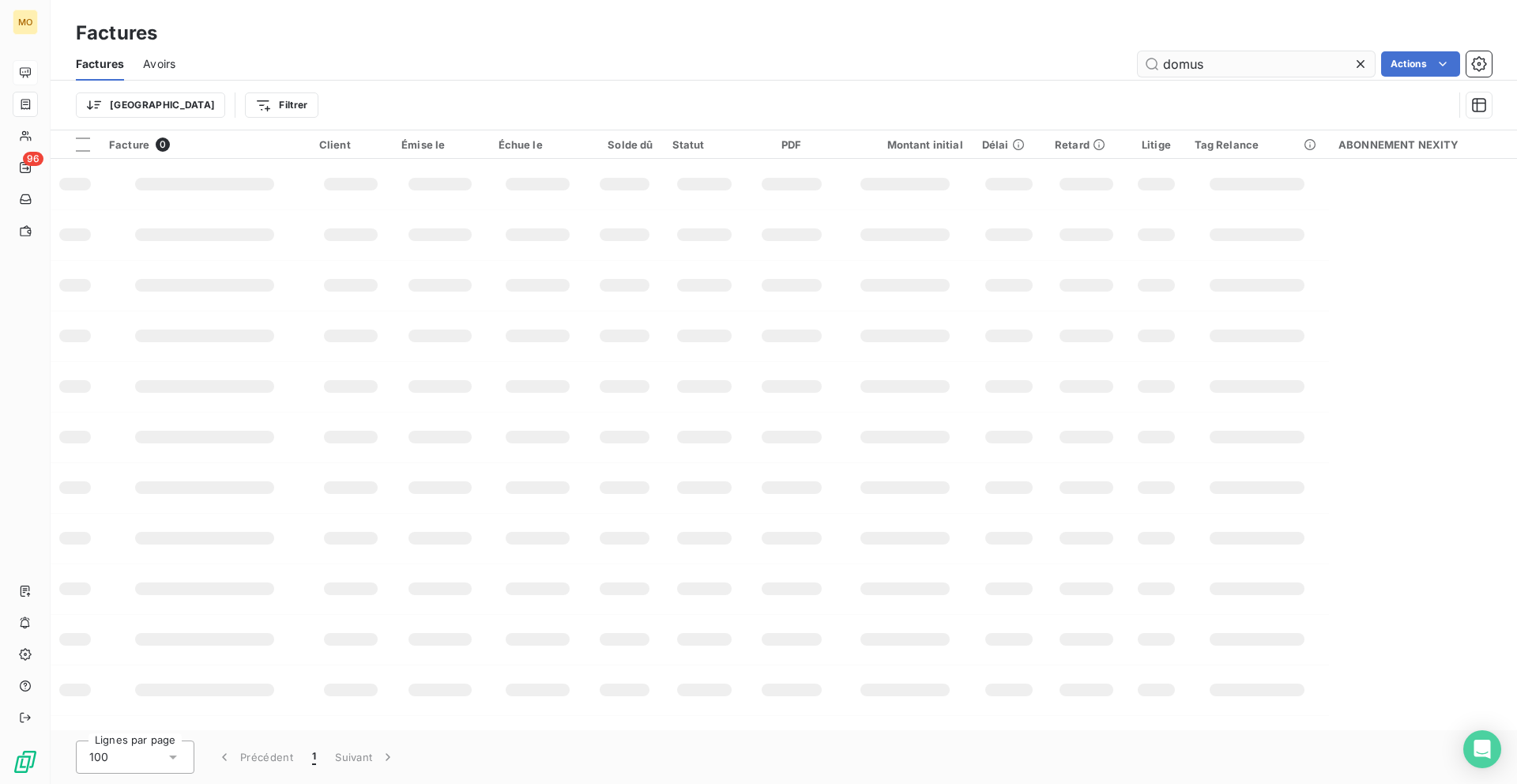
click at [1192, 71] on input "domus" at bounding box center [1257, 63] width 237 height 25
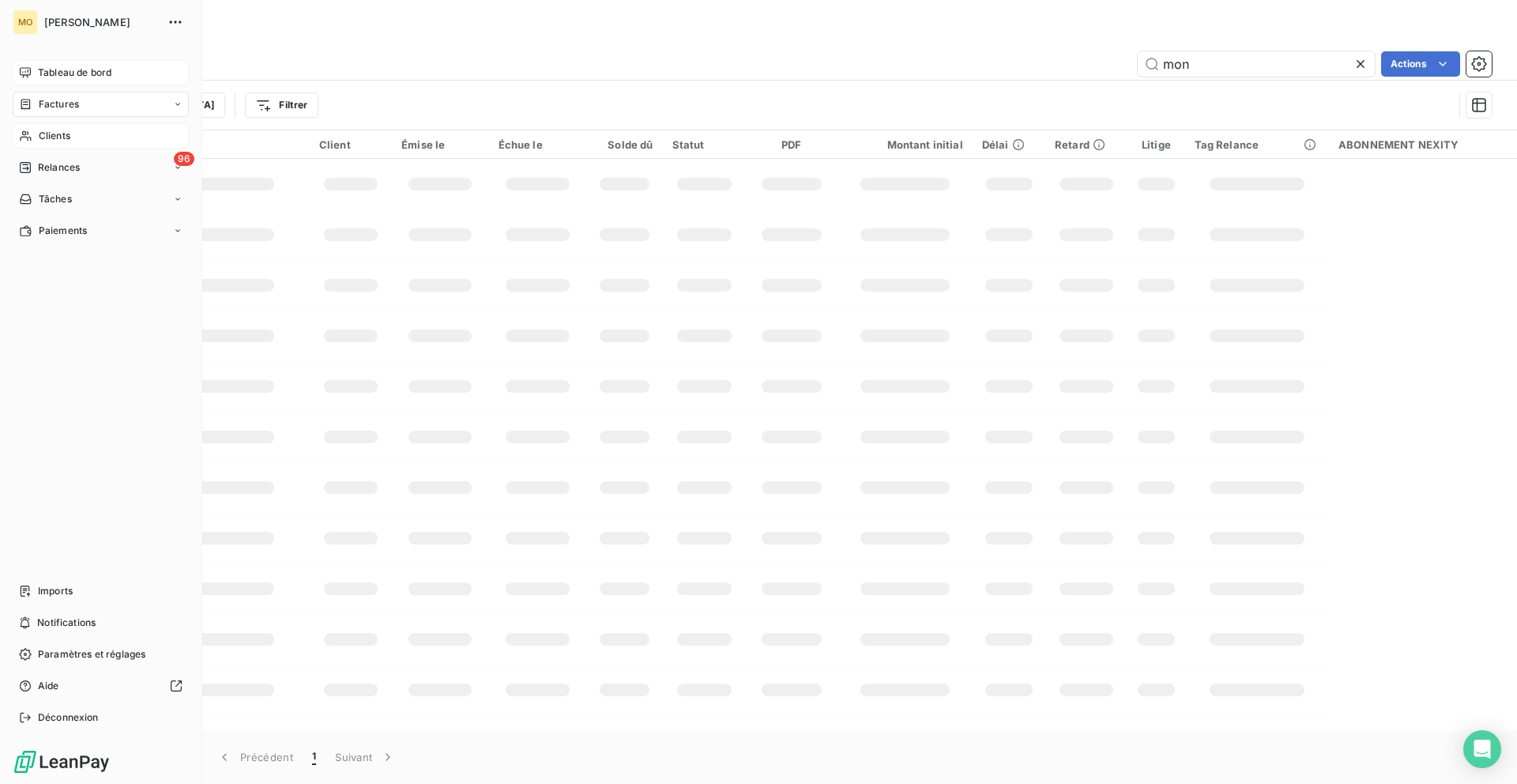
type input "mon"
click at [18, 137] on div "Clients" at bounding box center [101, 135] width 176 height 25
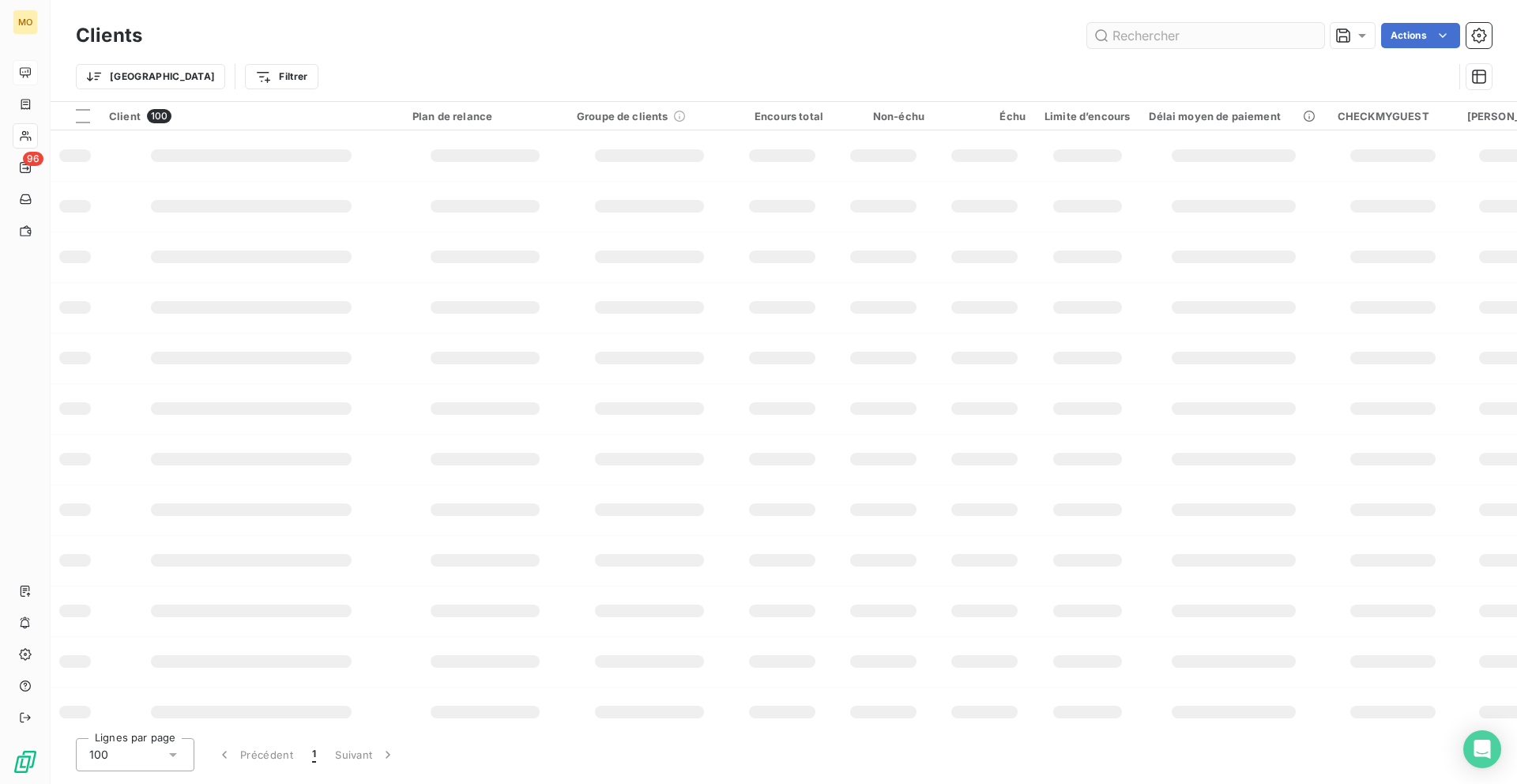
click at [1182, 35] on input "text" at bounding box center [1206, 35] width 237 height 25
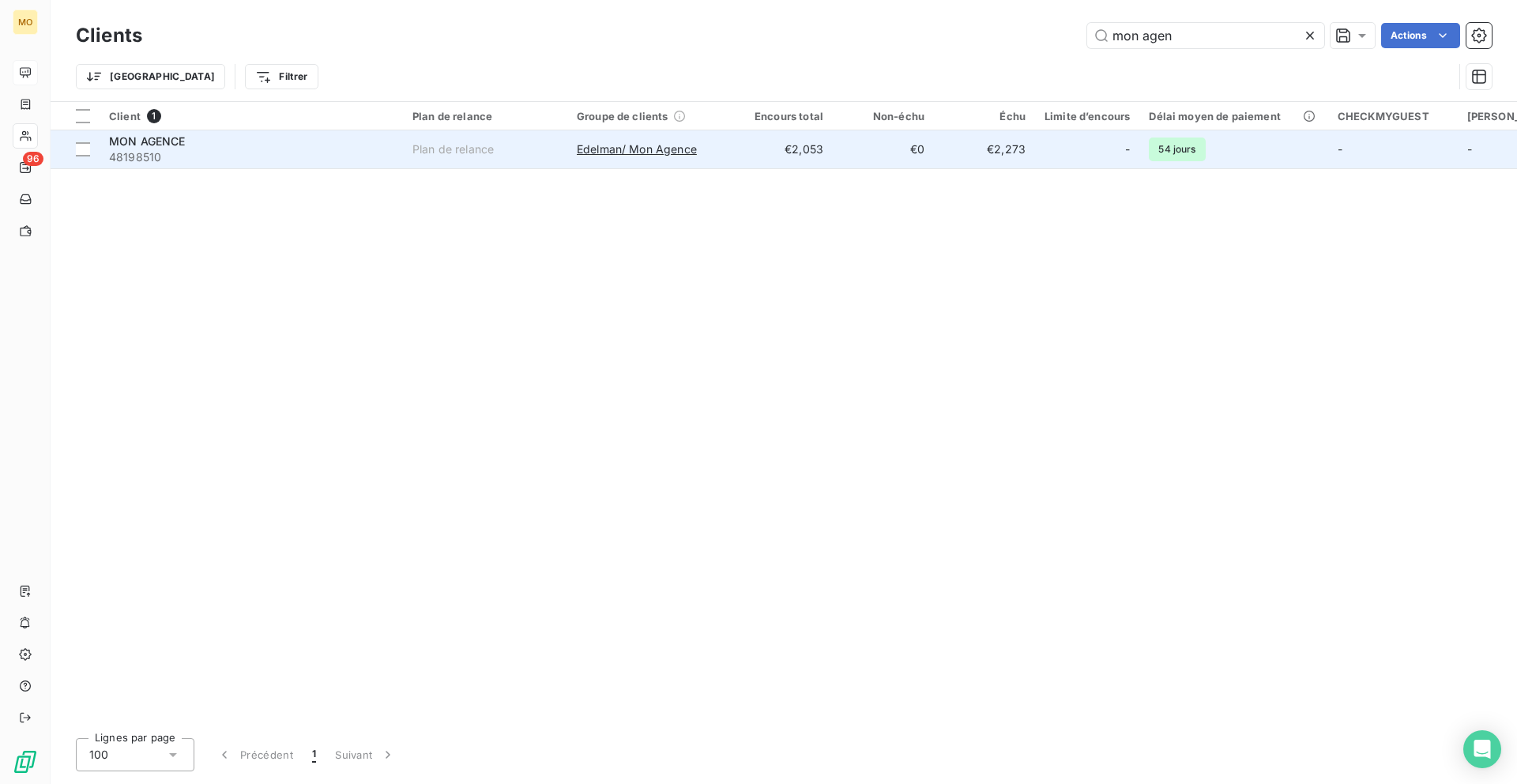
type input "mon agen"
click at [729, 147] on td "Edelman/ Mon Agence" at bounding box center [649, 149] width 164 height 38
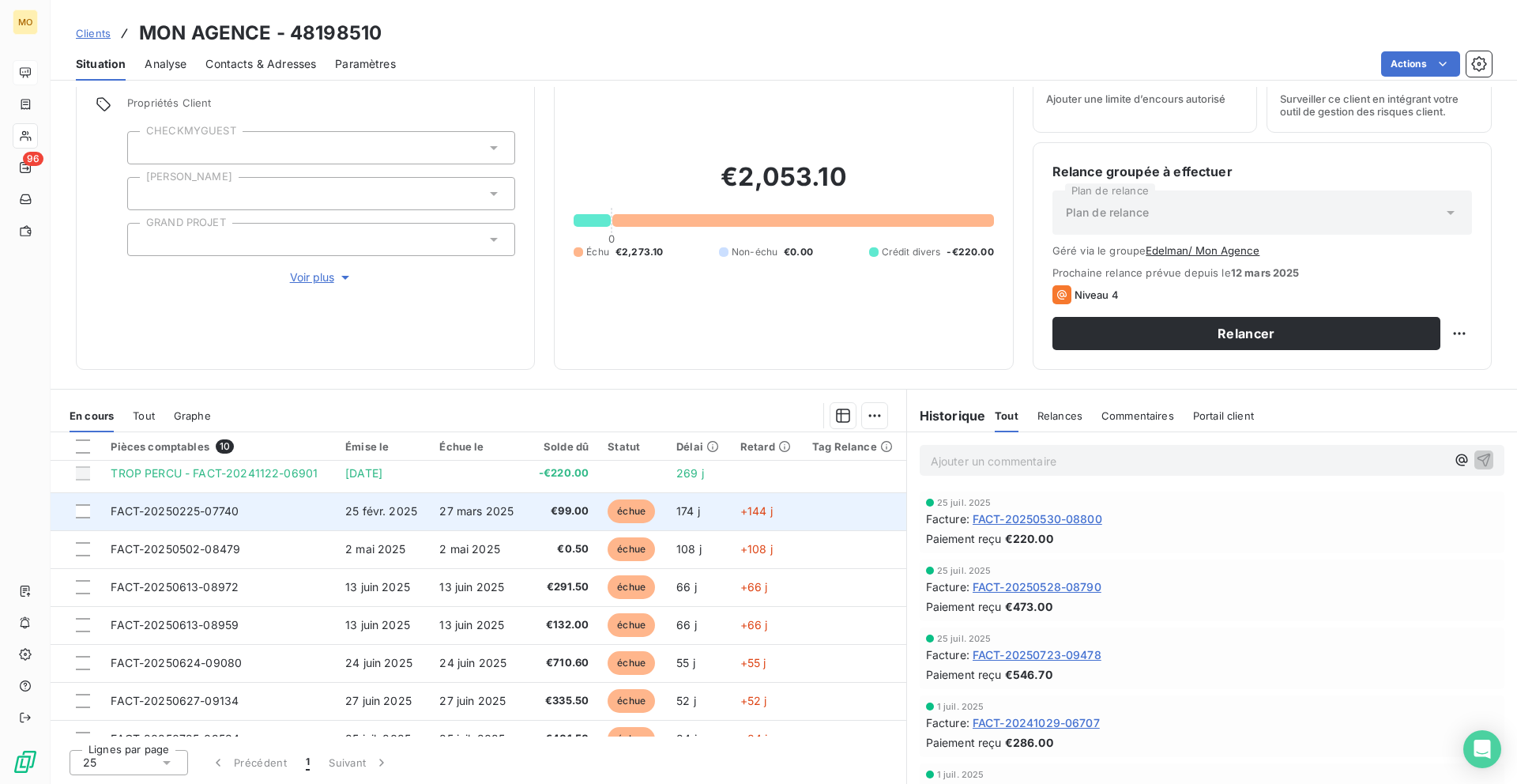
scroll to position [105, 0]
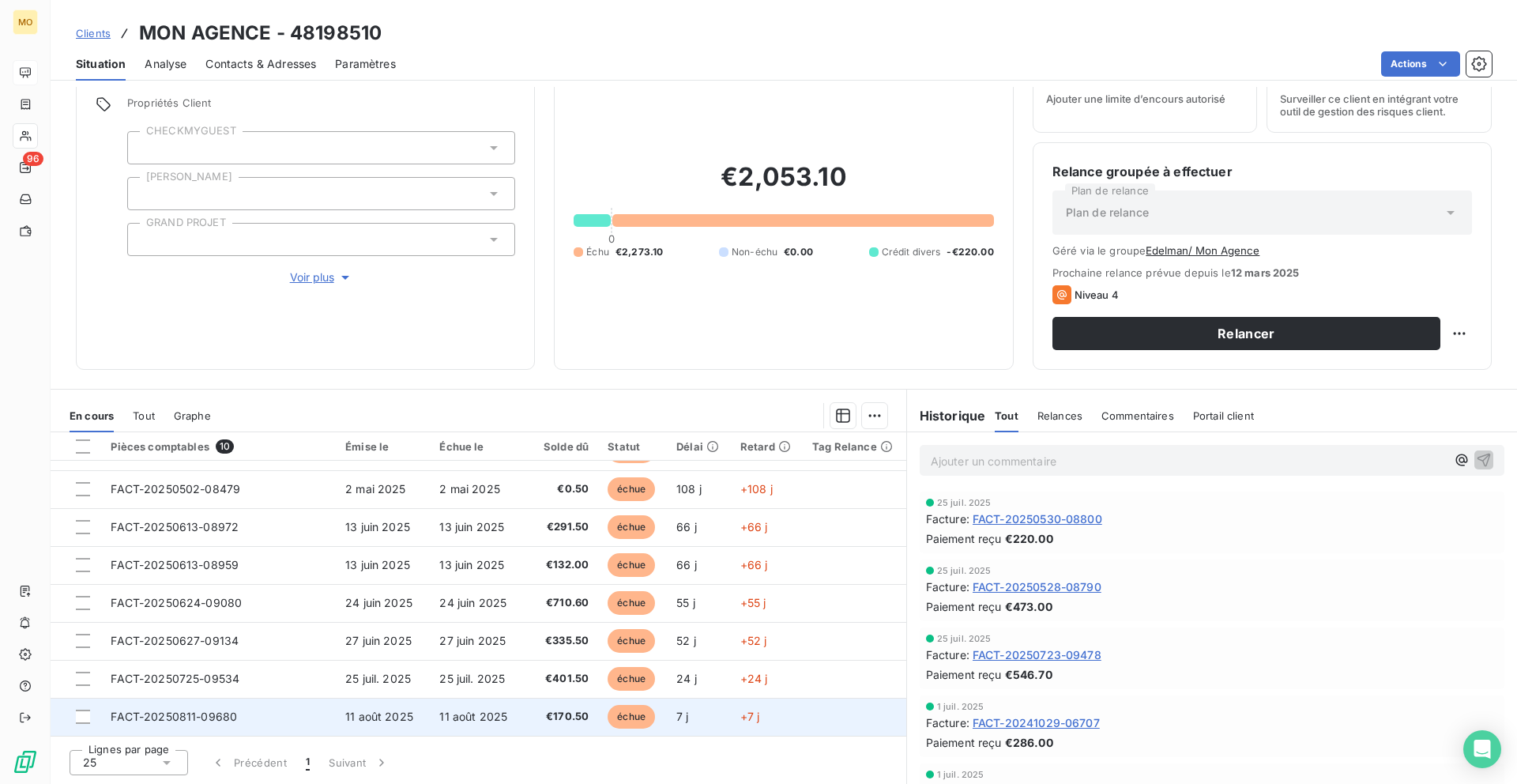
click at [440, 711] on span "11 août 2025" at bounding box center [473, 716] width 68 height 13
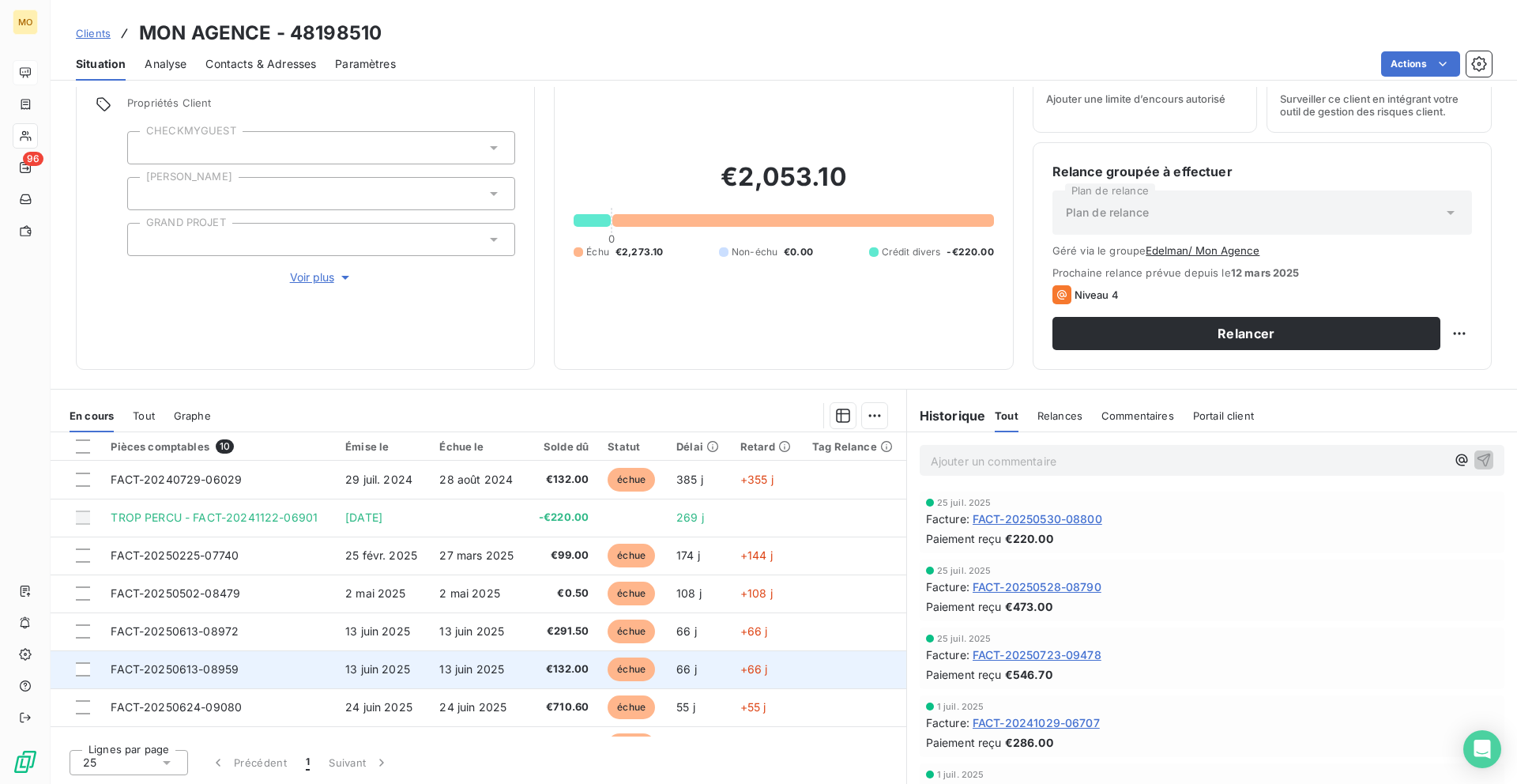
scroll to position [1, 0]
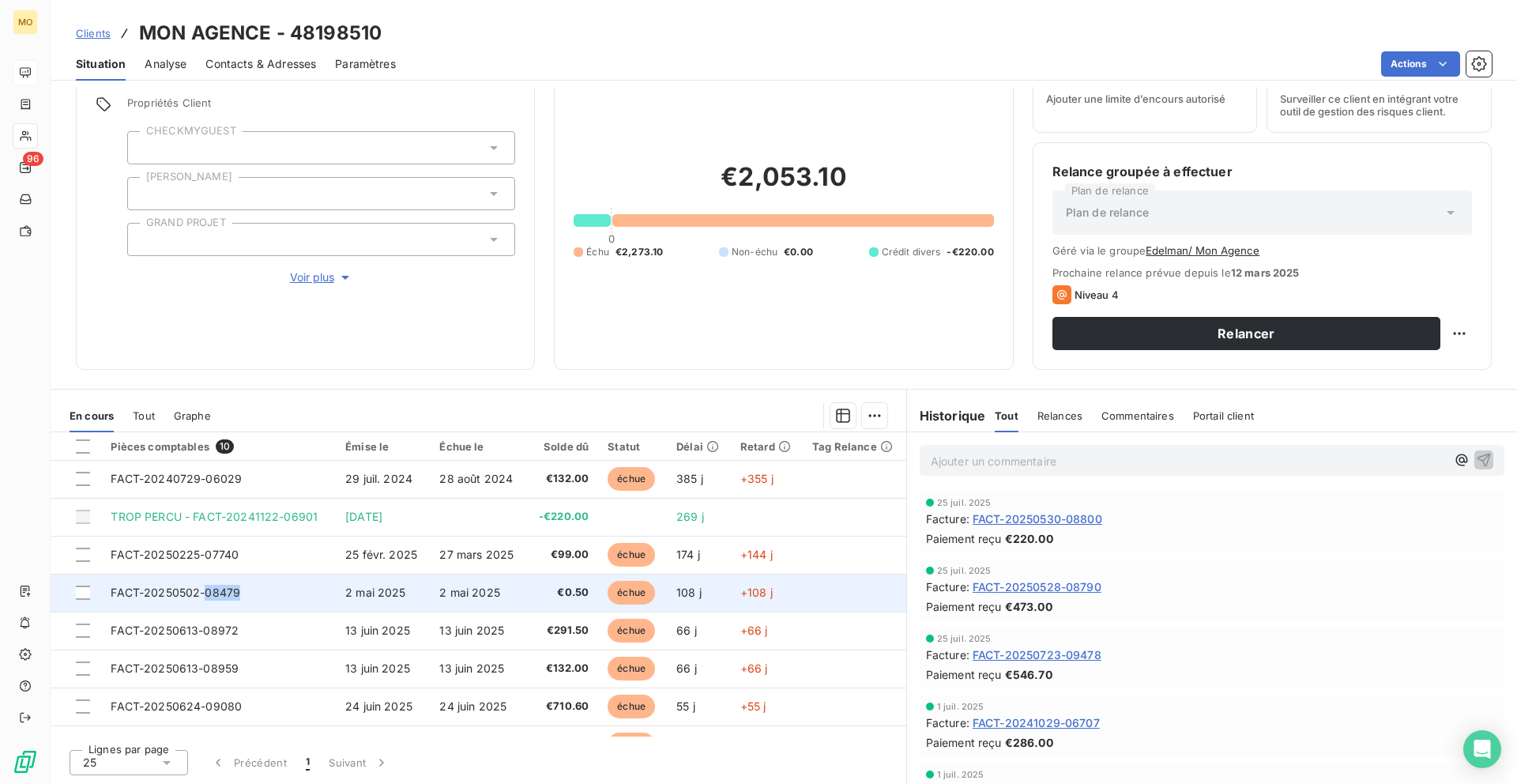
drag, startPoint x: 250, startPoint y: 591, endPoint x: 201, endPoint y: 590, distance: 49.0
click at [201, 590] on td "FACT-20250502-08479" at bounding box center [218, 592] width 234 height 38
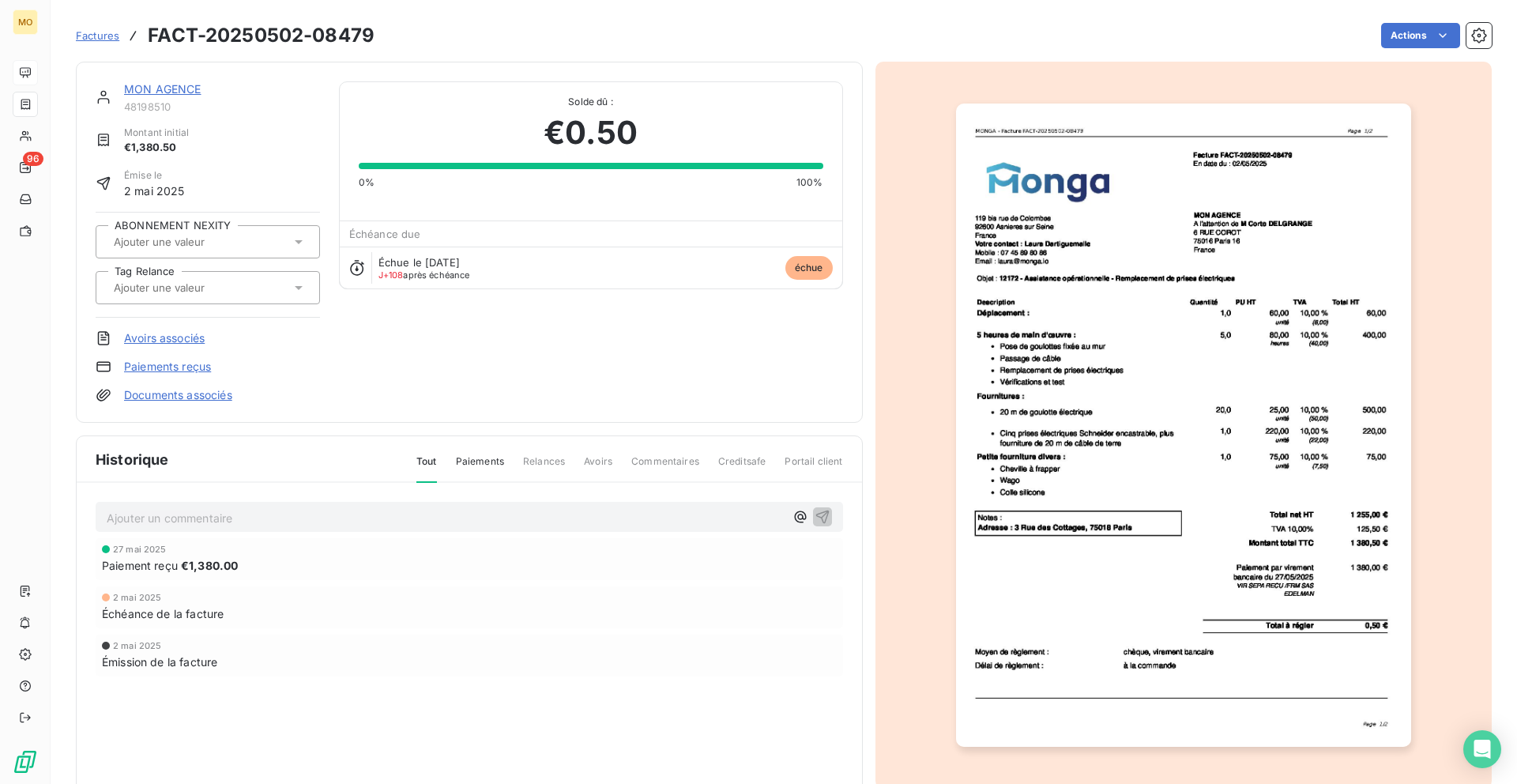
click at [1072, 230] on img "button" at bounding box center [1183, 425] width 455 height 643
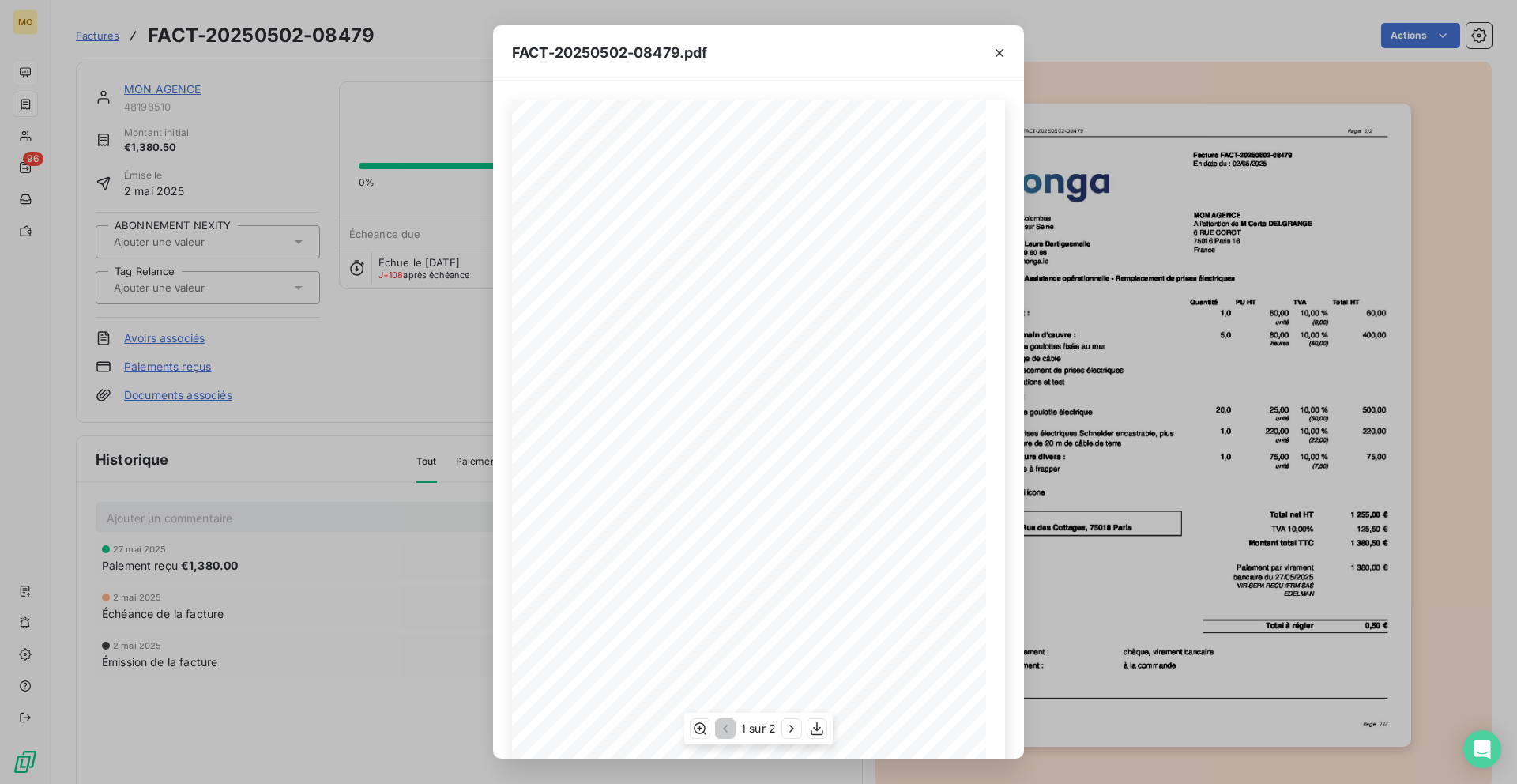
click at [850, 153] on span "Facture FACT-20250502-08479" at bounding box center [821, 152] width 104 height 7
click at [234, 103] on div "FACT-20250502-08479.pdf [STREET_ADDRESS] Votre contact : [PERSON_NAME] Mobile :…" at bounding box center [758, 392] width 1517 height 784
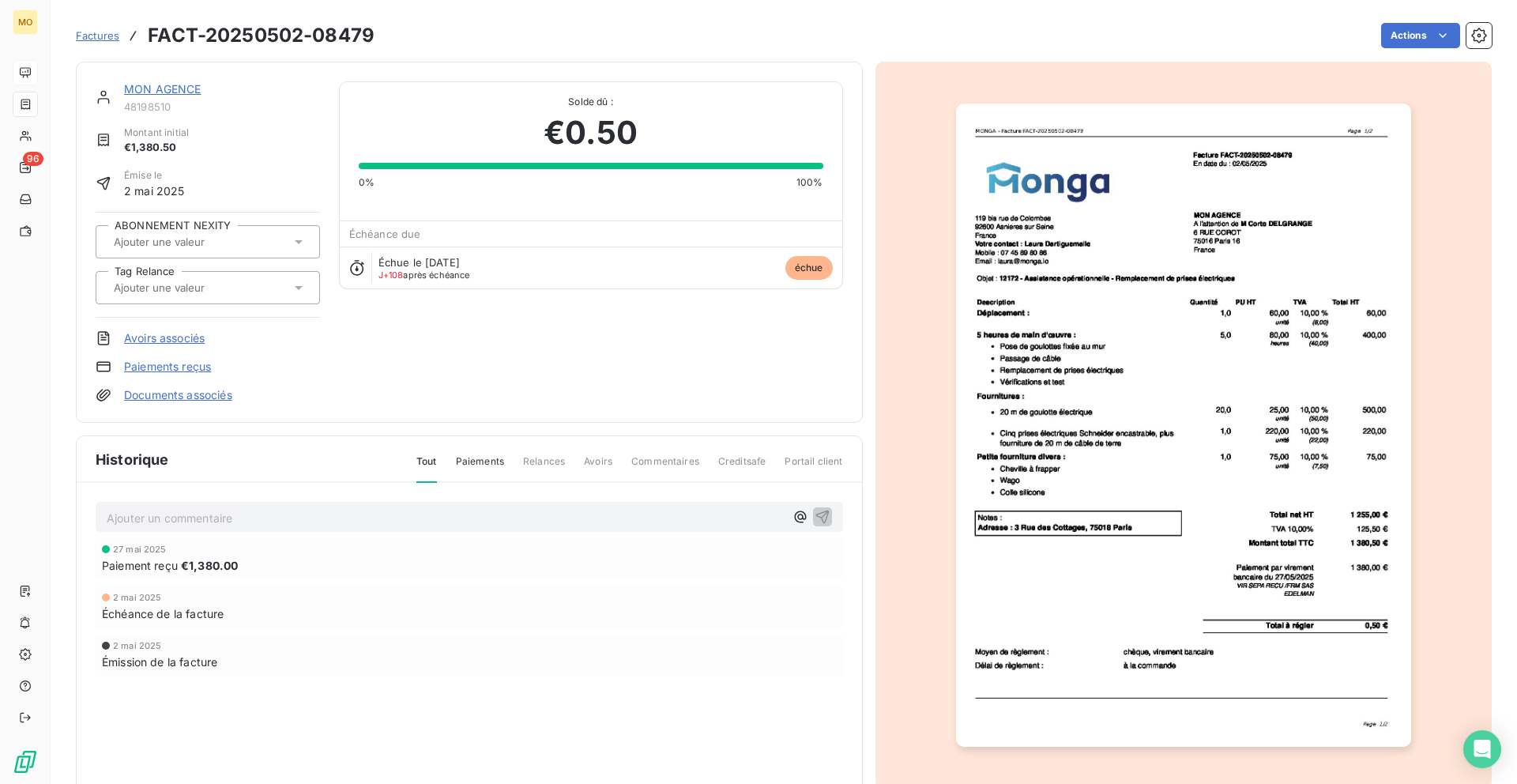
click at [180, 88] on link "MON AGENCE" at bounding box center [163, 89] width 78 height 13
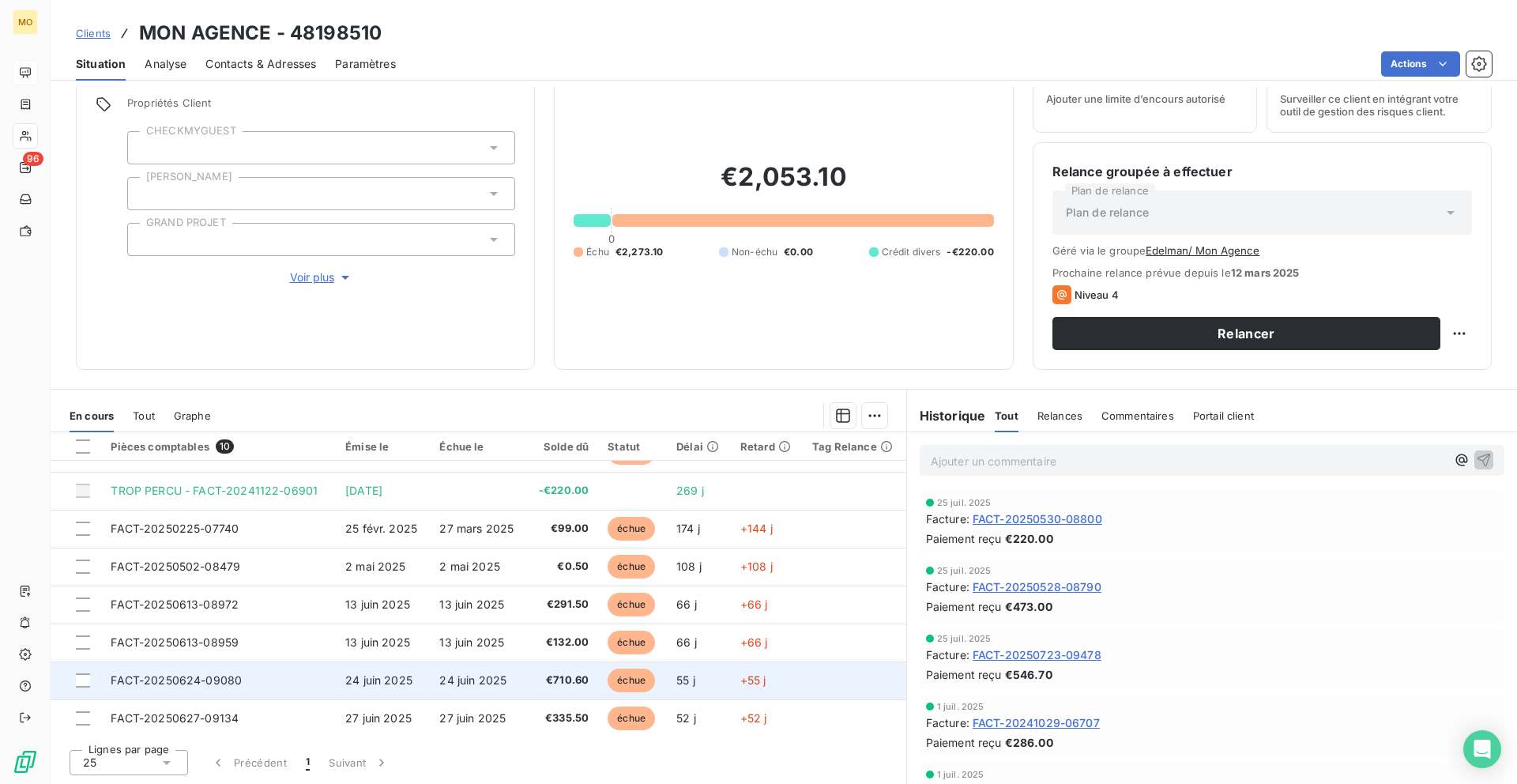
scroll to position [26, 0]
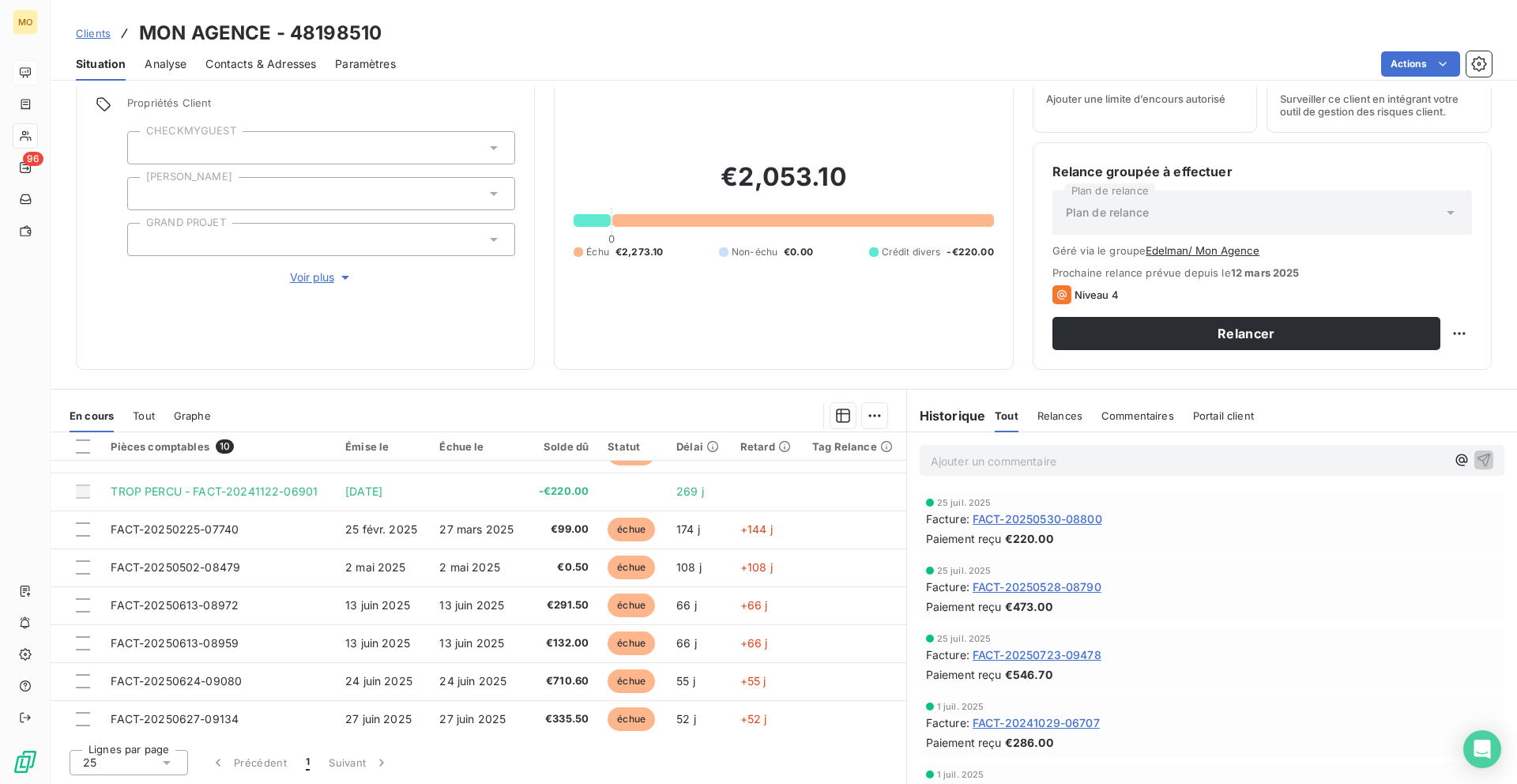
click at [286, 83] on div "Clients MON AGENCE - 48198510 Situation Analyse Contacts & Adresses Paramètres …" at bounding box center [784, 392] width 1466 height 784
click at [286, 51] on div "Contacts & Adresses" at bounding box center [260, 64] width 110 height 33
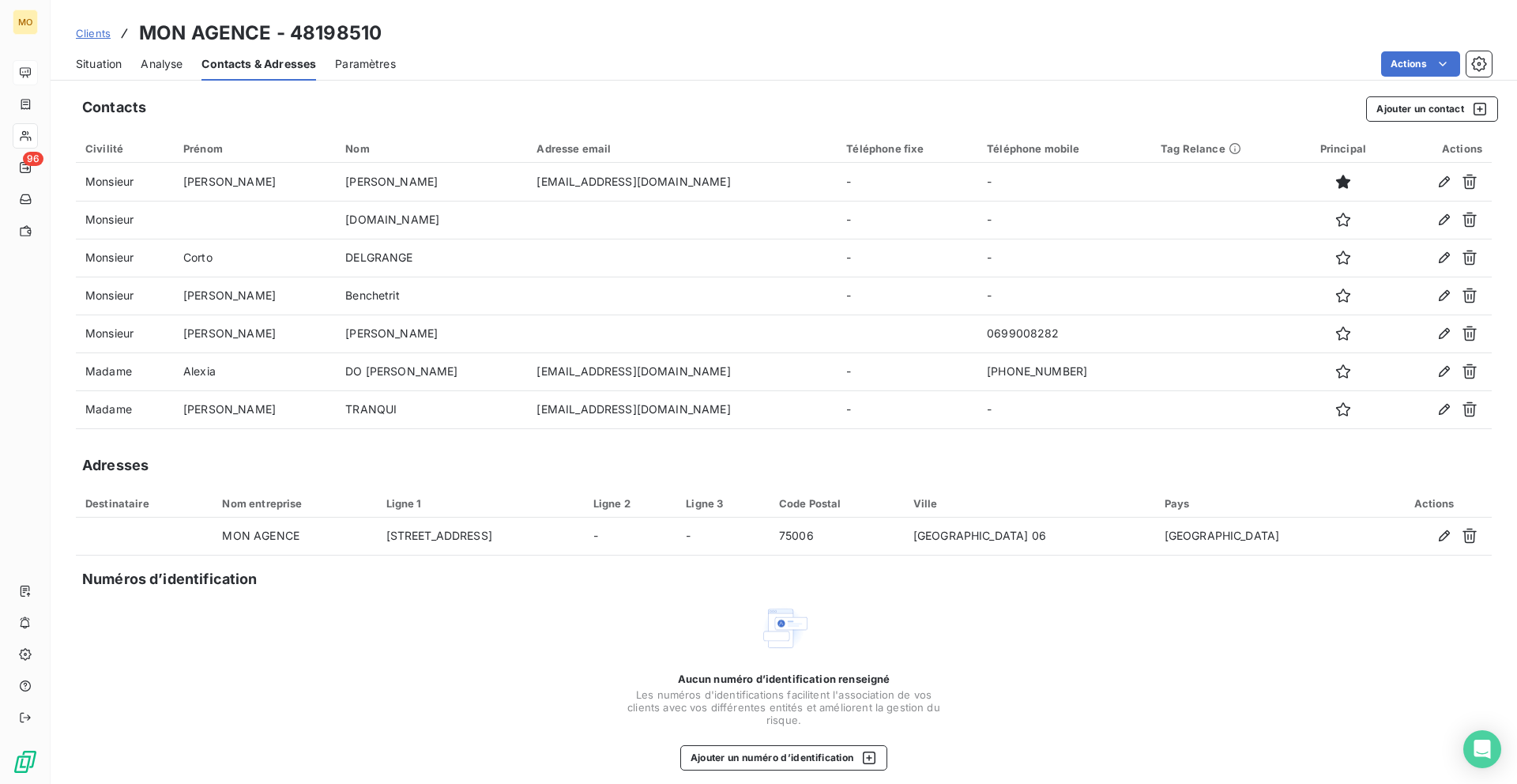
click at [99, 73] on div "Situation" at bounding box center [98, 64] width 45 height 33
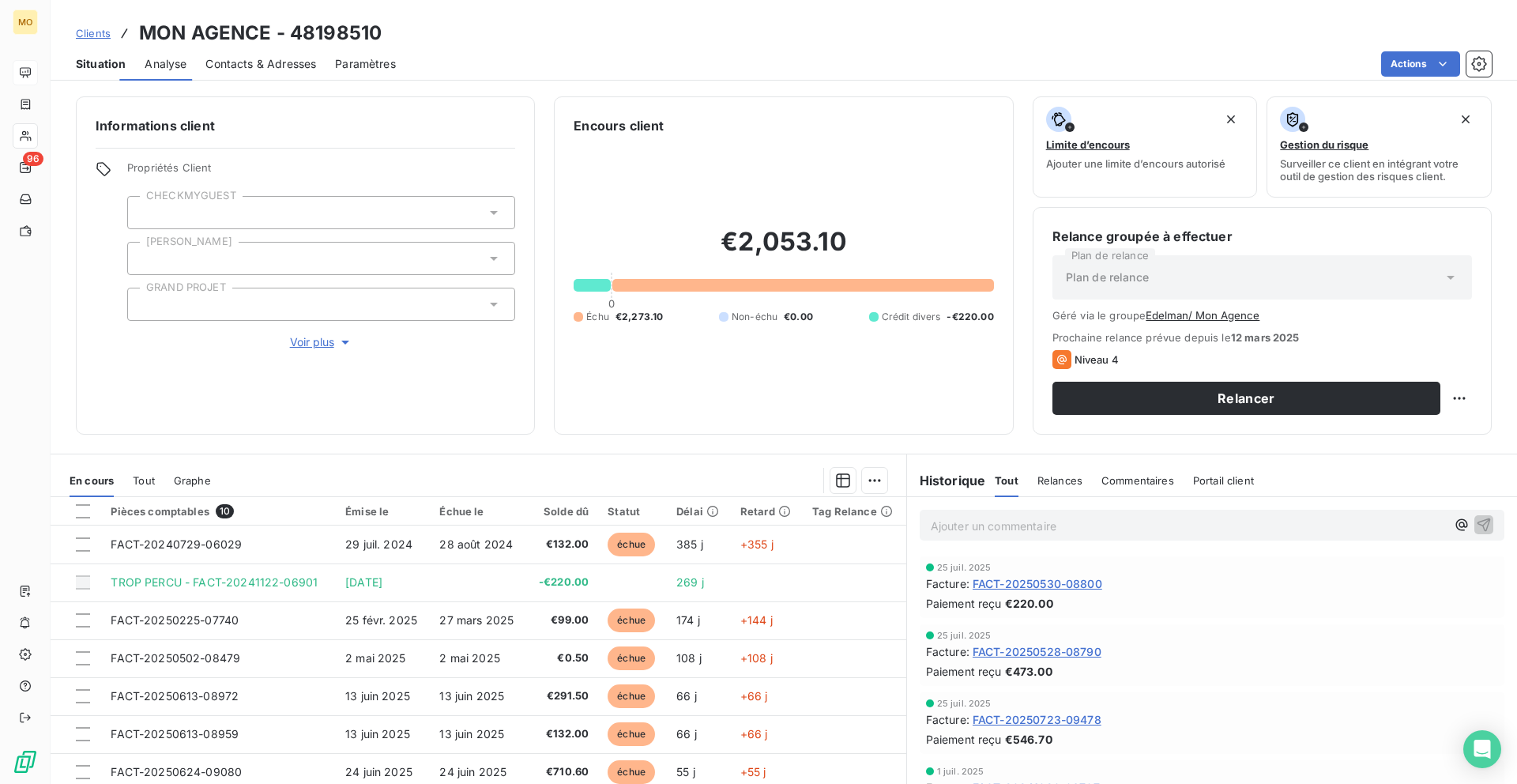
click at [94, 63] on span "Situation" at bounding box center [101, 64] width 50 height 16
click at [272, 57] on span "Contacts & Adresses" at bounding box center [260, 64] width 110 height 16
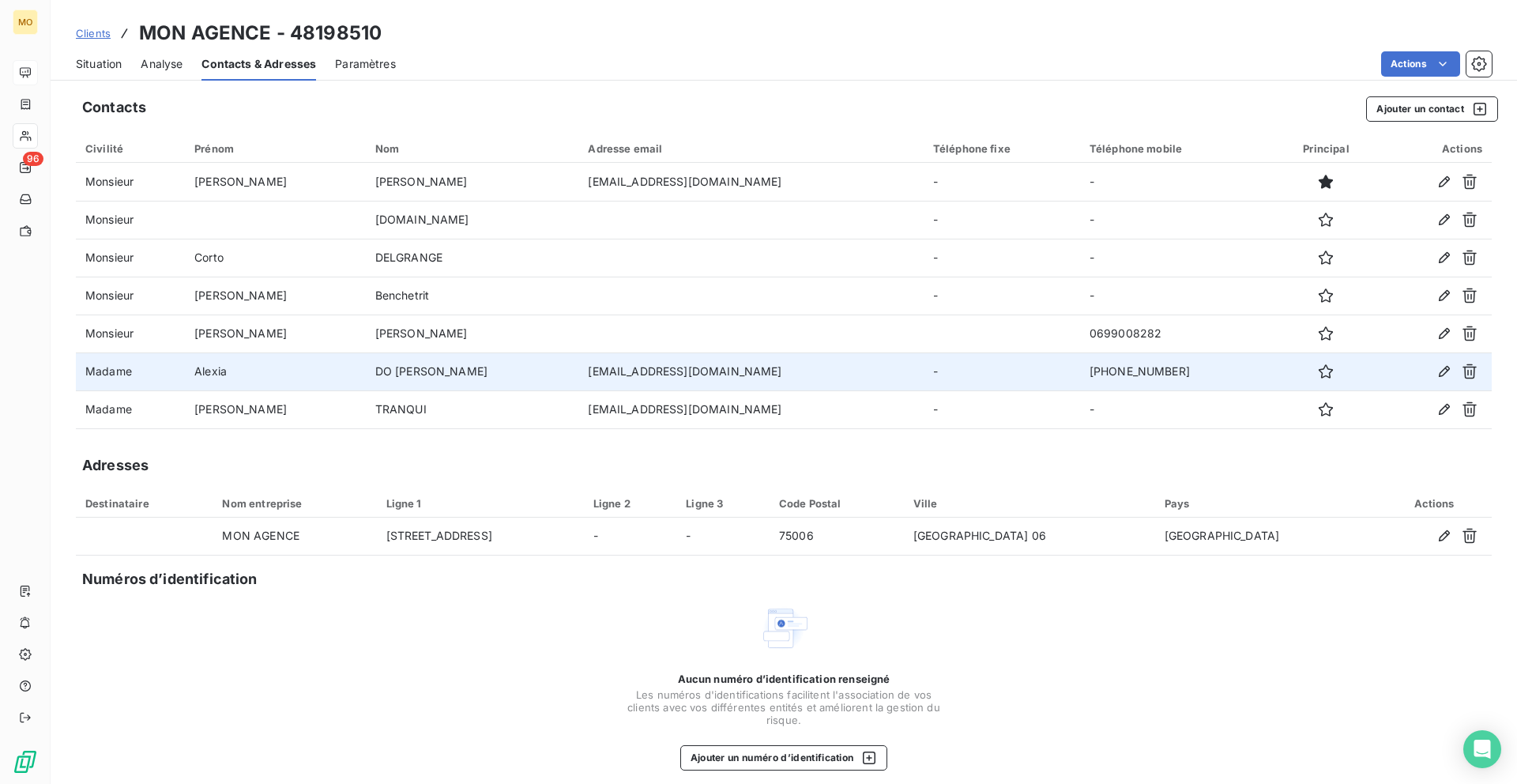
scroll to position [12, 0]
